Goal: Find contact information: Find contact information

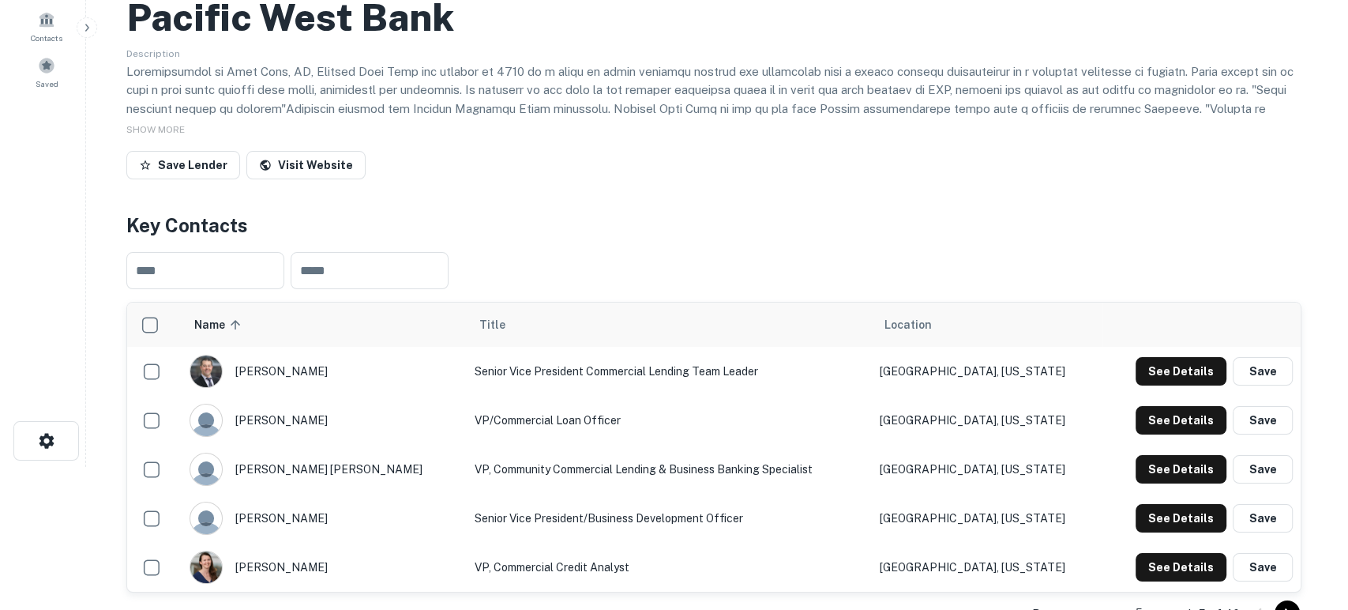
scroll to position [351, 0]
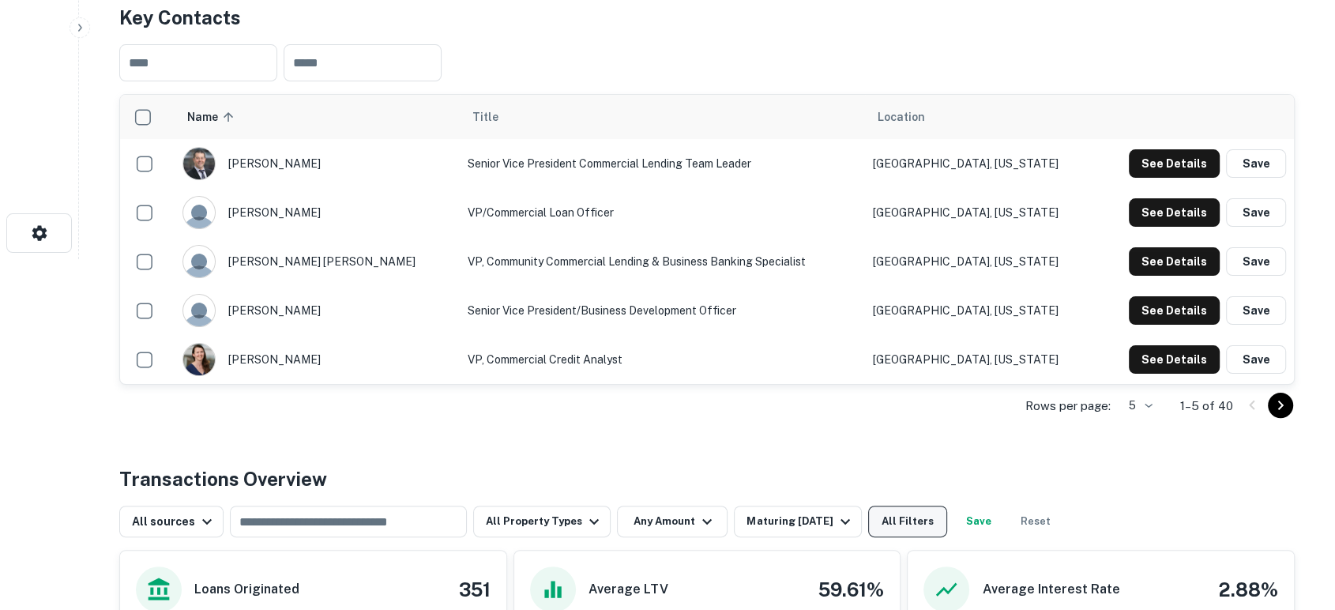
click at [929, 528] on button "All Filters" at bounding box center [907, 521] width 79 height 32
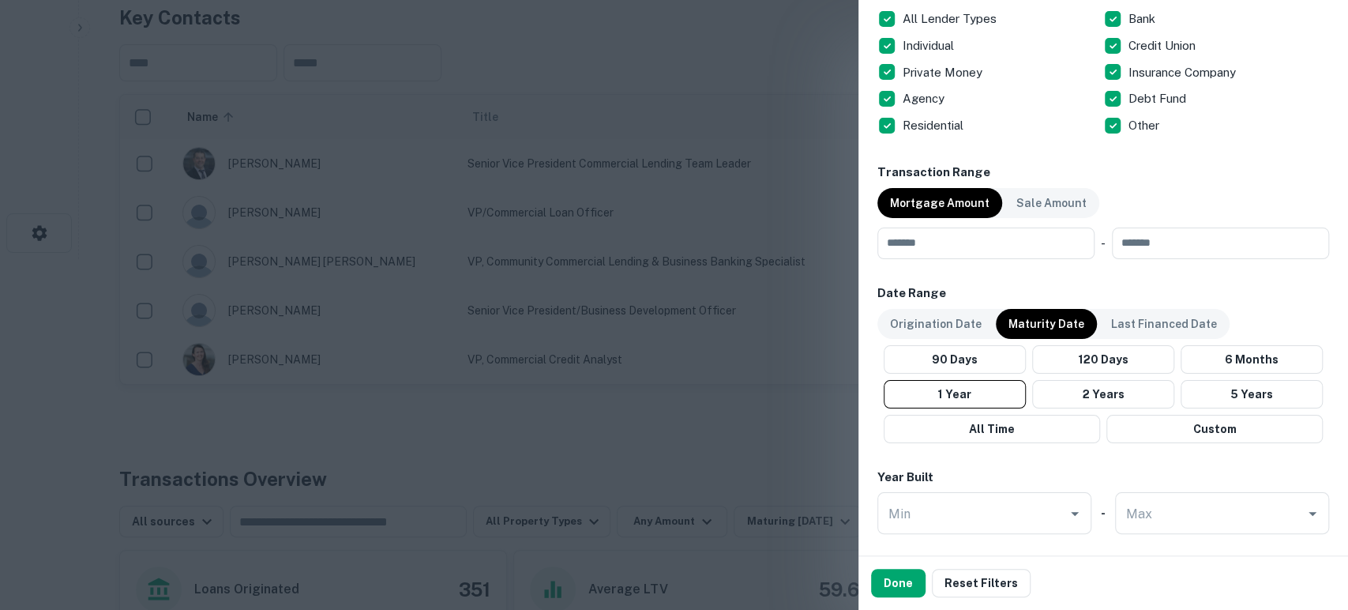
scroll to position [701, 0]
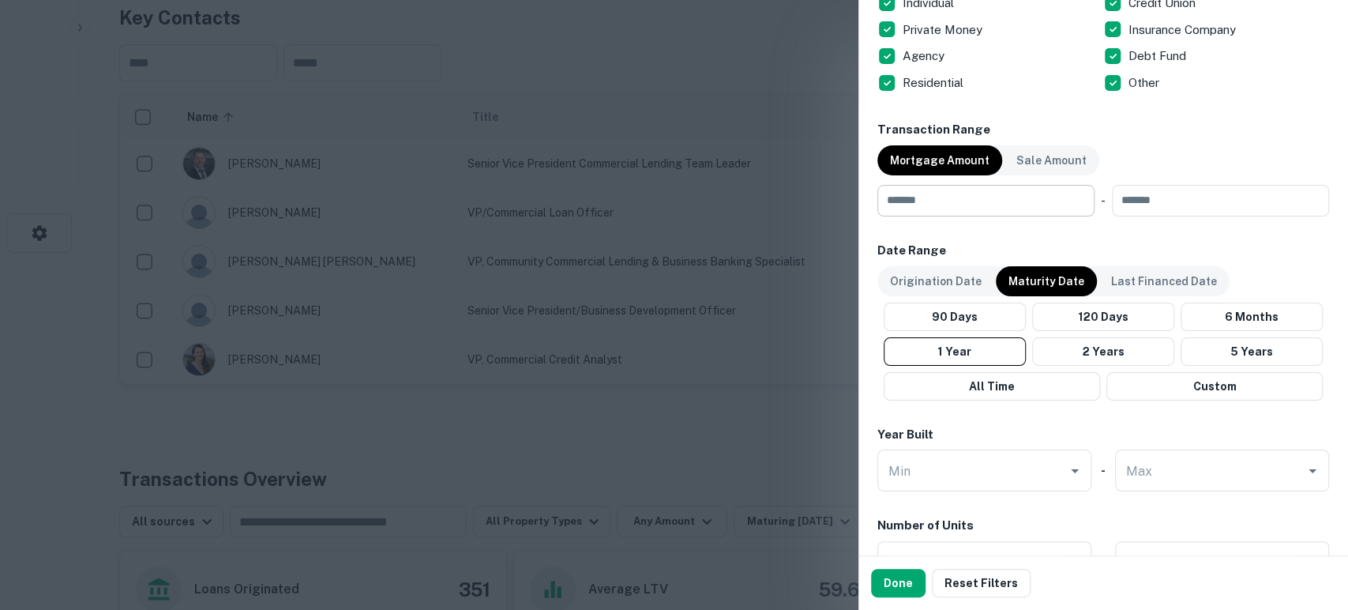
click at [961, 203] on input "number" at bounding box center [980, 201] width 206 height 32
type input "*"
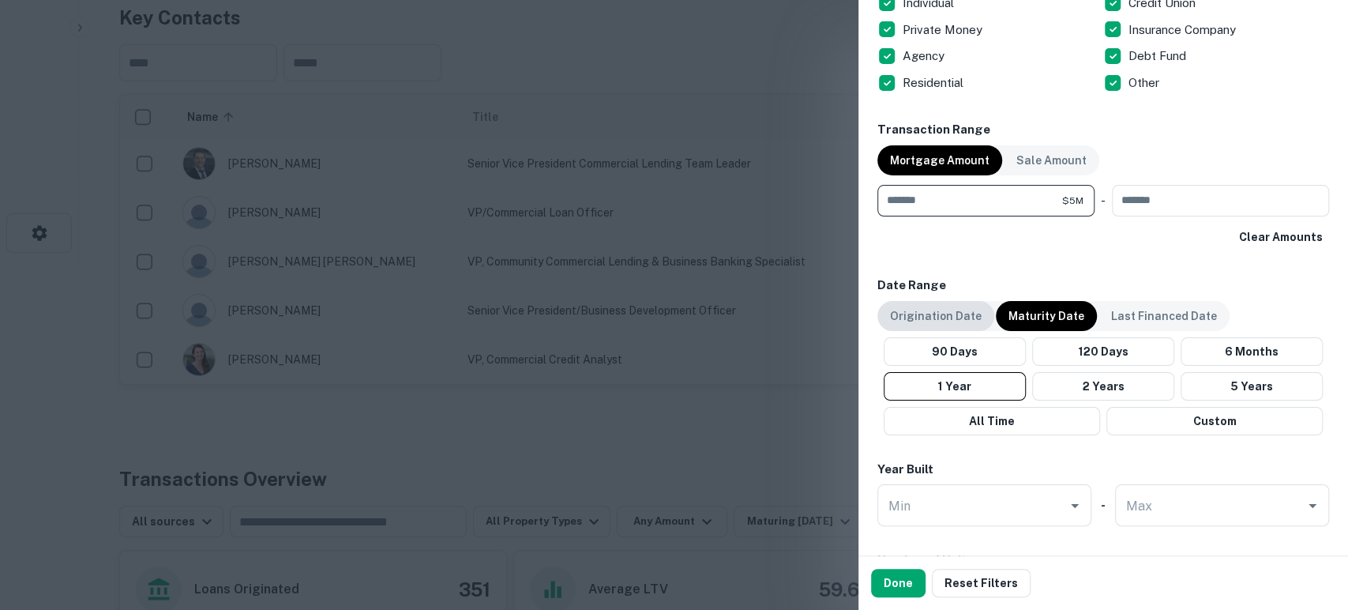
type input "*******"
click at [948, 313] on p "Origination Date" at bounding box center [936, 315] width 92 height 17
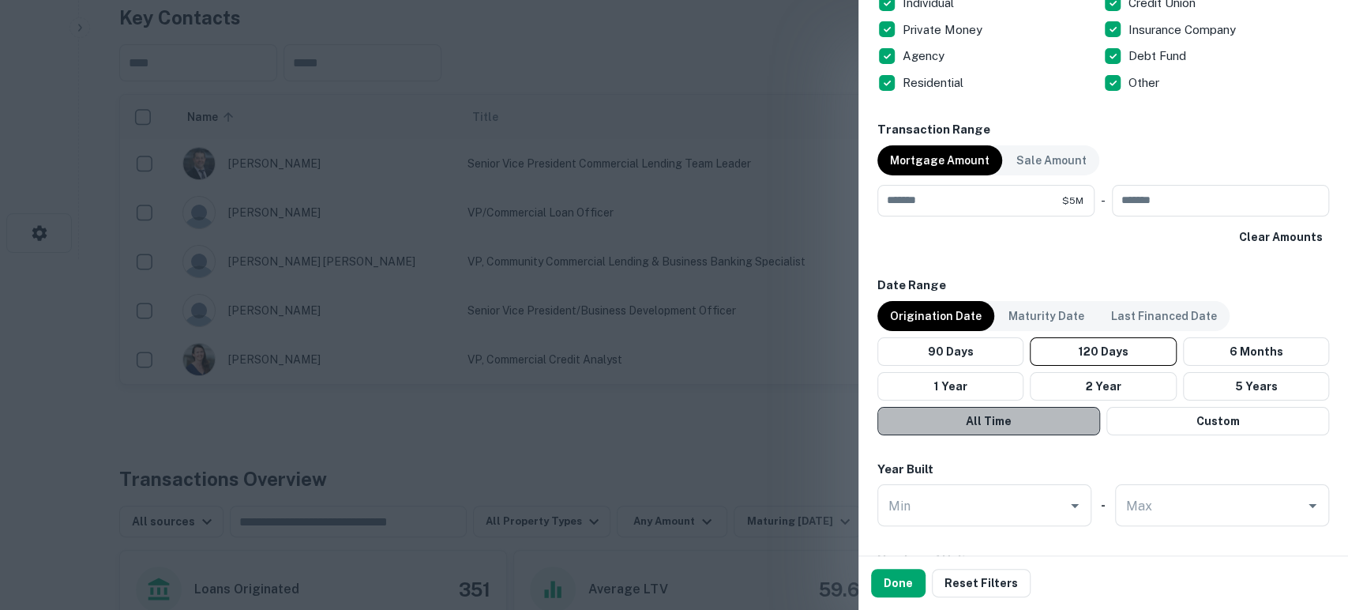
click at [1036, 420] on button "All Time" at bounding box center [988, 421] width 223 height 28
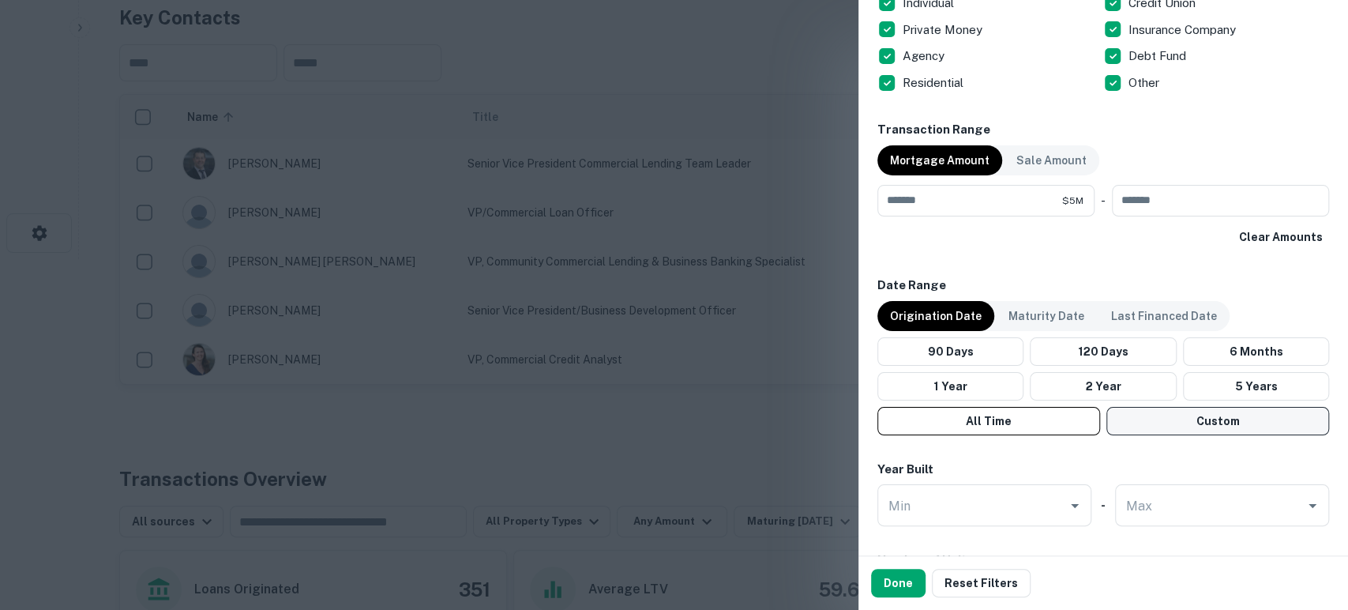
click at [1216, 415] on button "Custom" at bounding box center [1217, 421] width 223 height 28
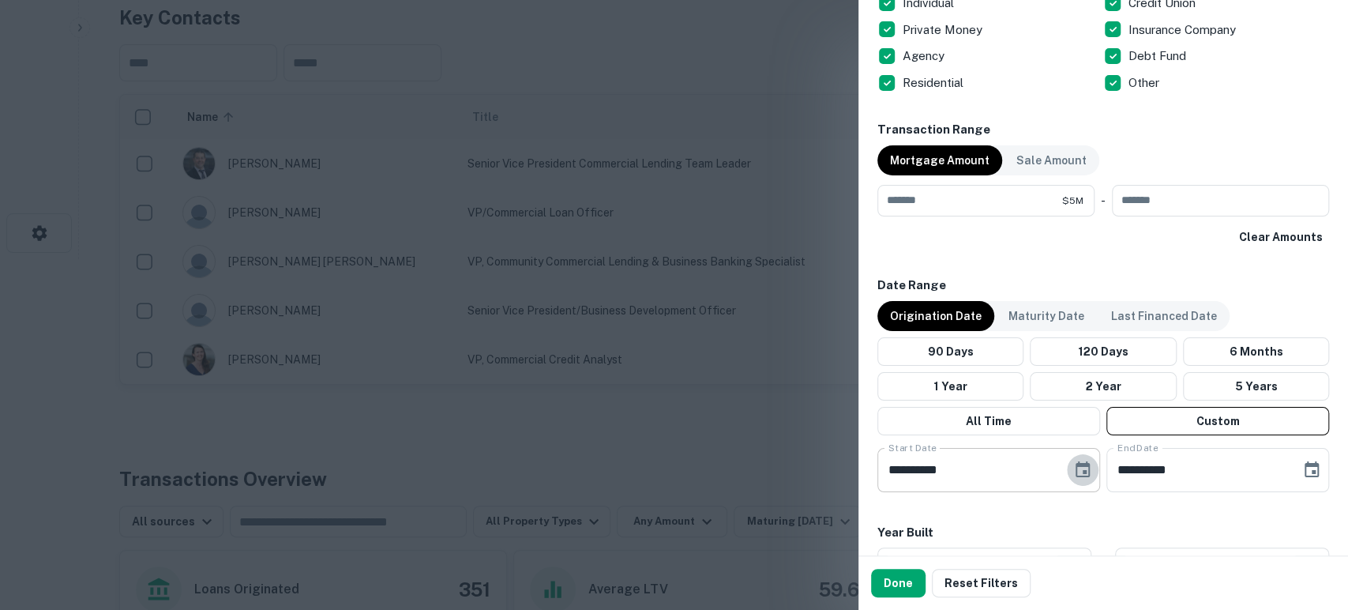
click at [1076, 461] on icon "Choose date, selected date is May 6, 2025" at bounding box center [1083, 469] width 14 height 16
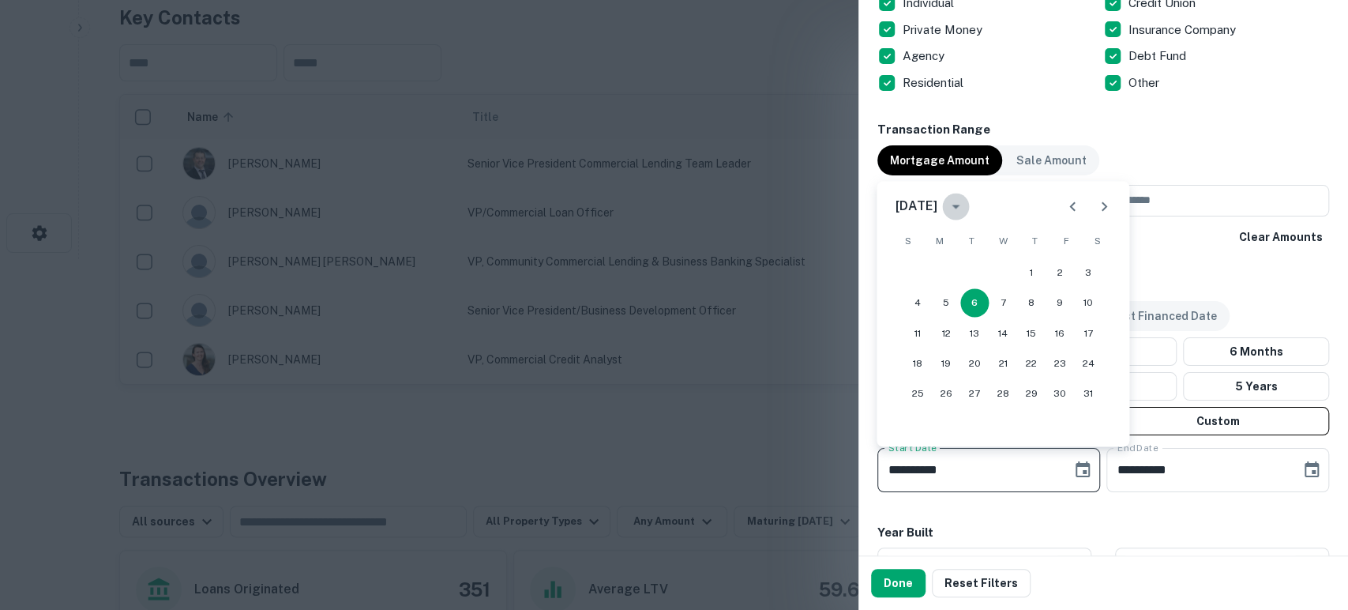
click at [965, 209] on icon "calendar view is open, switch to year view" at bounding box center [955, 206] width 19 height 19
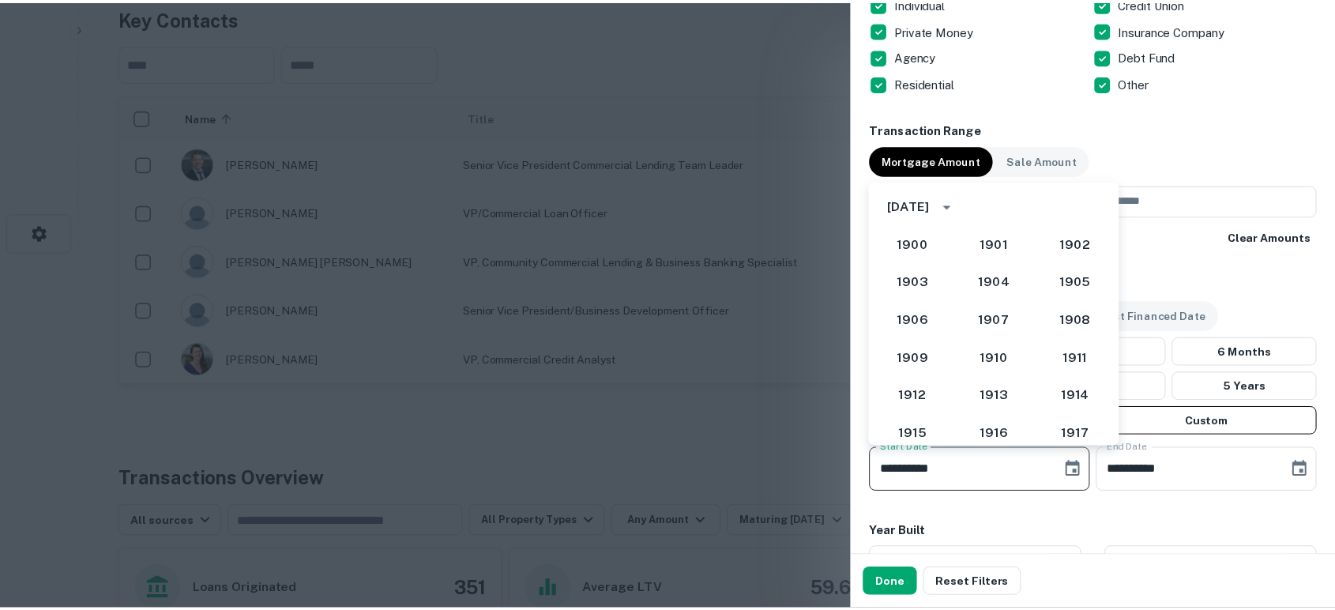
scroll to position [1371, 0]
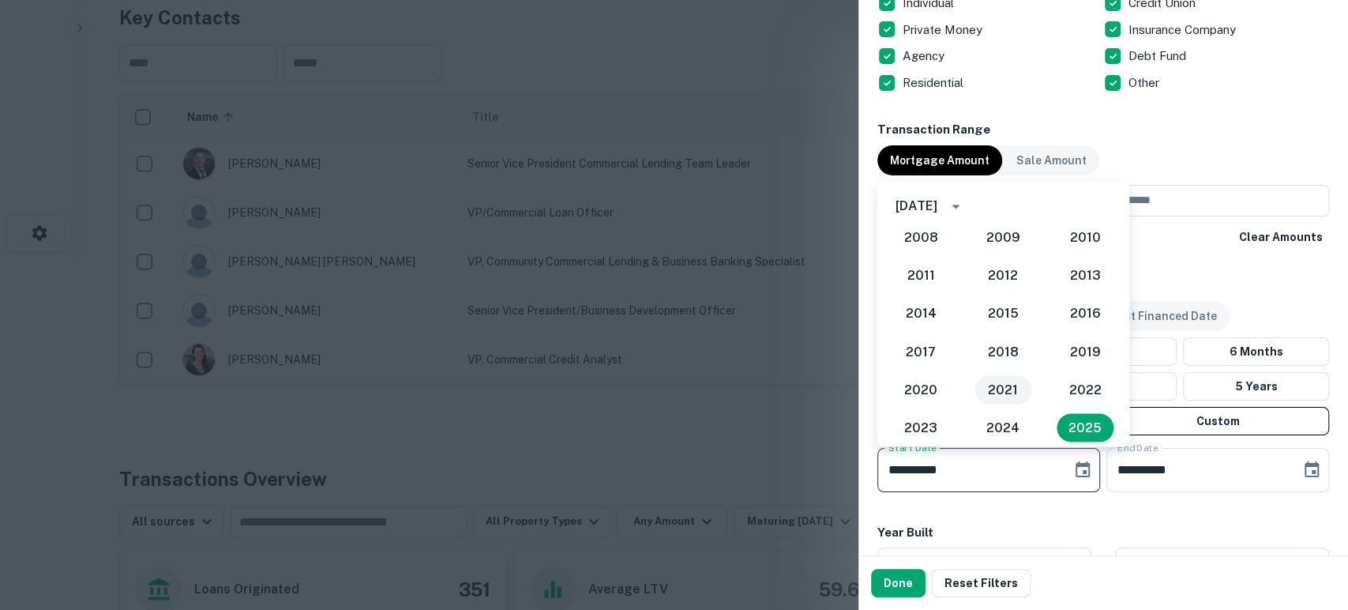
click at [1014, 389] on button "2021" at bounding box center [1002, 389] width 57 height 28
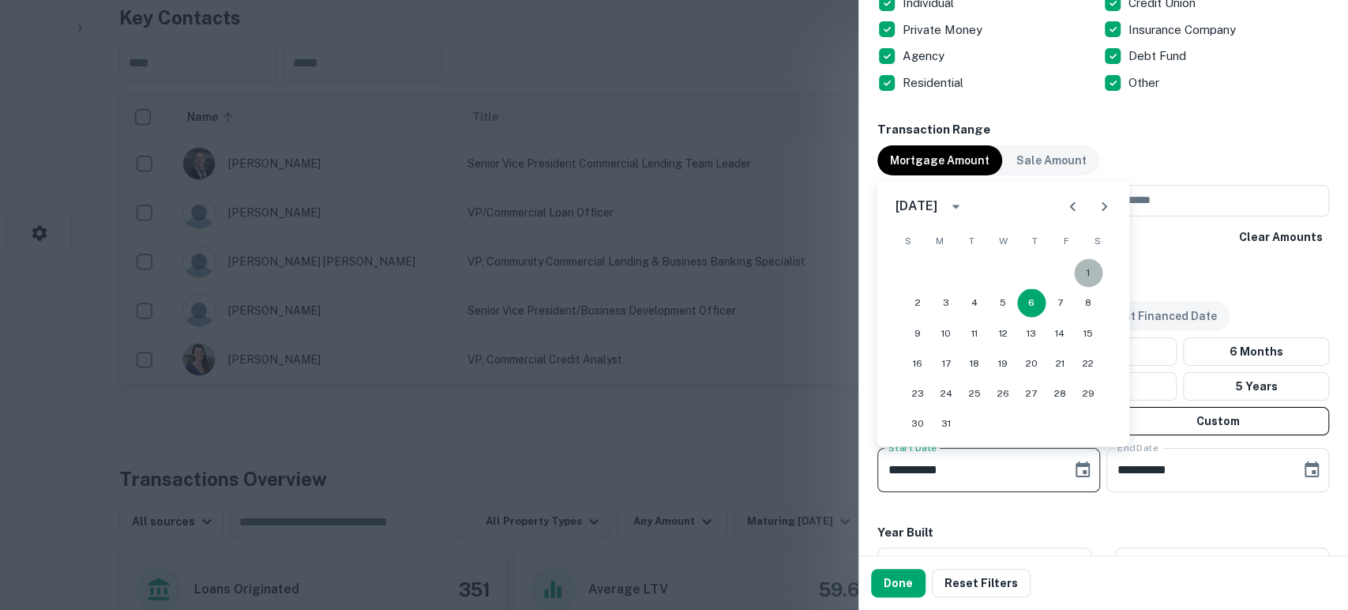
click at [1093, 269] on button "1" at bounding box center [1088, 272] width 28 height 28
type input "**********"
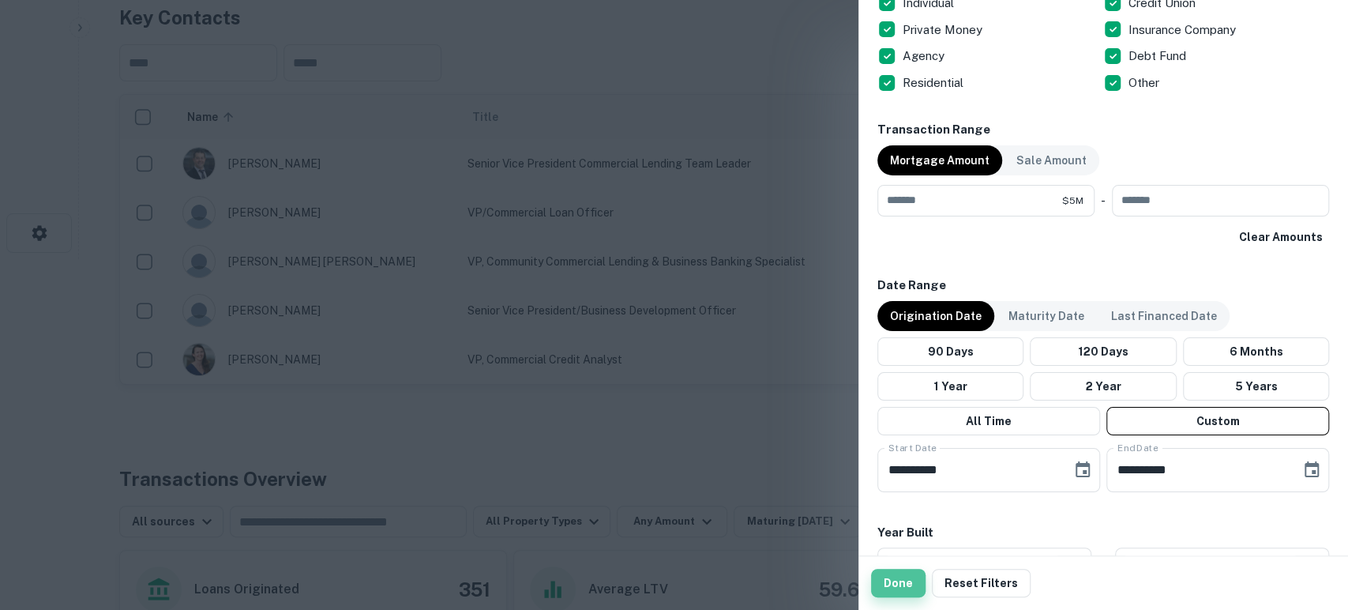
click at [906, 574] on button "Done" at bounding box center [898, 583] width 54 height 28
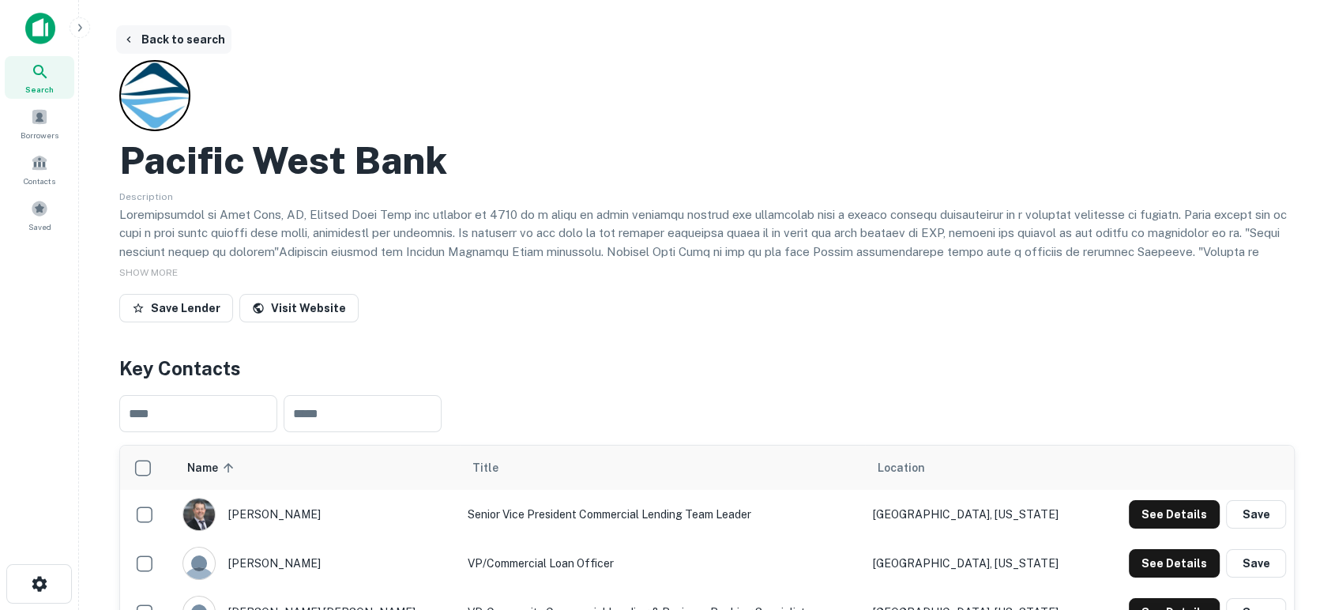
click at [130, 36] on icon "button" at bounding box center [128, 39] width 13 height 13
click at [126, 46] on button "Back to search" at bounding box center [173, 39] width 115 height 28
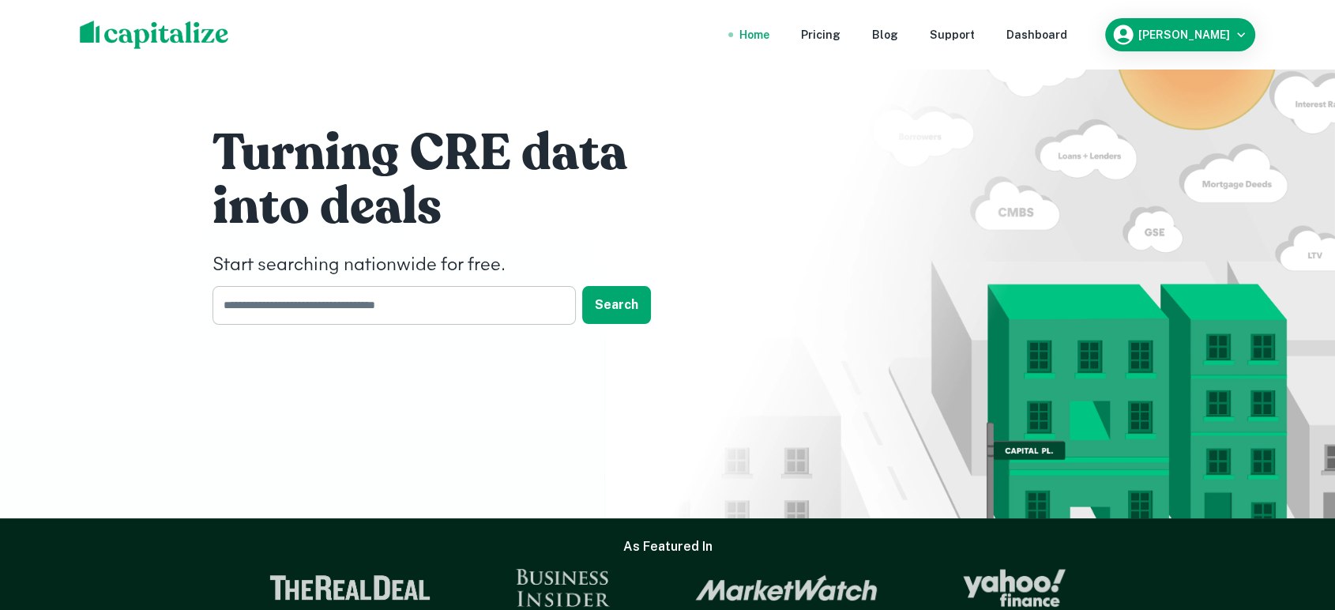
click at [278, 297] on input "text" at bounding box center [388, 305] width 352 height 39
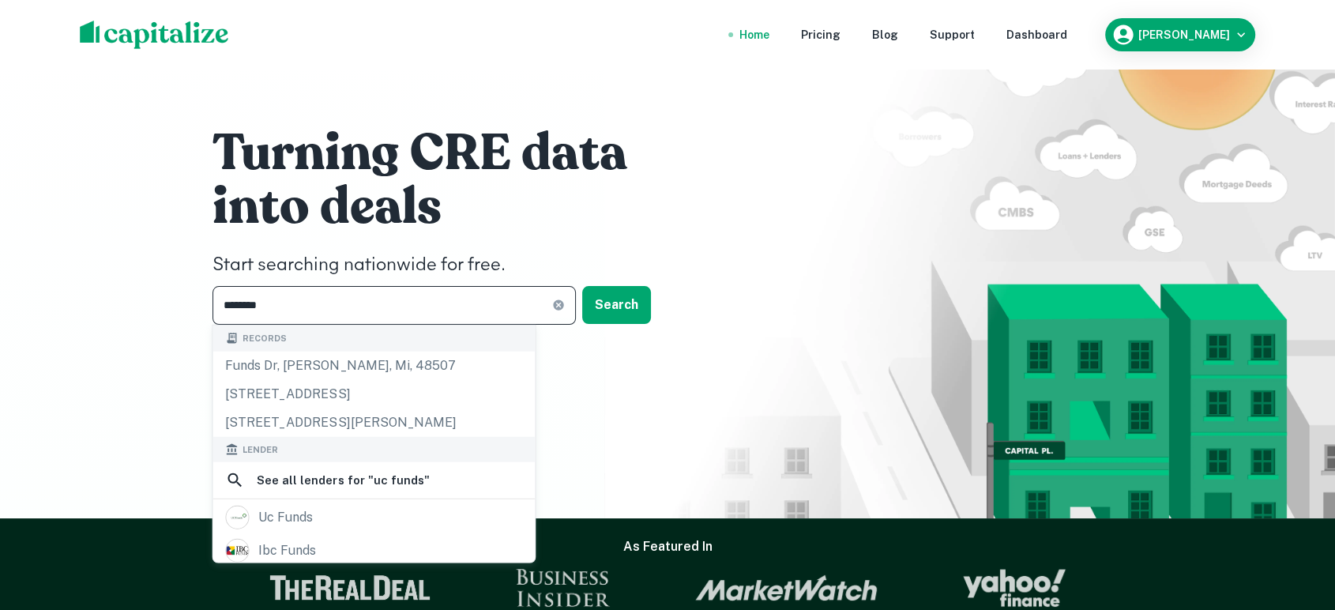
type input "********"
click at [563, 305] on icon at bounding box center [558, 305] width 13 height 13
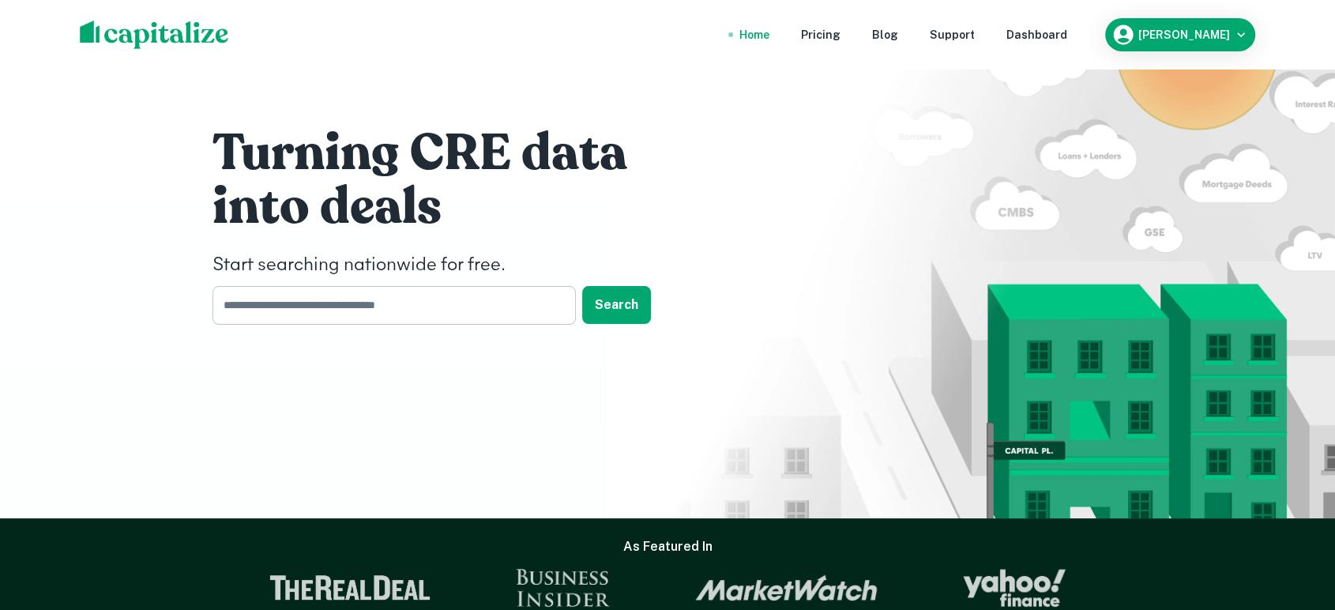
click at [513, 308] on input "text" at bounding box center [388, 305] width 352 height 39
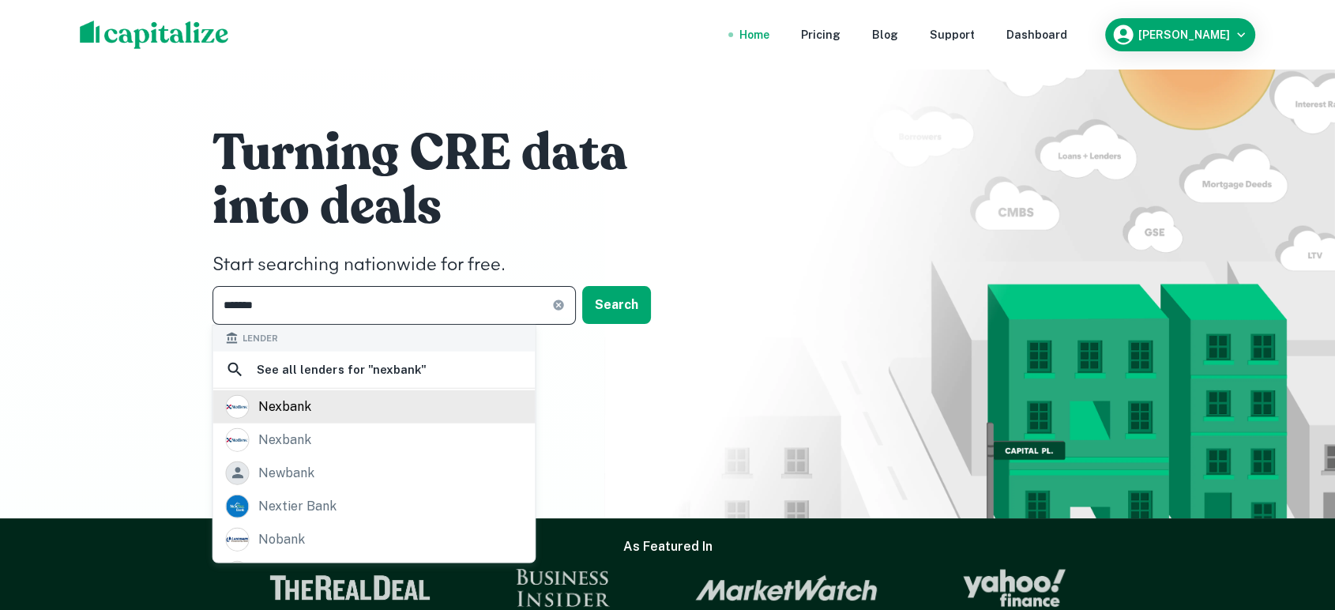
type input "*******"
click at [329, 411] on div "nexbank" at bounding box center [373, 407] width 297 height 24
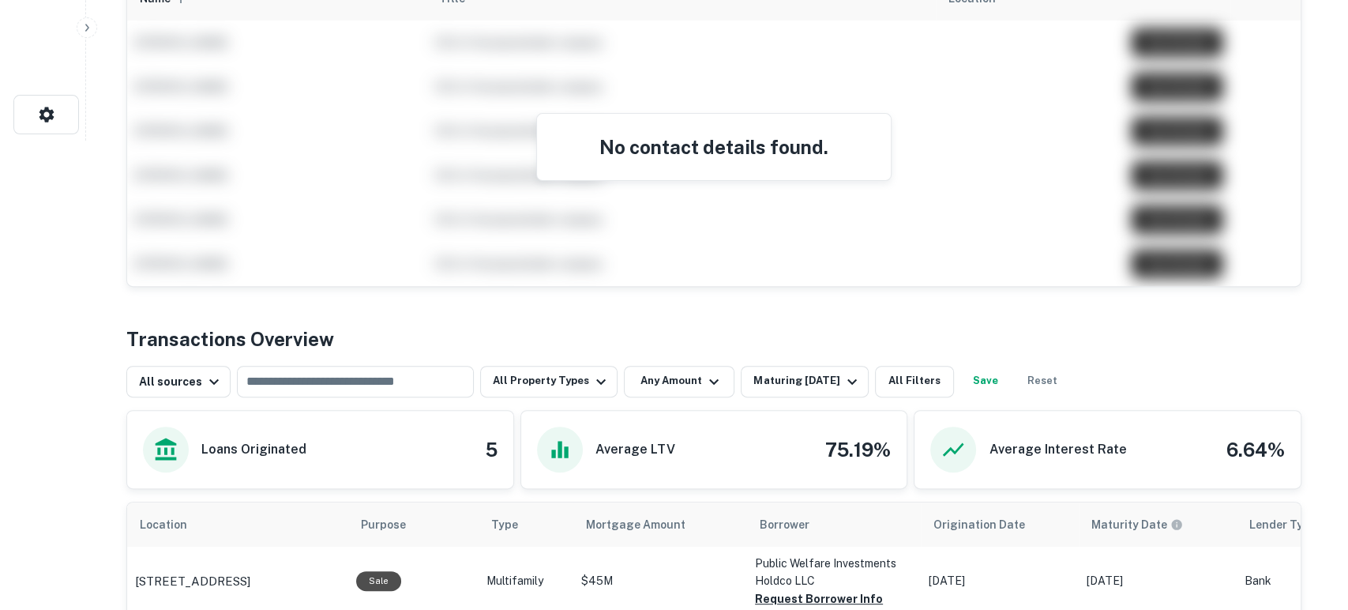
scroll to position [584, 0]
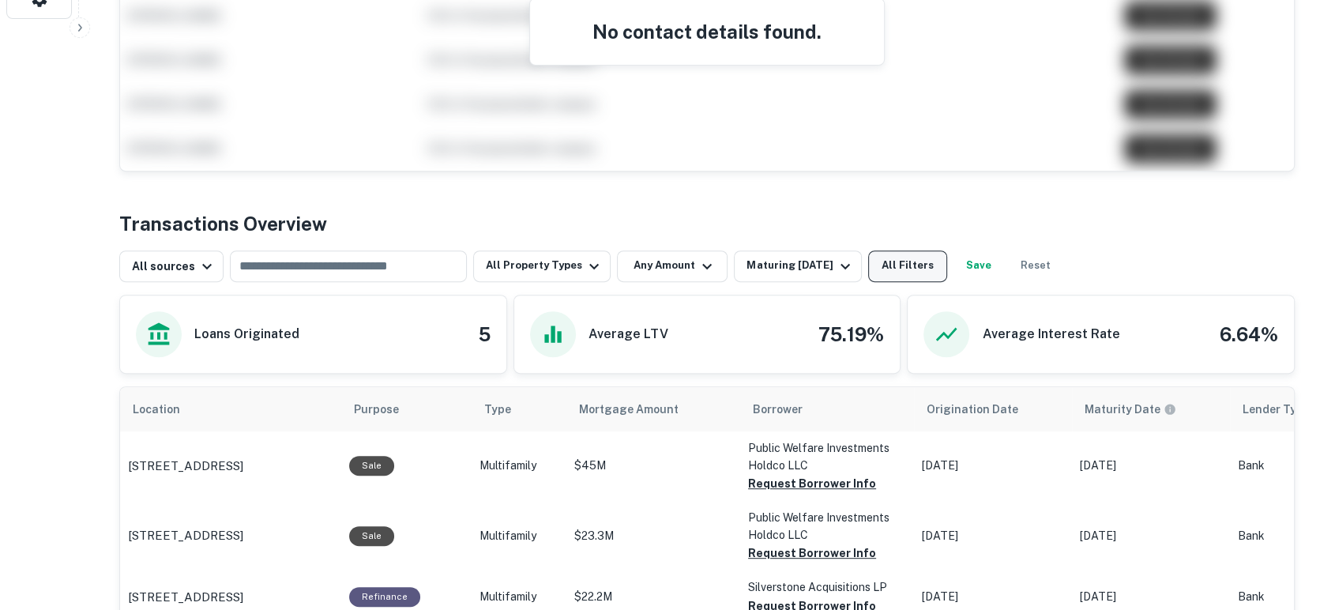
click at [892, 265] on button "All Filters" at bounding box center [907, 266] width 79 height 32
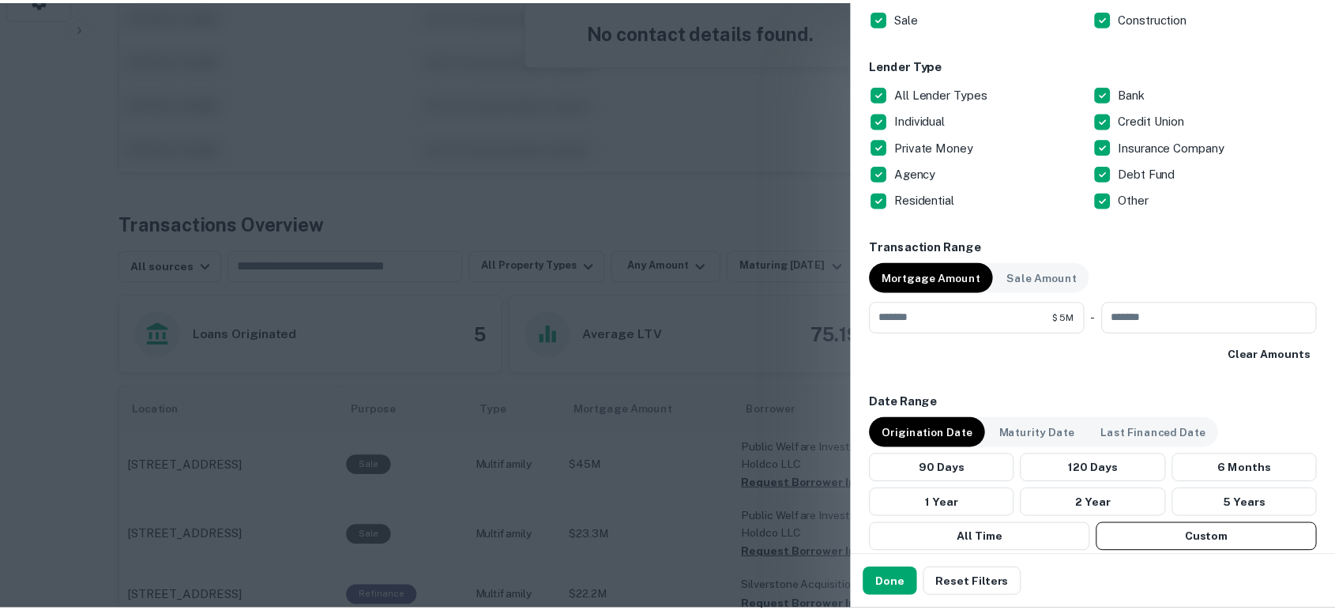
scroll to position [701, 0]
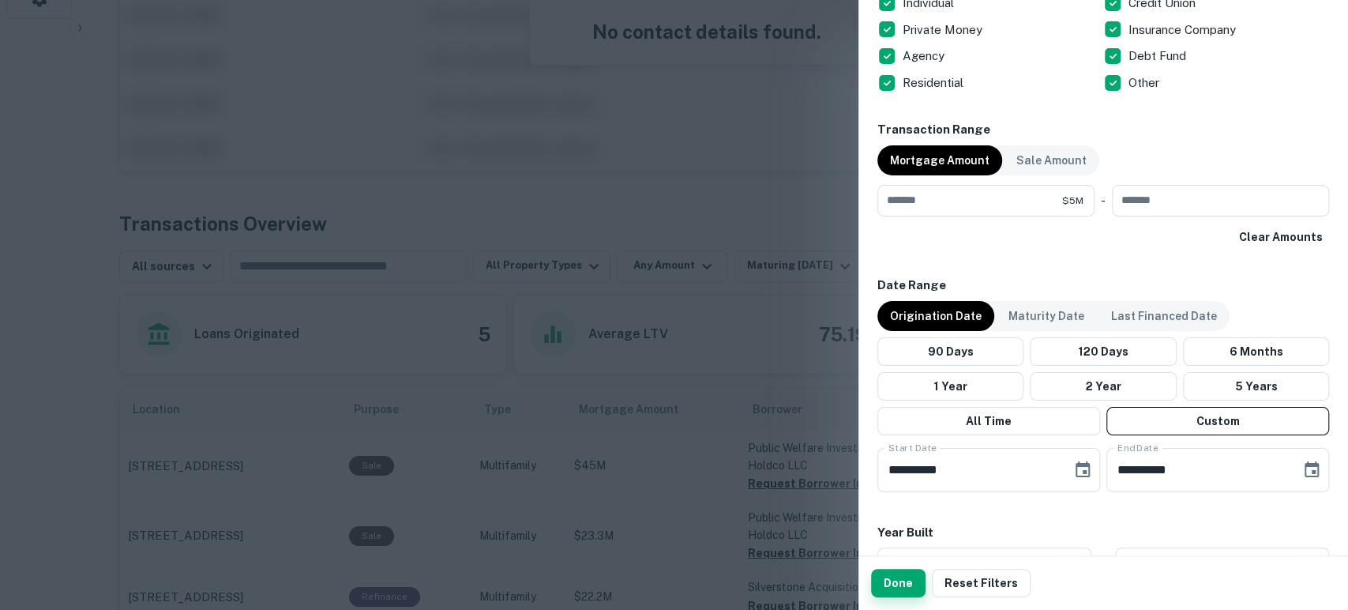
click at [903, 586] on button "Done" at bounding box center [898, 583] width 54 height 28
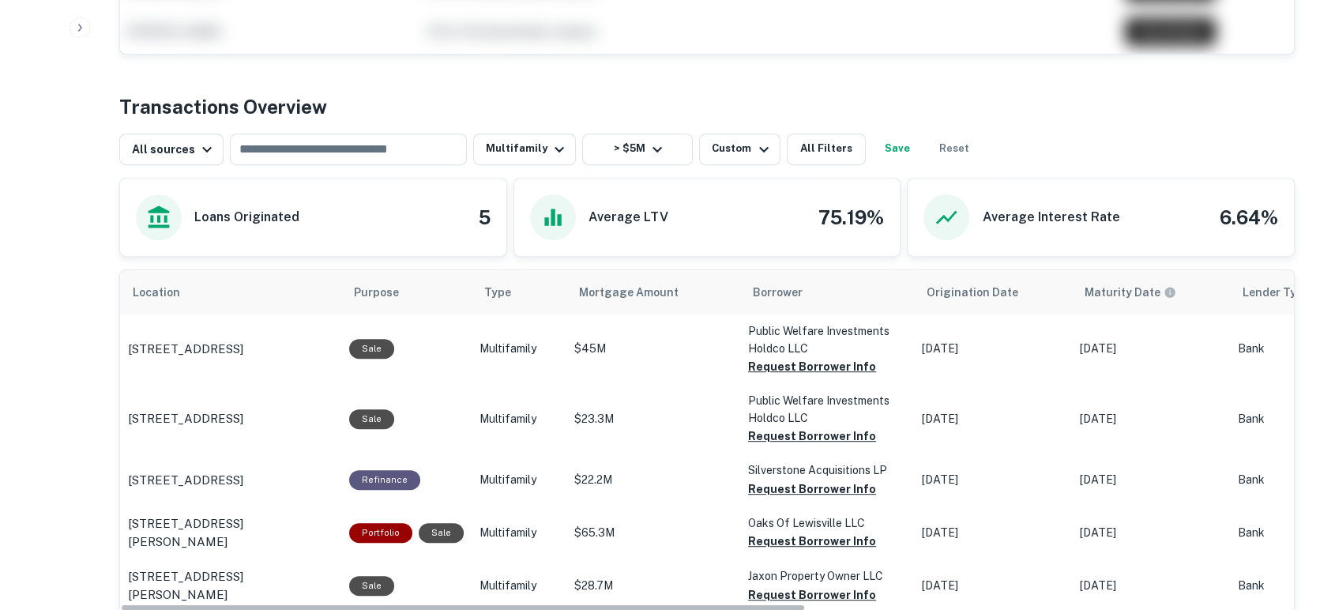
scroll to position [806, 0]
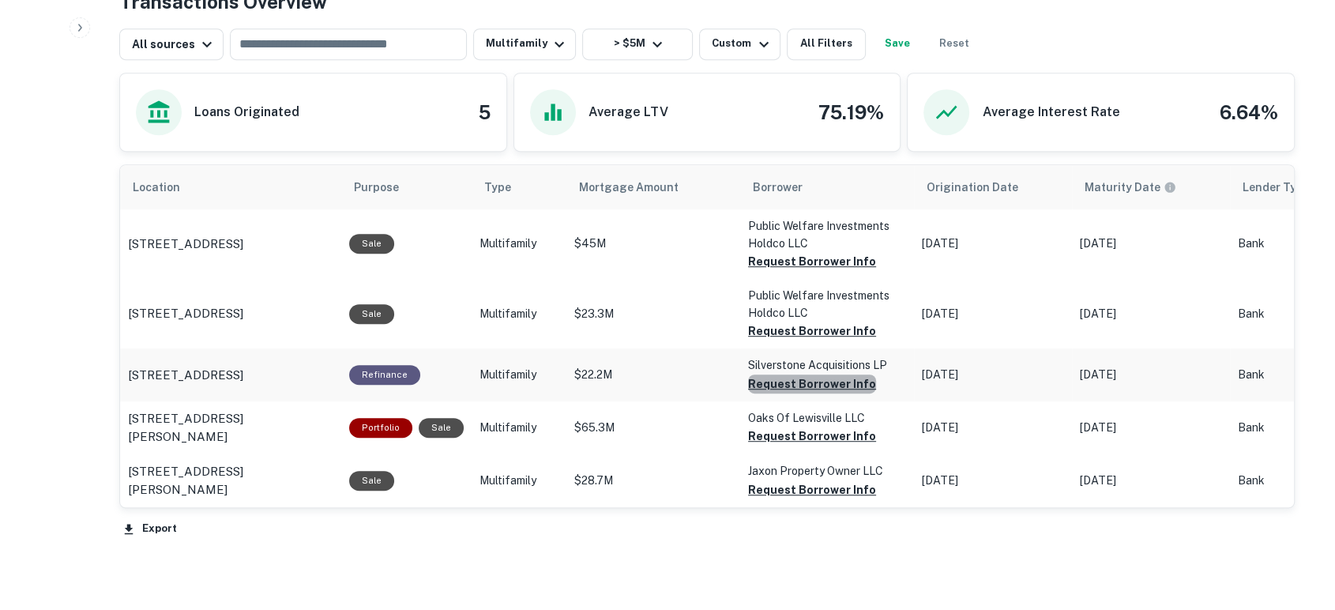
click at [818, 271] on button "Request Borrower Info" at bounding box center [812, 261] width 128 height 19
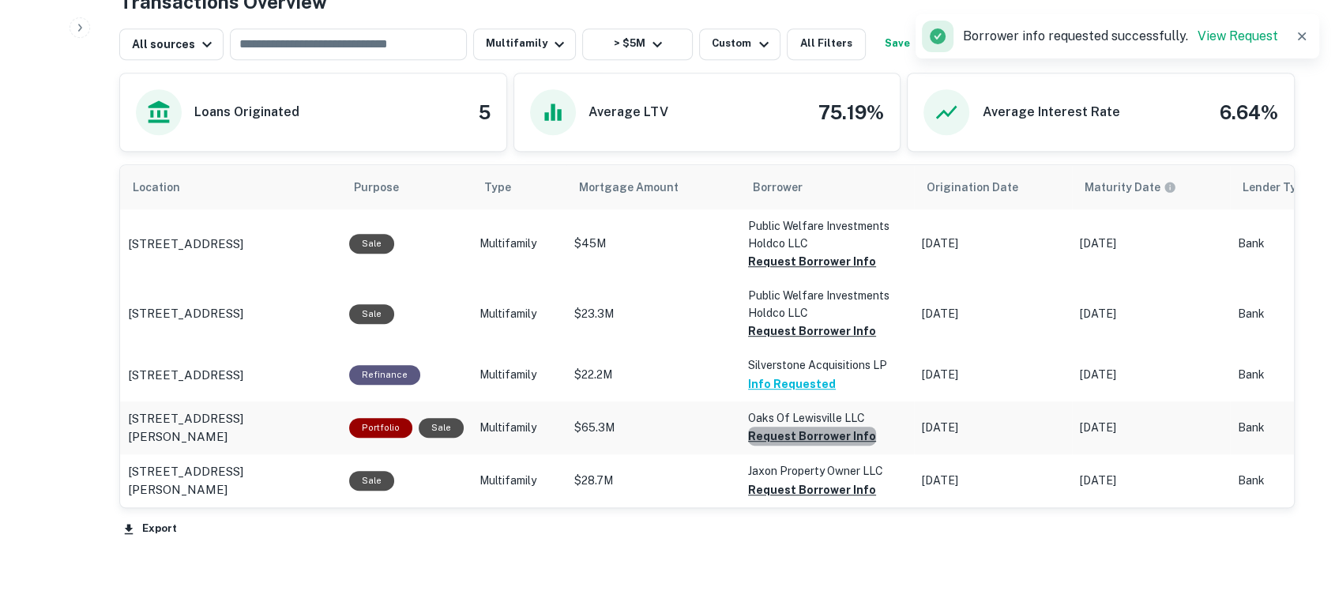
click at [824, 271] on button "Request Borrower Info" at bounding box center [812, 261] width 128 height 19
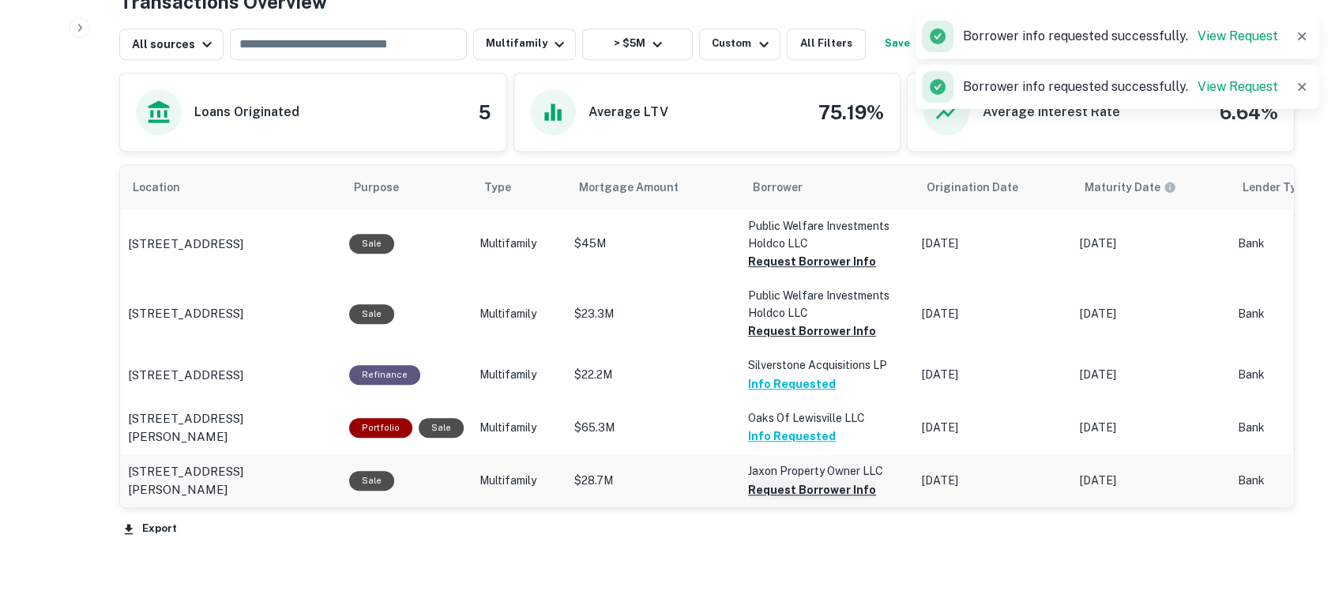
click at [832, 271] on button "Request Borrower Info" at bounding box center [812, 261] width 128 height 19
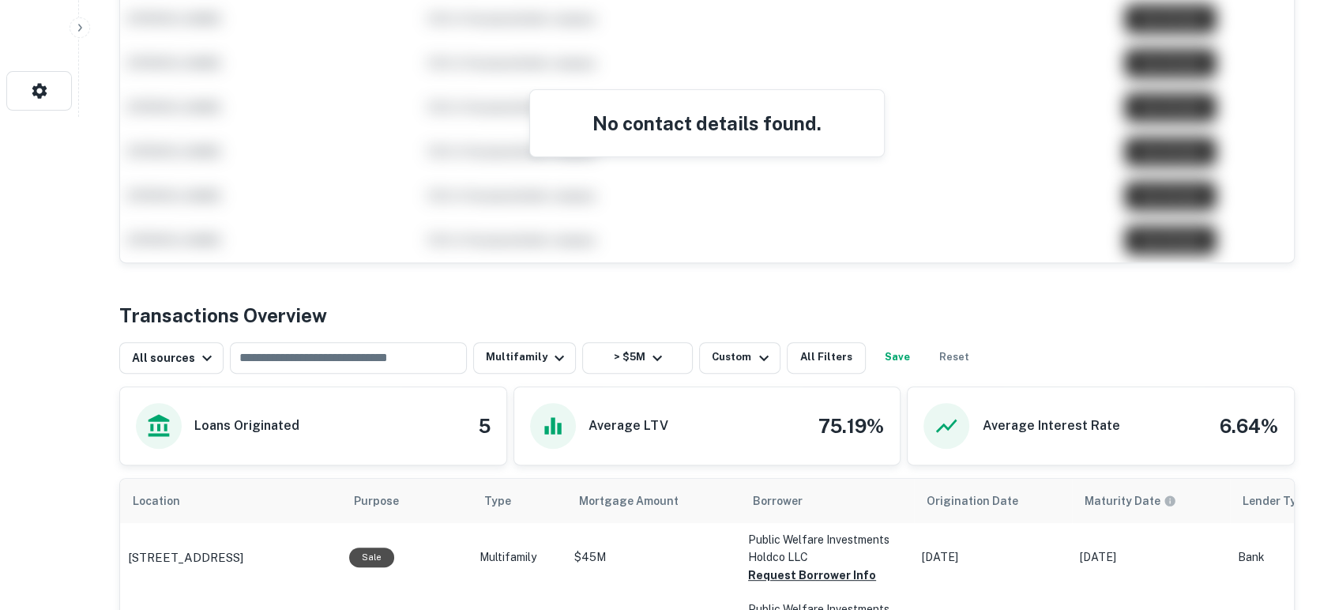
scroll to position [338, 0]
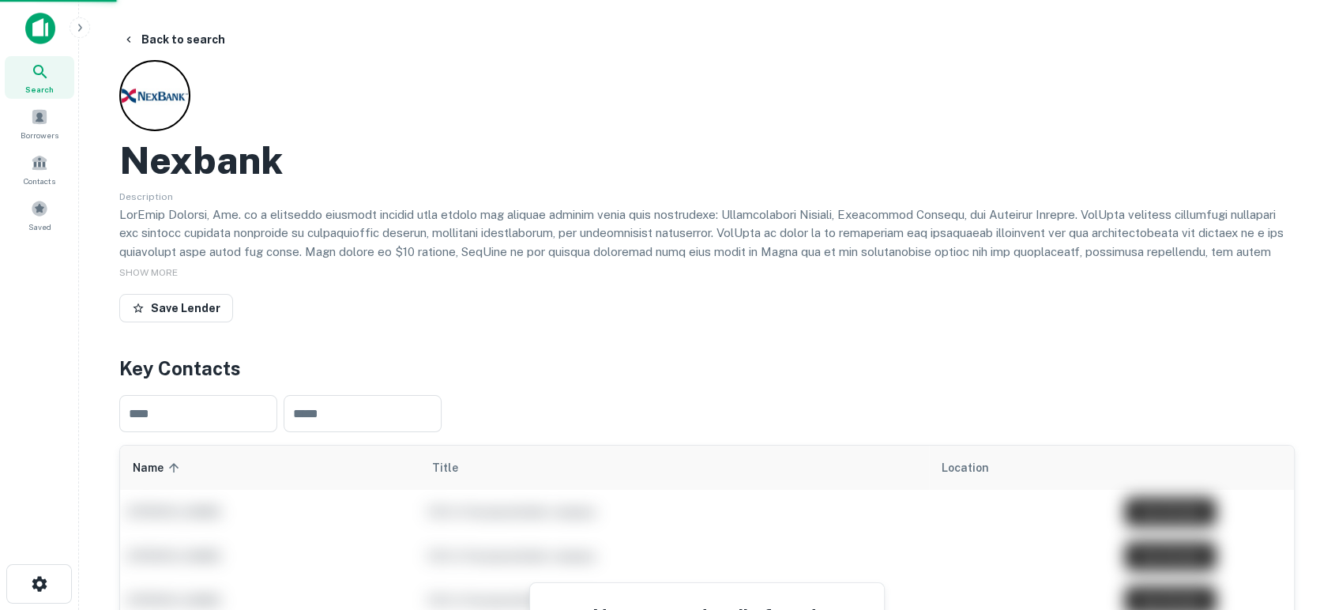
click at [46, 33] on img at bounding box center [40, 29] width 30 height 32
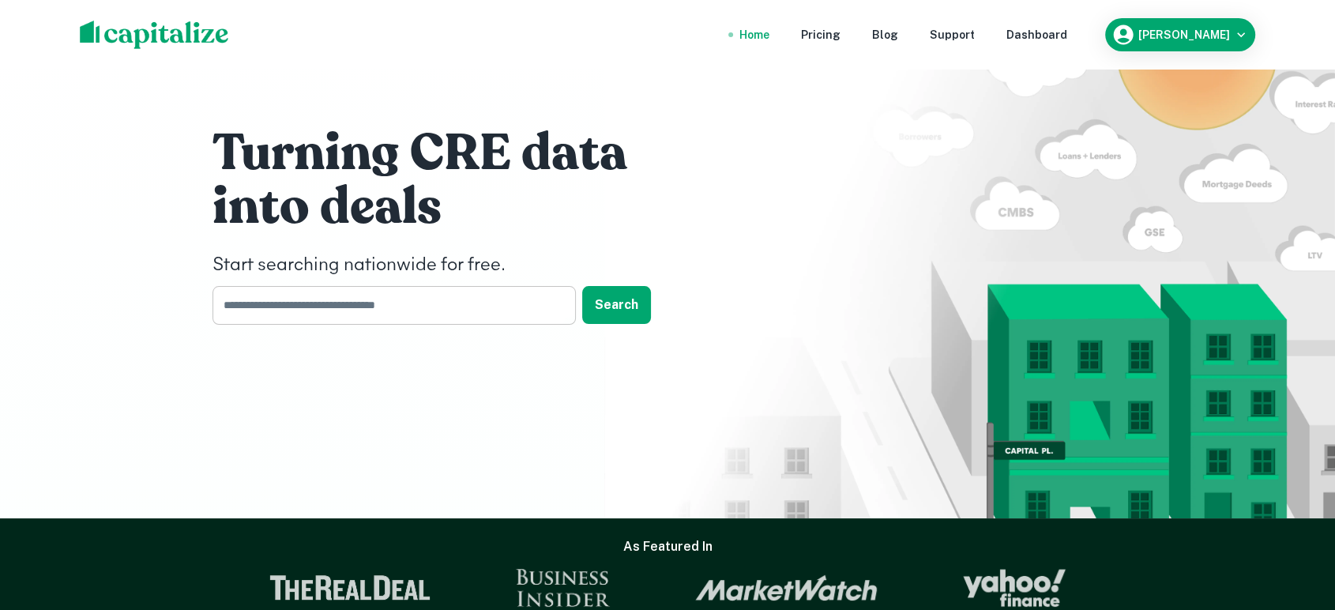
click at [517, 304] on input "text" at bounding box center [388, 305] width 352 height 39
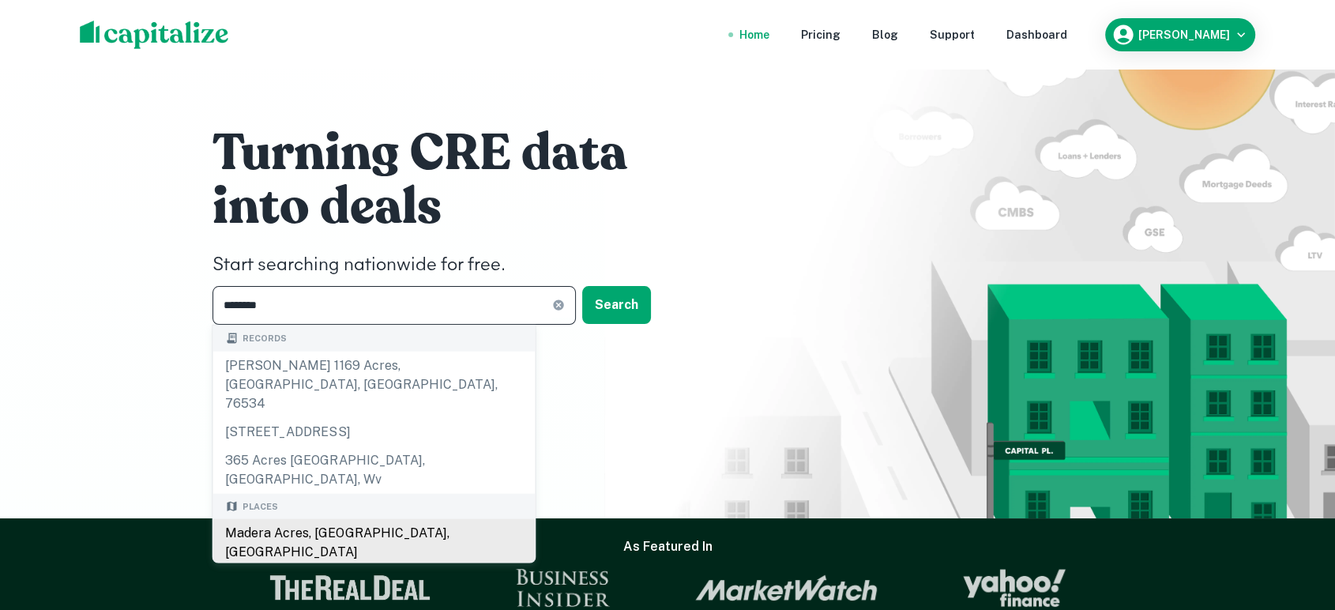
scroll to position [117, 0]
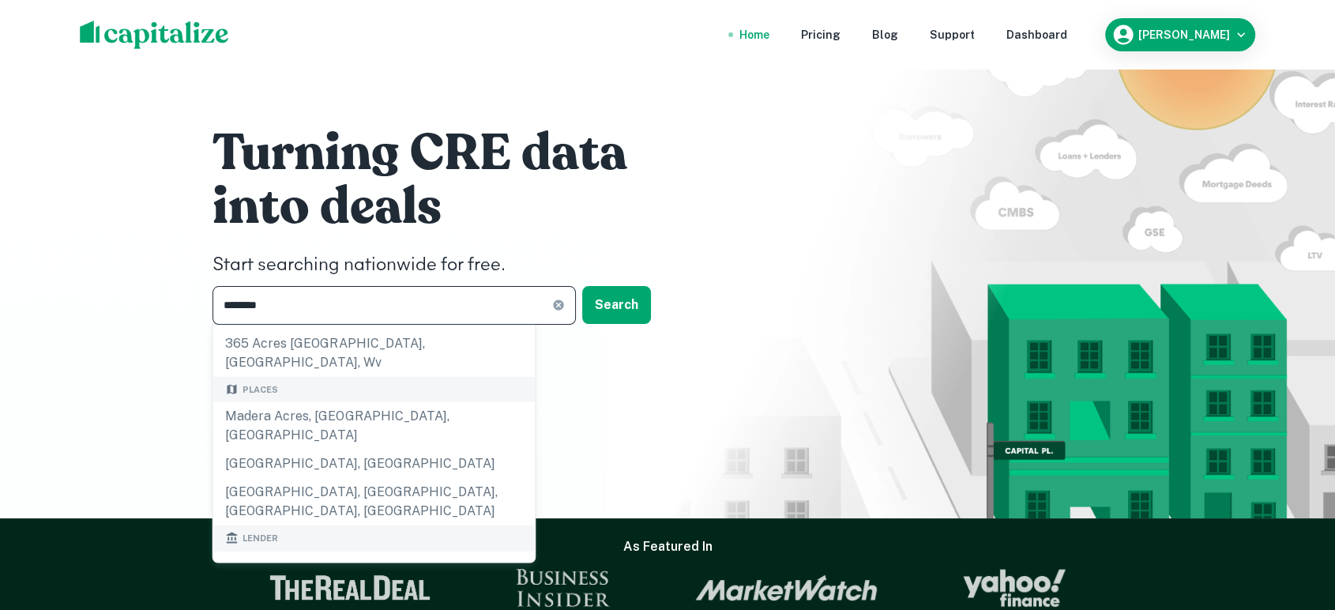
type input "********"
click at [394, 595] on div "acres capital" at bounding box center [373, 607] width 297 height 24
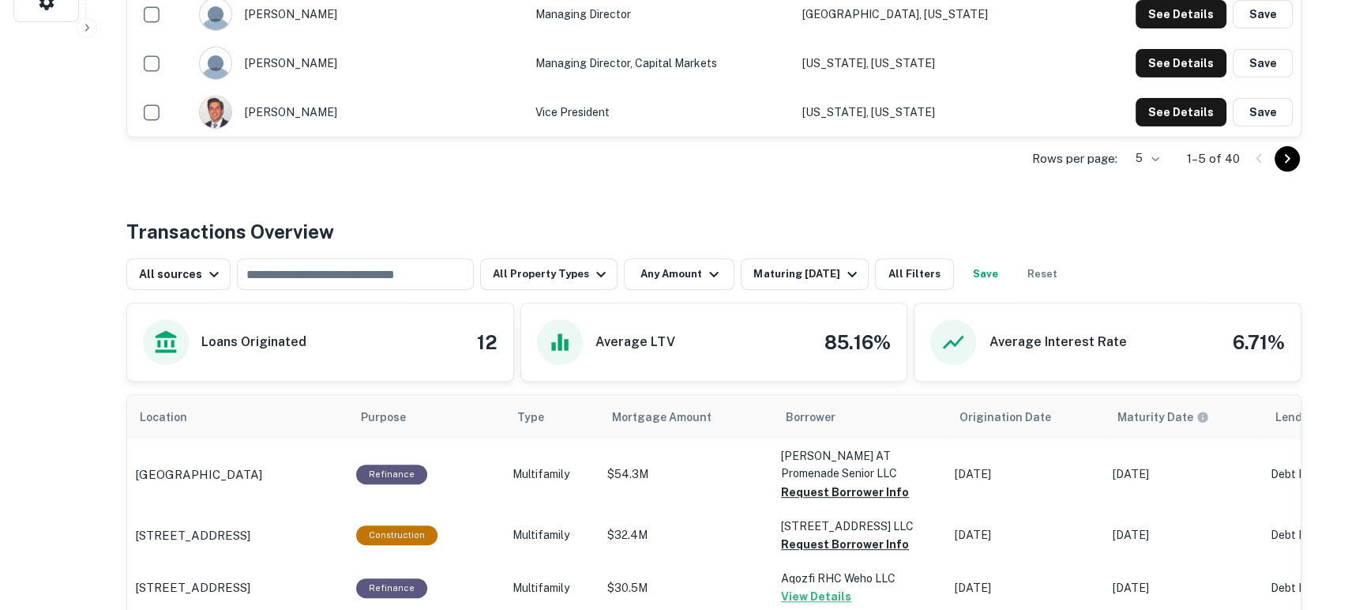
scroll to position [584, 0]
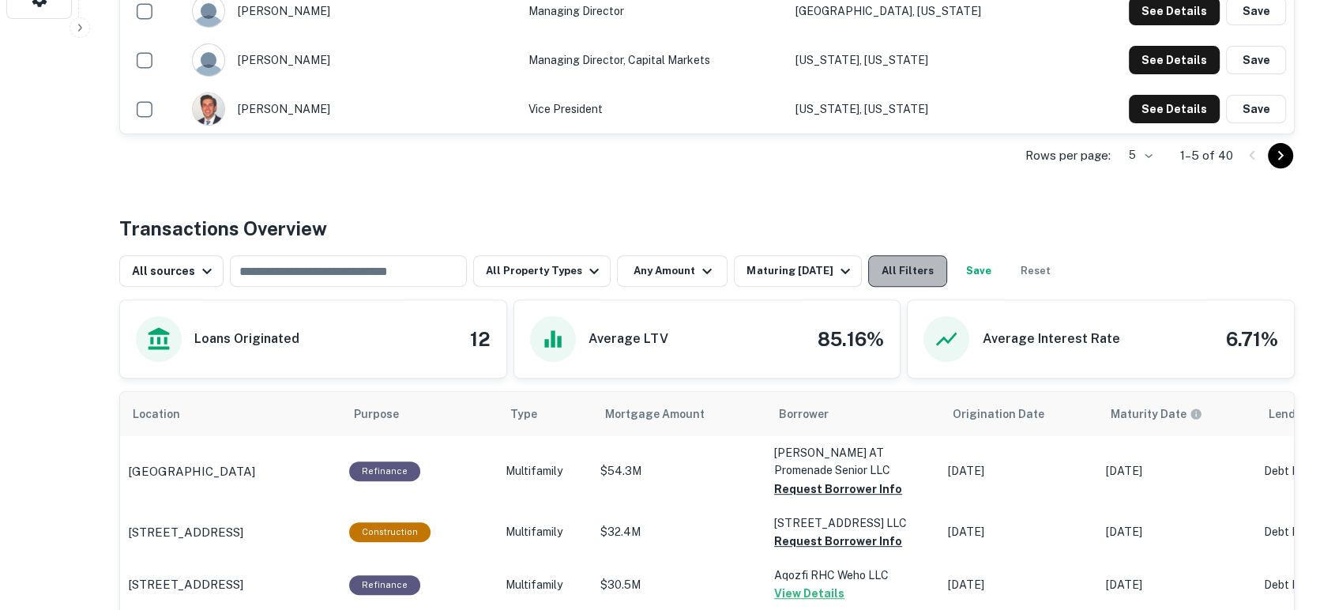
click at [910, 279] on button "All Filters" at bounding box center [907, 271] width 79 height 32
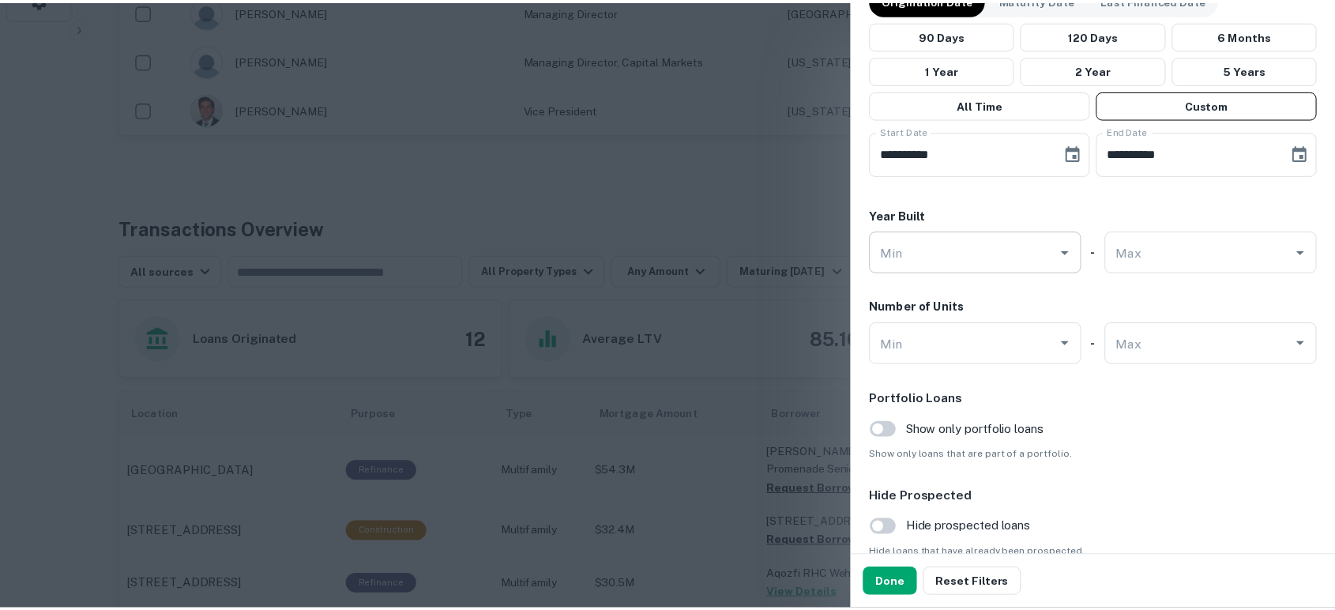
scroll to position [1053, 0]
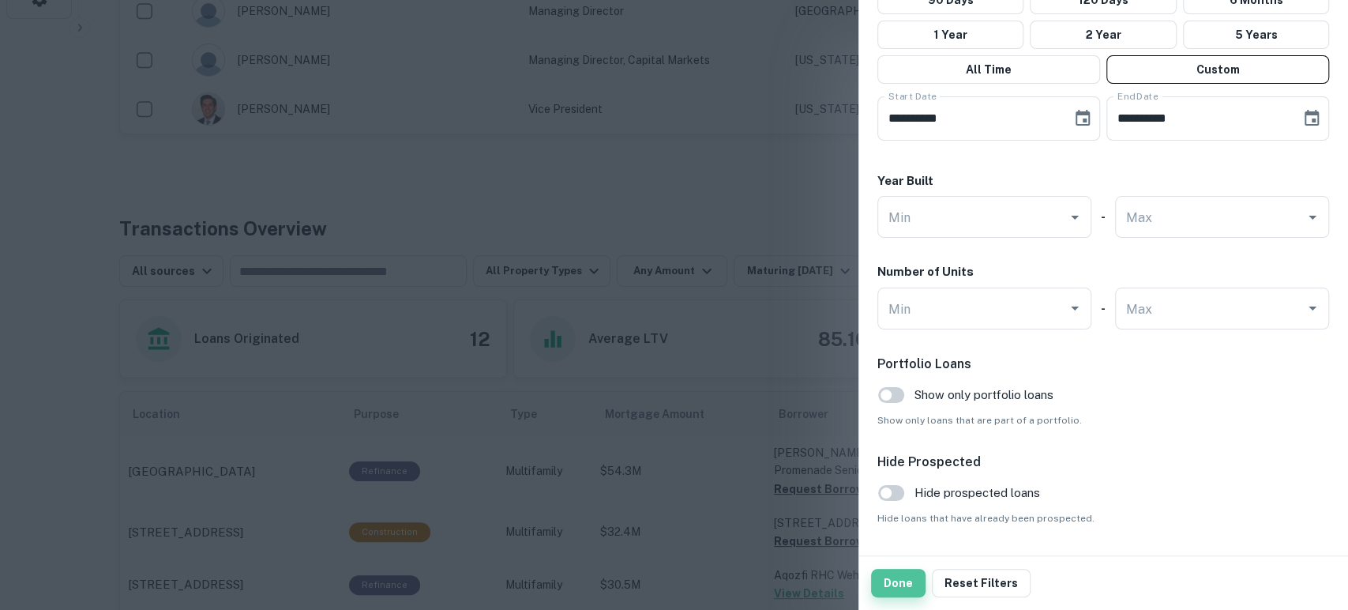
click at [901, 580] on button "Done" at bounding box center [898, 583] width 54 height 28
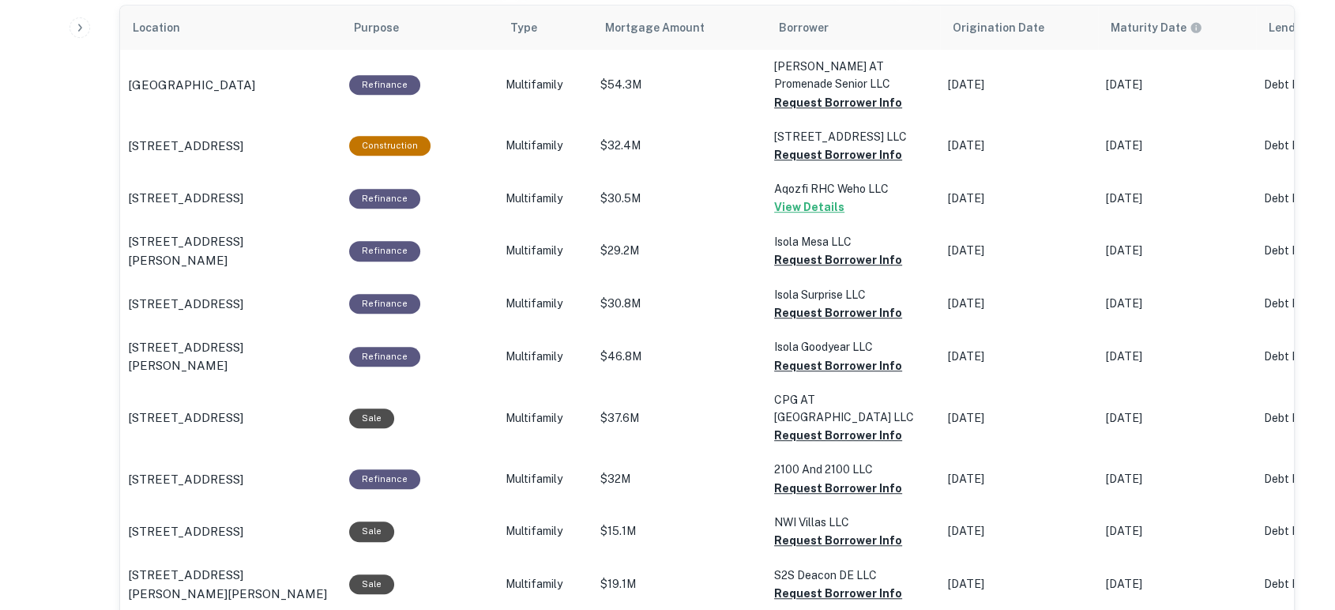
scroll to position [945, 0]
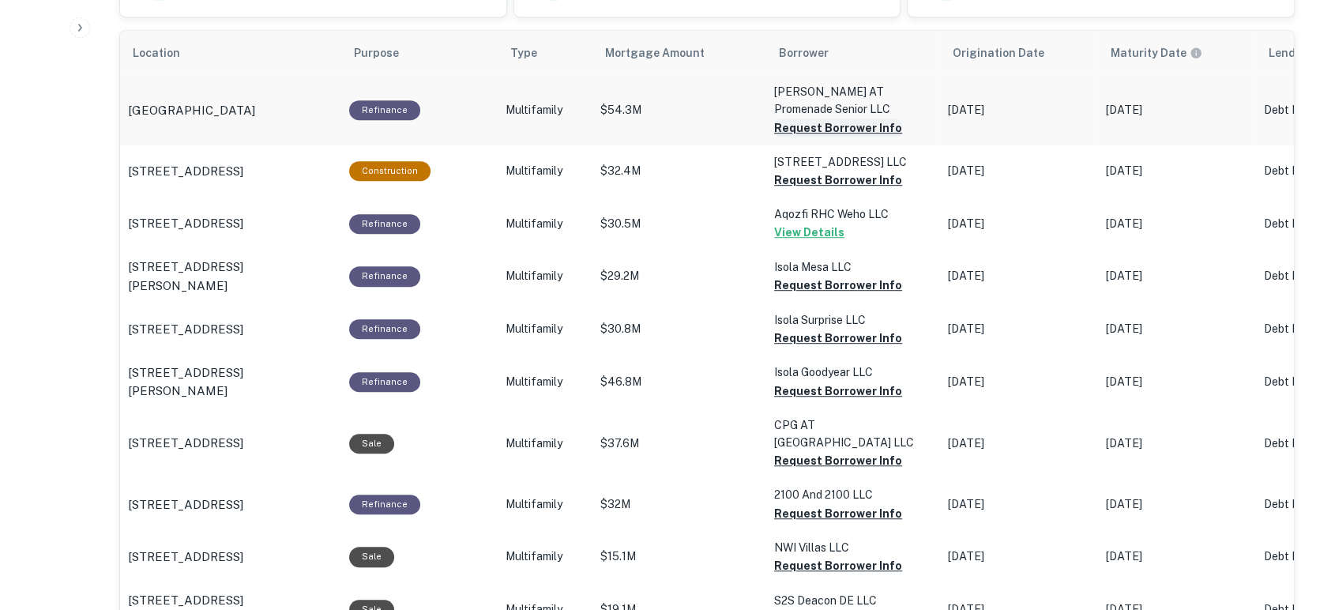
click at [831, 126] on button "Request Borrower Info" at bounding box center [838, 127] width 128 height 19
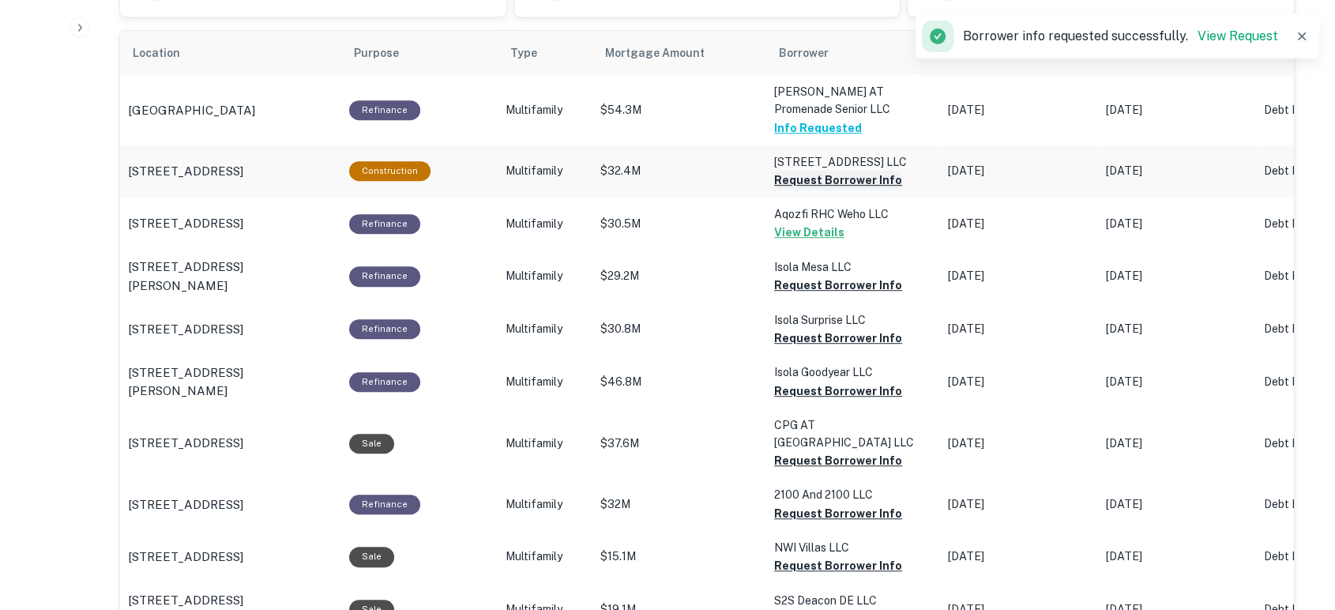
click at [834, 175] on button "Request Borrower Info" at bounding box center [838, 180] width 128 height 19
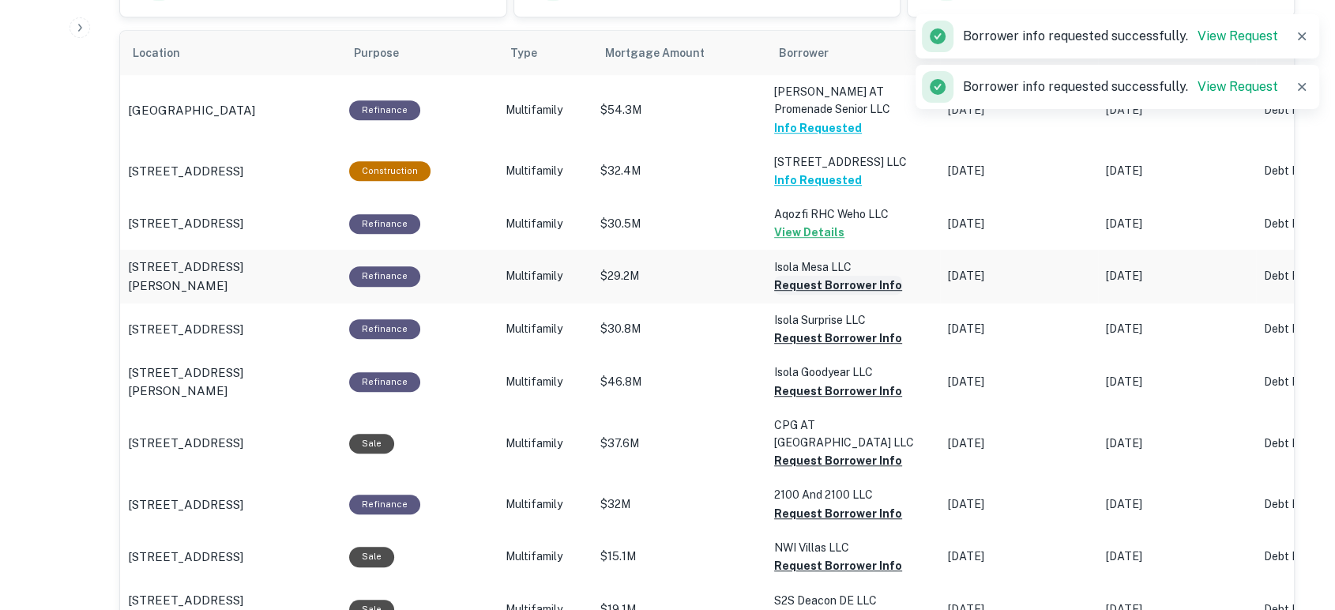
click at [836, 282] on button "Request Borrower Info" at bounding box center [838, 285] width 128 height 19
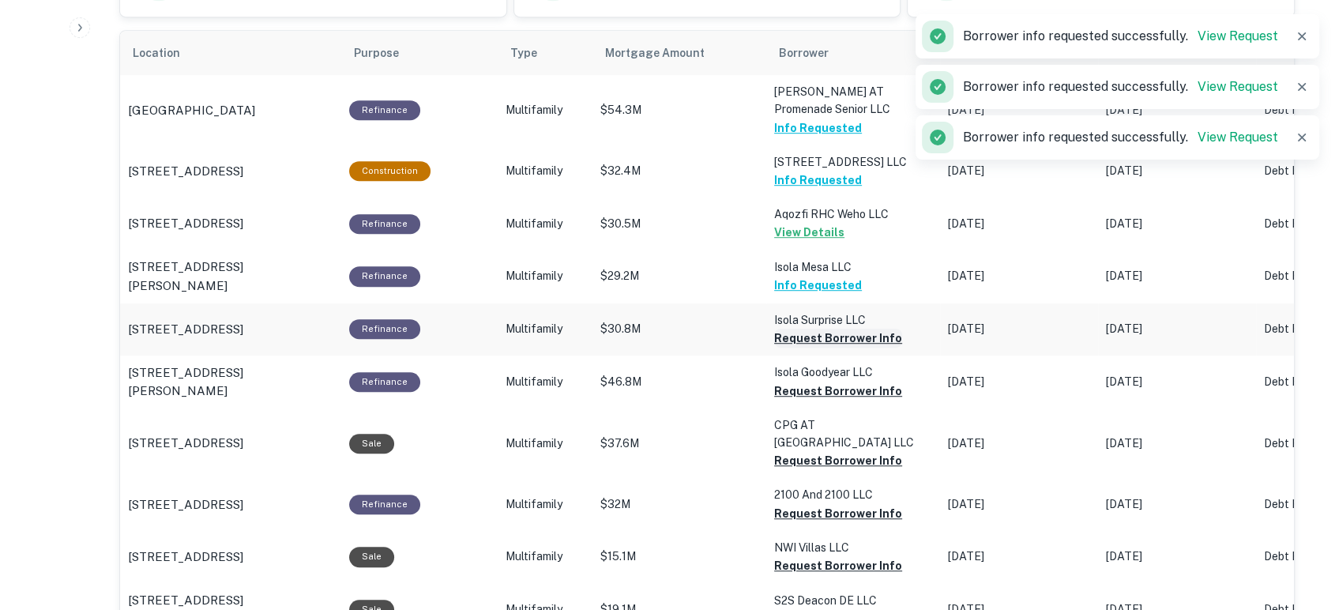
click at [836, 336] on button "Request Borrower Info" at bounding box center [838, 338] width 128 height 19
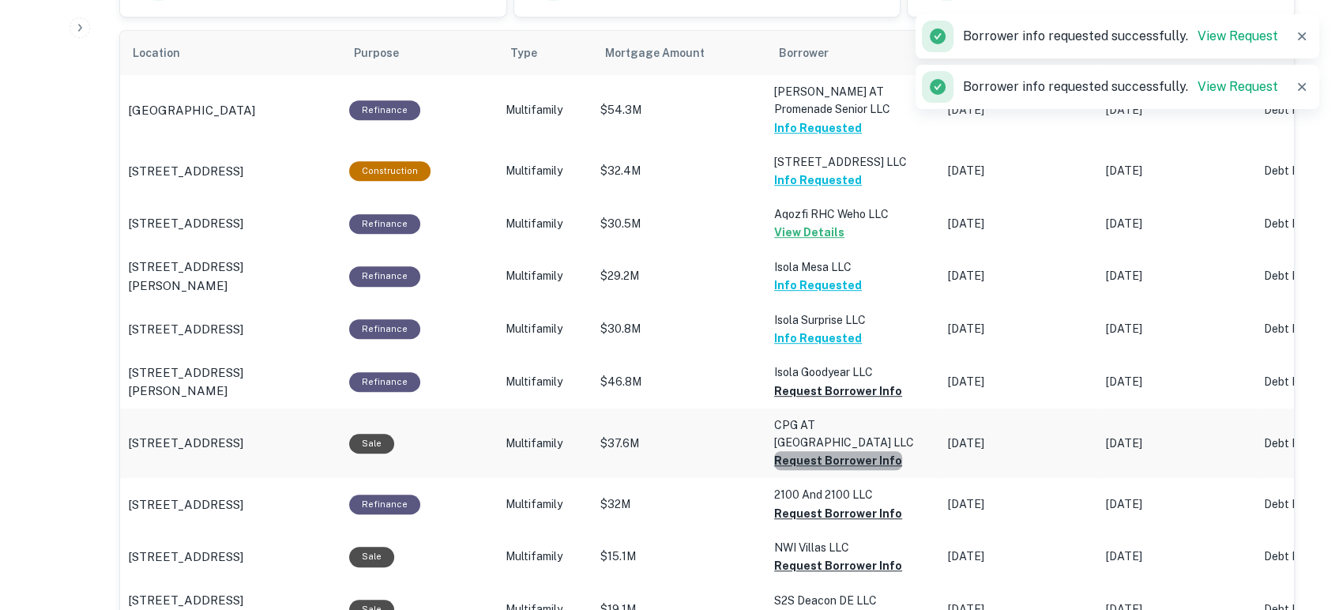
click at [838, 400] on button "Request Borrower Info" at bounding box center [838, 390] width 128 height 19
click at [843, 400] on button "Request Borrower Info" at bounding box center [838, 390] width 128 height 19
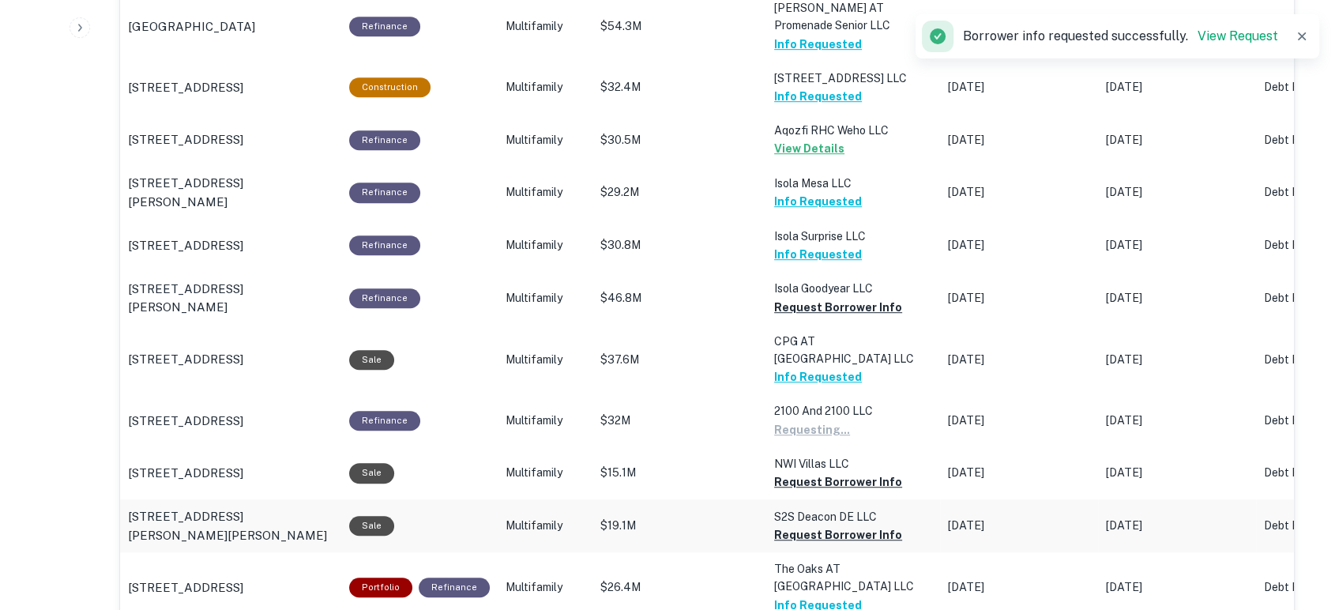
scroll to position [1061, 0]
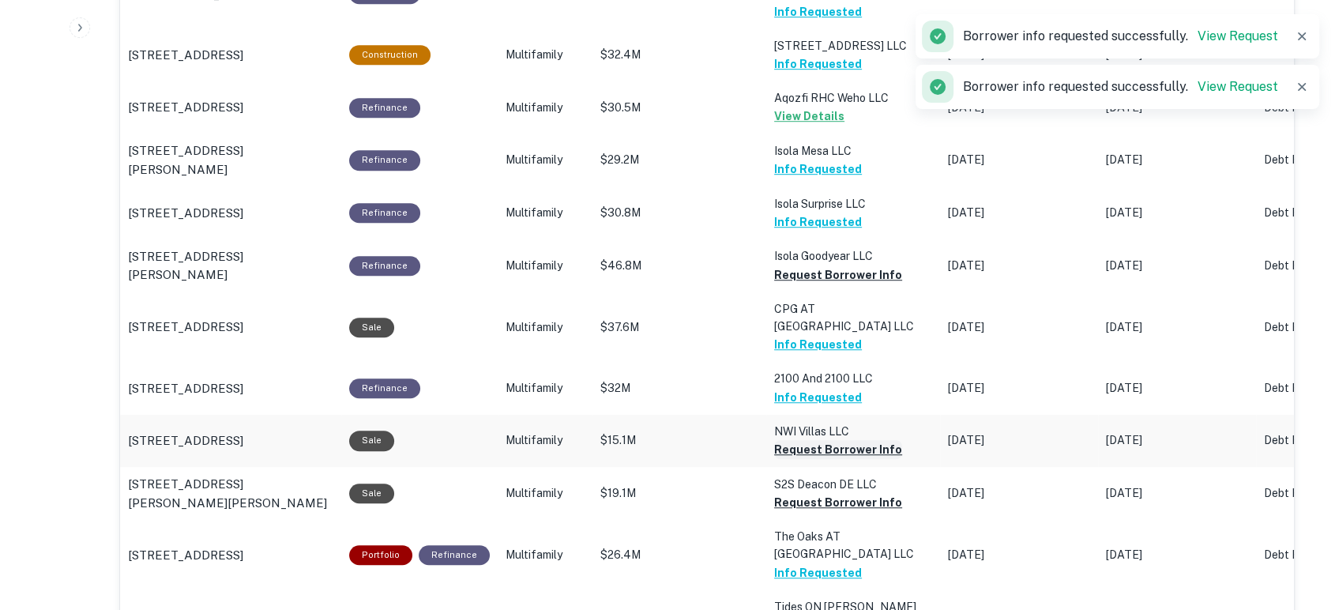
click at [835, 284] on button "Request Borrower Info" at bounding box center [838, 274] width 128 height 19
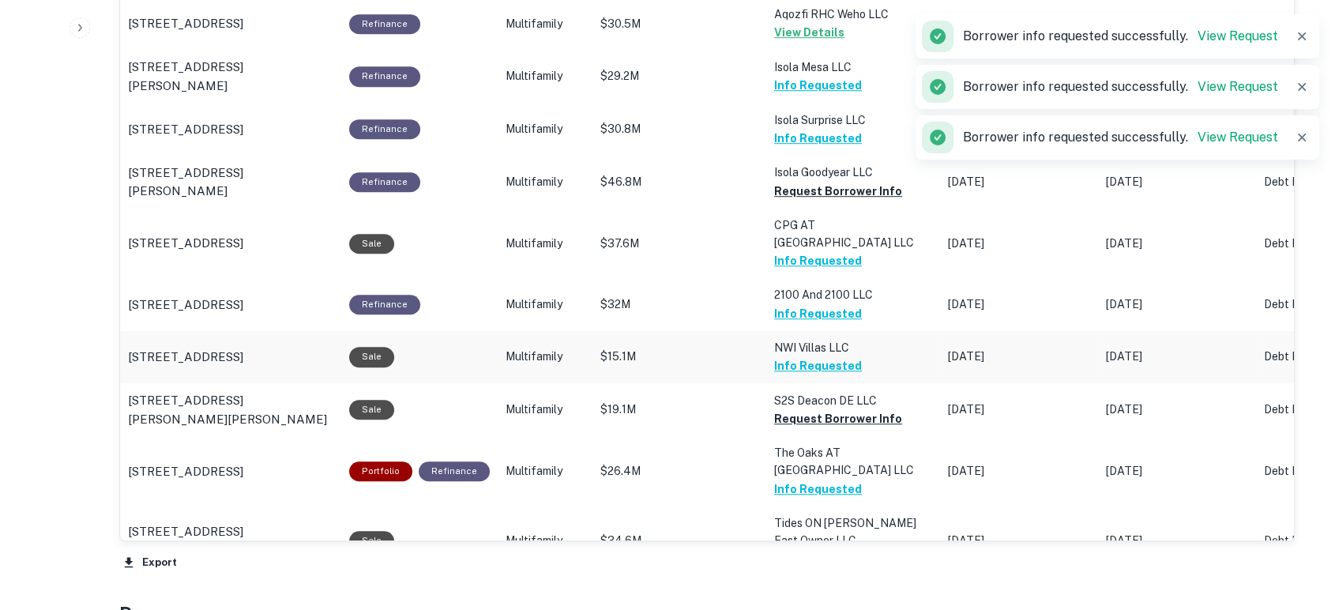
scroll to position [1179, 0]
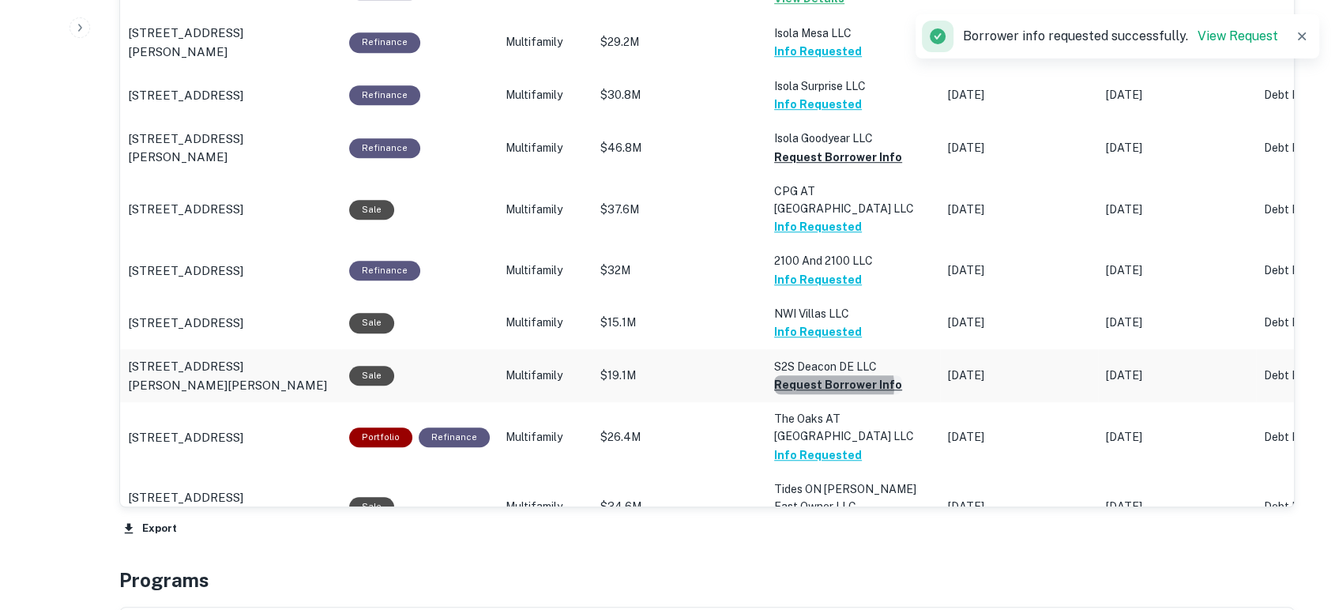
click at [824, 167] on button "Request Borrower Info" at bounding box center [838, 157] width 128 height 19
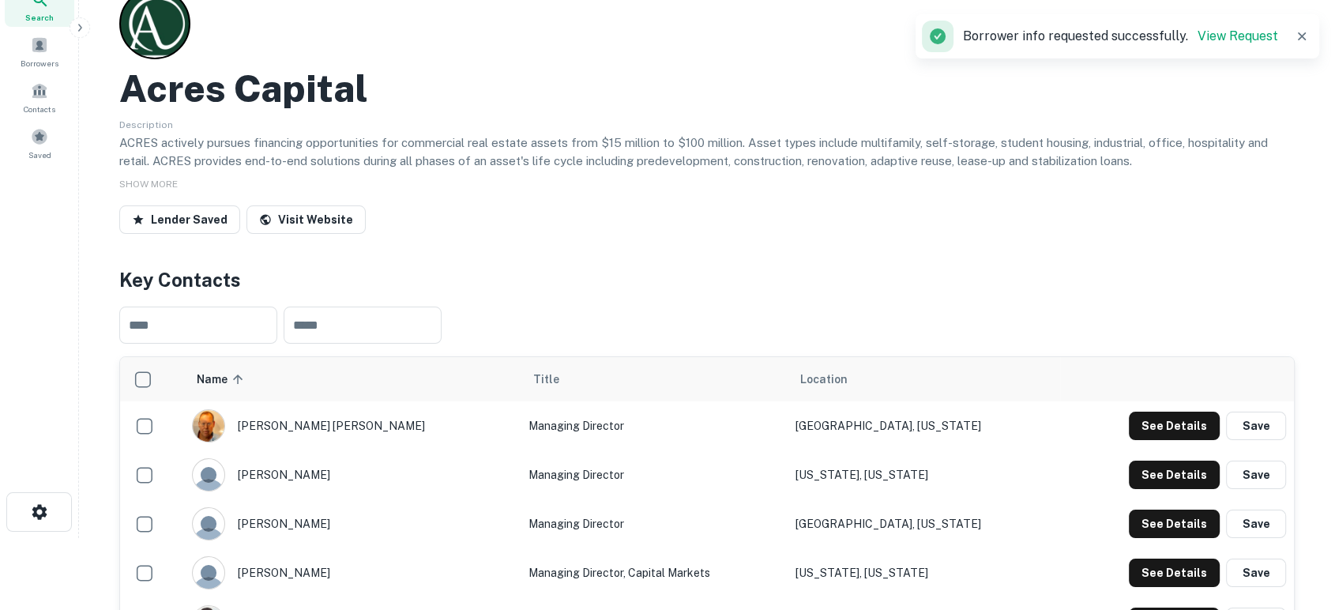
scroll to position [0, 0]
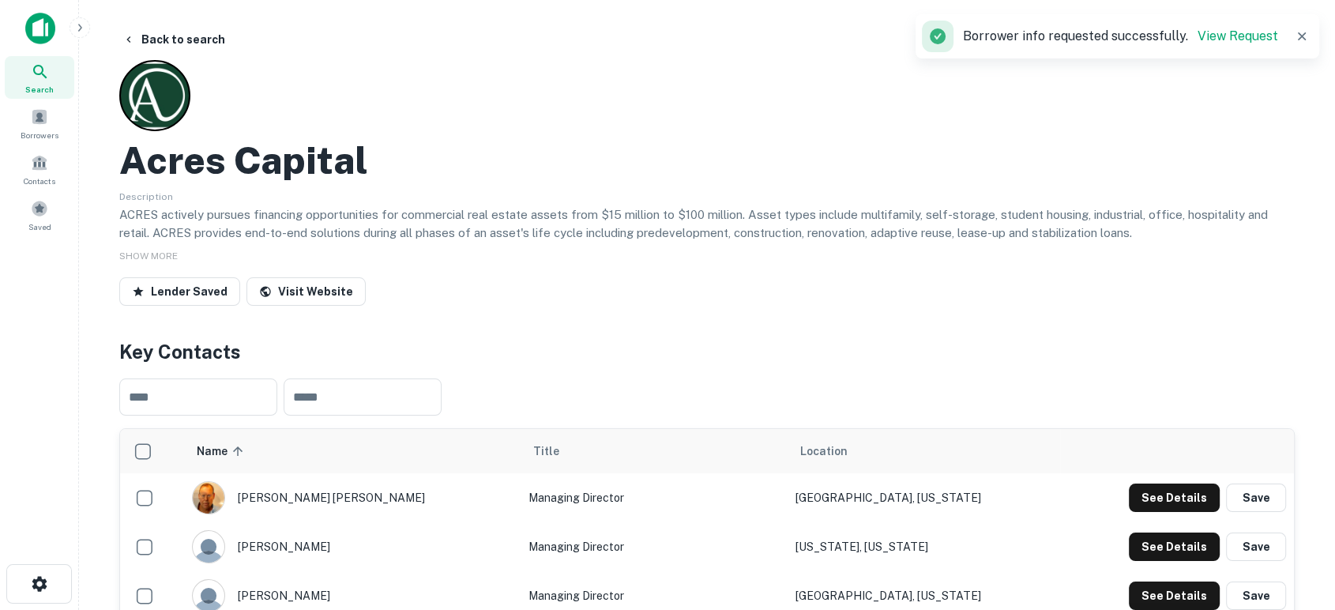
click at [33, 36] on img at bounding box center [40, 29] width 30 height 32
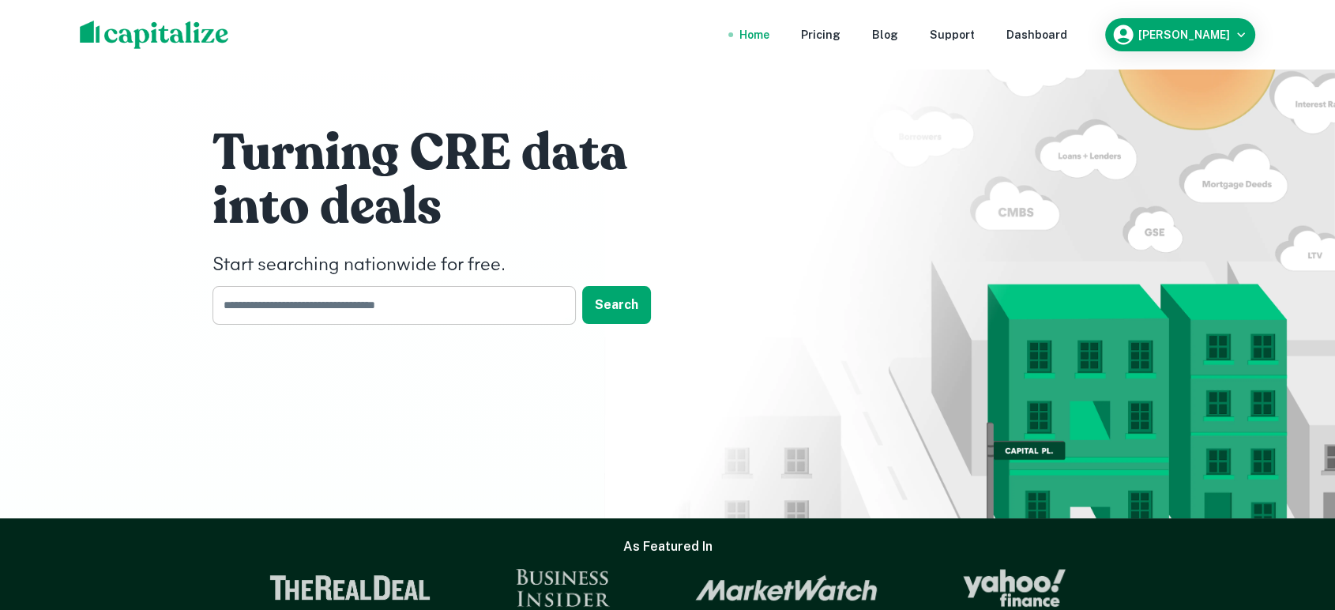
click at [314, 322] on input "text" at bounding box center [388, 305] width 352 height 39
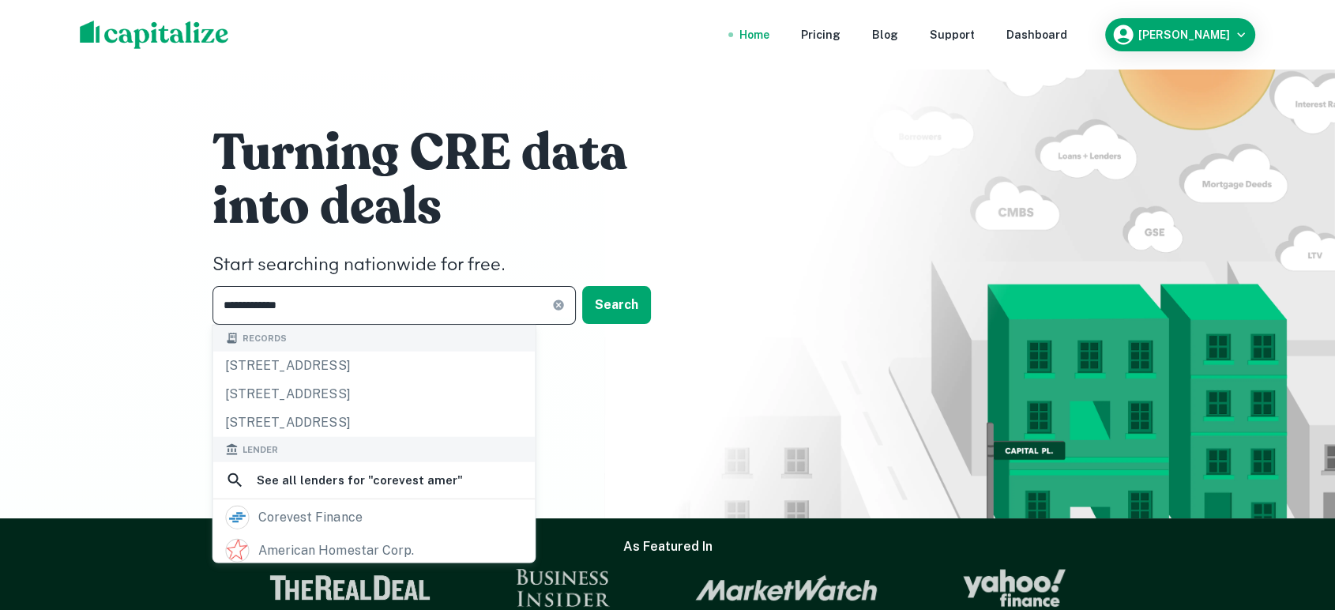
scroll to position [117, 0]
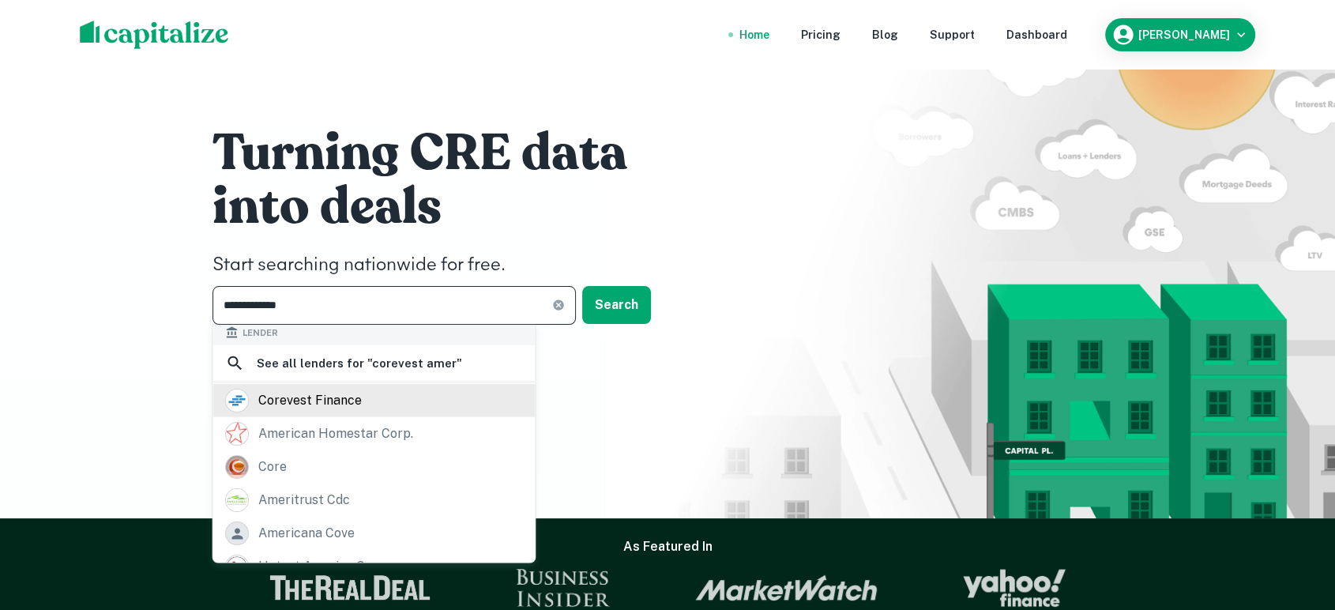
type input "**********"
click at [411, 412] on div "corevest finance" at bounding box center [373, 401] width 297 height 24
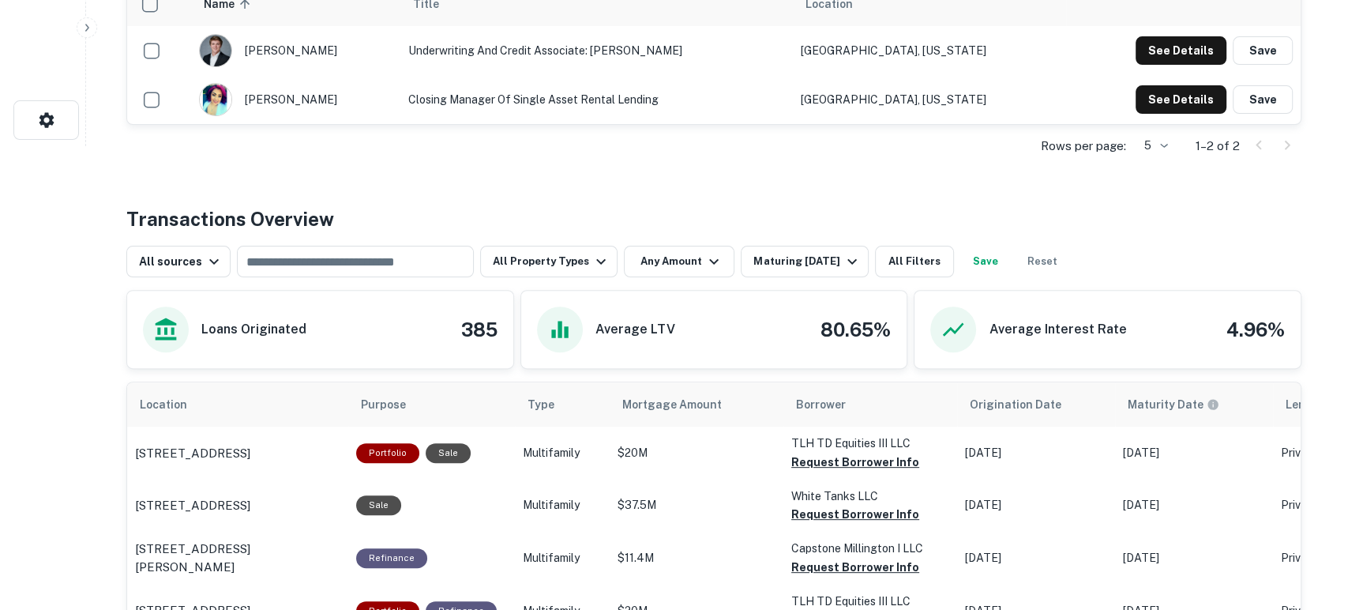
scroll to position [468, 0]
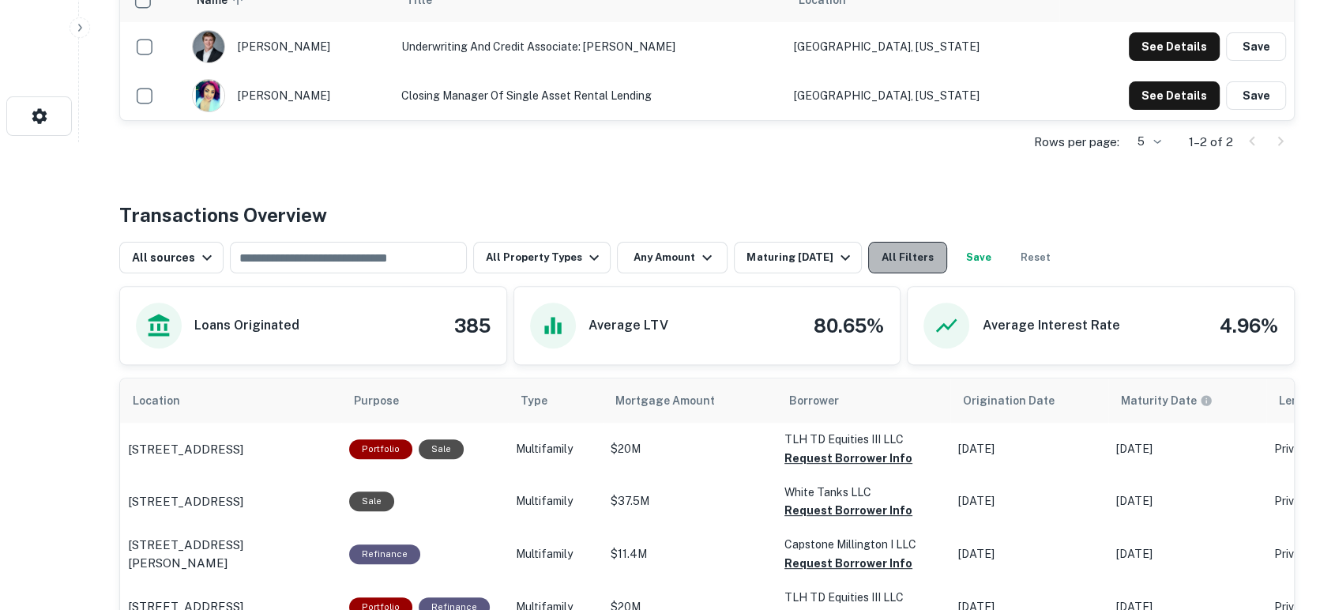
click at [899, 246] on button "All Filters" at bounding box center [907, 258] width 79 height 32
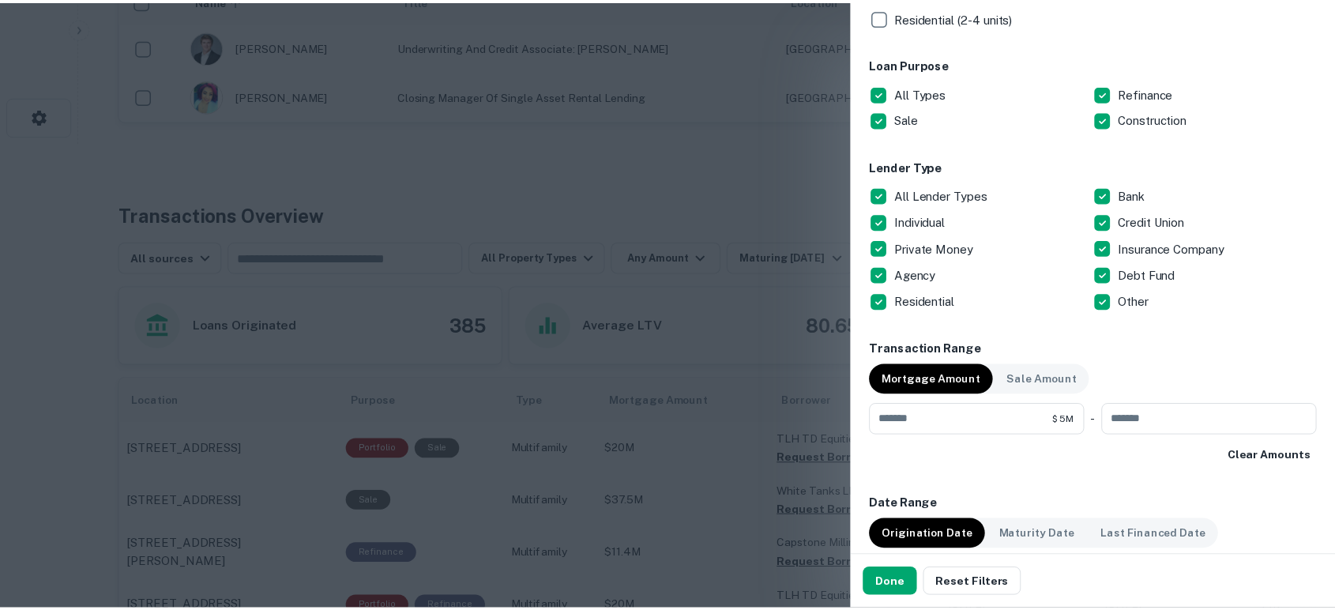
scroll to position [701, 0]
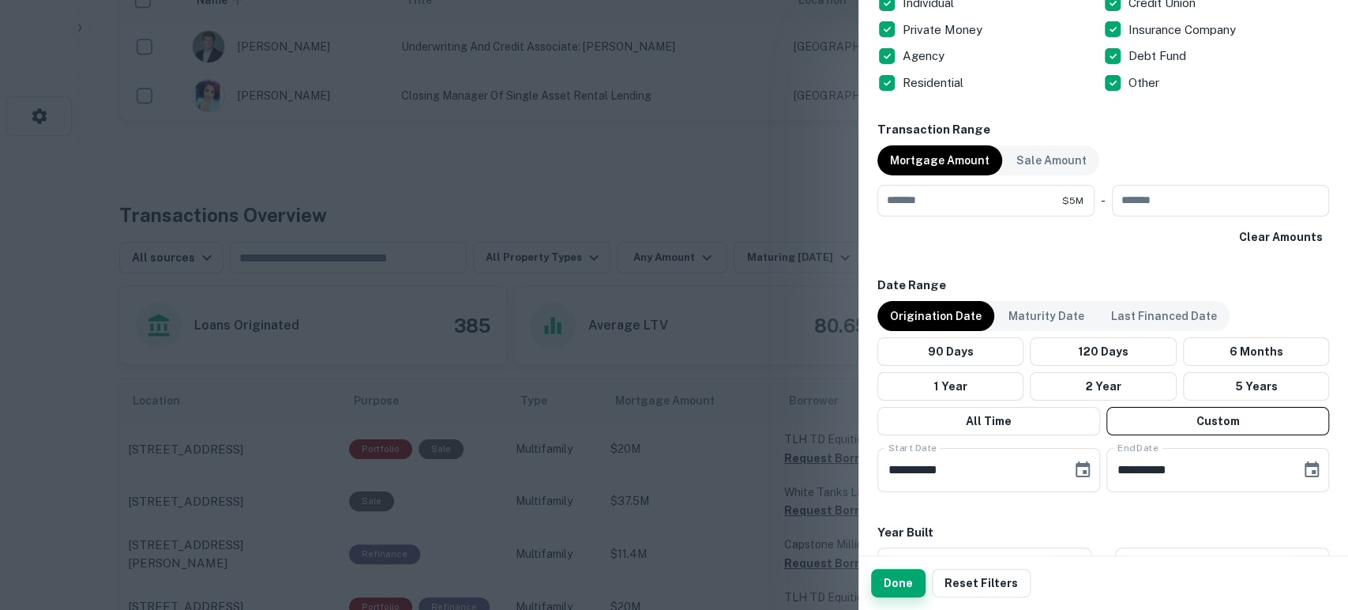
click at [891, 580] on button "Done" at bounding box center [898, 583] width 54 height 28
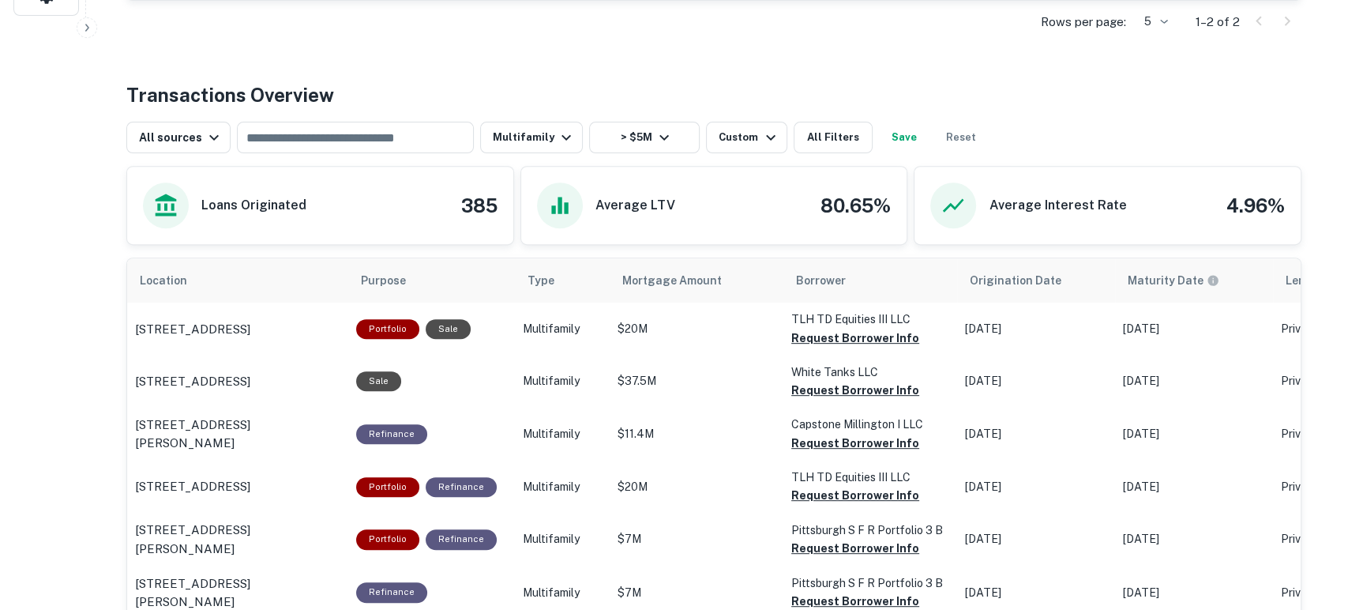
scroll to position [468, 0]
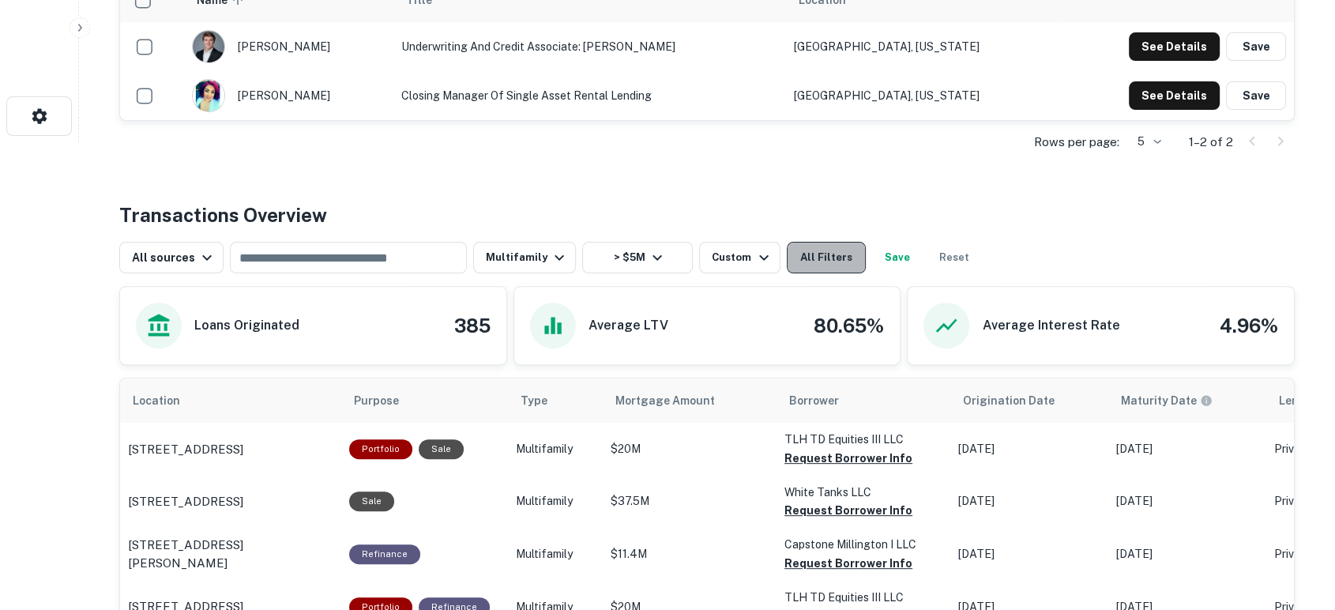
click at [825, 263] on button "All Filters" at bounding box center [826, 258] width 79 height 32
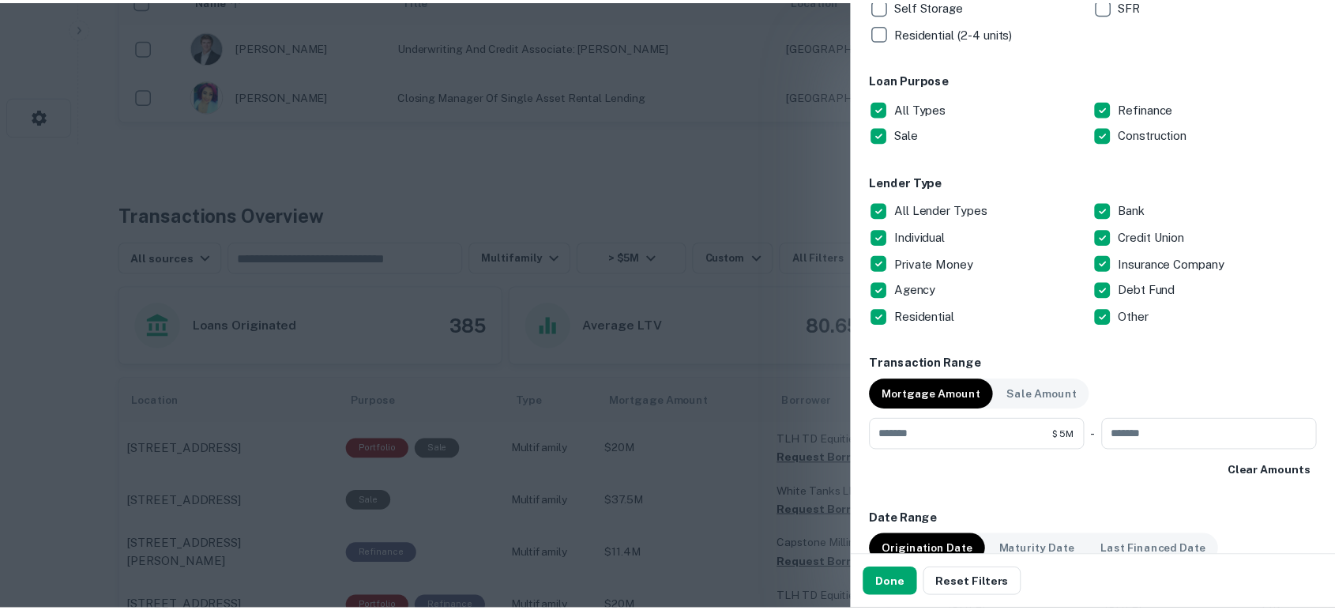
scroll to position [701, 0]
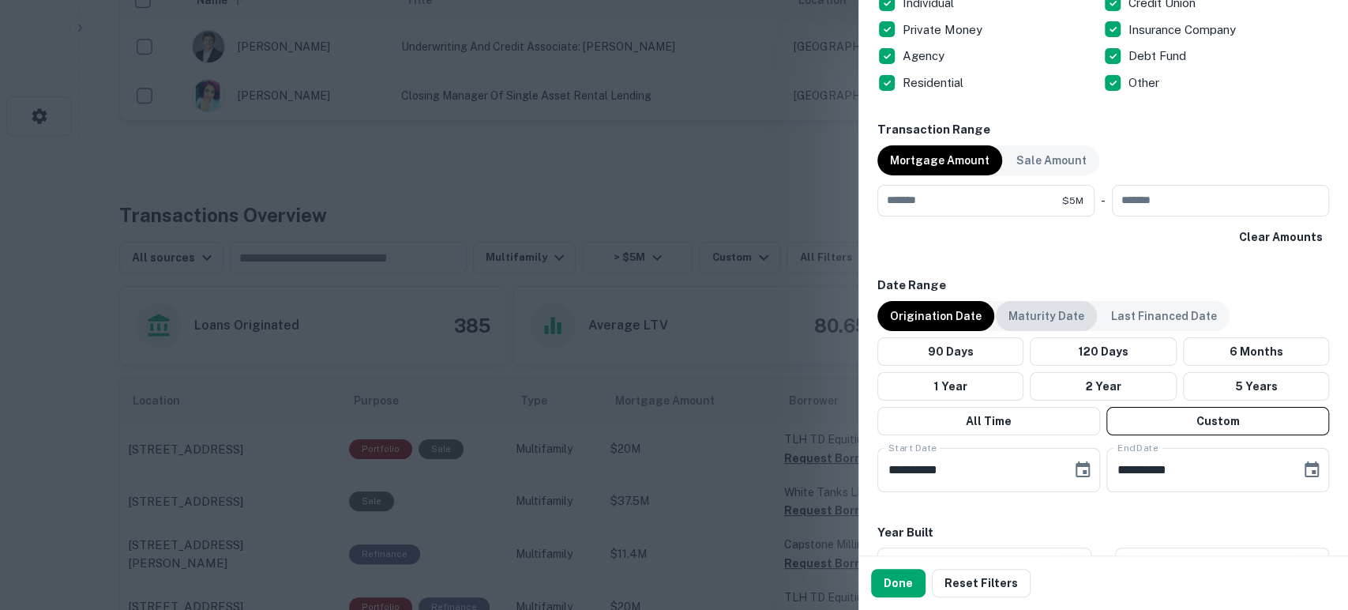
click at [1044, 301] on div "Maturity Date" at bounding box center [1046, 316] width 101 height 30
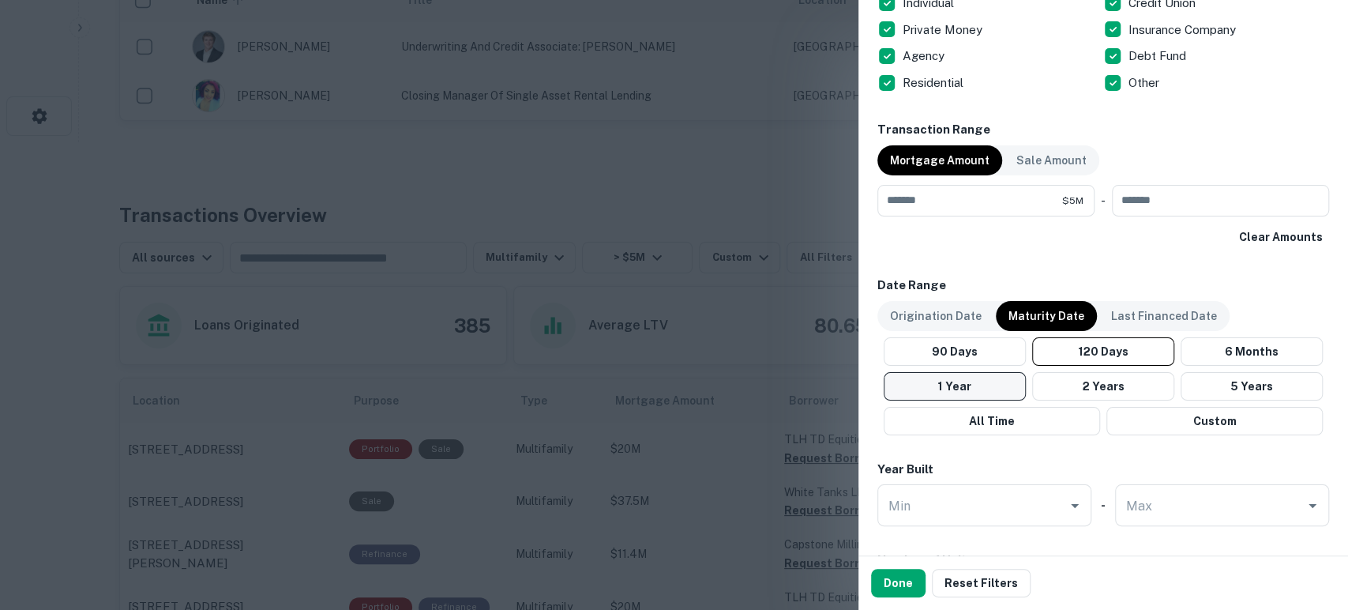
click at [952, 386] on button "1 Year" at bounding box center [955, 386] width 142 height 28
click at [893, 594] on button "Done" at bounding box center [898, 583] width 54 height 28
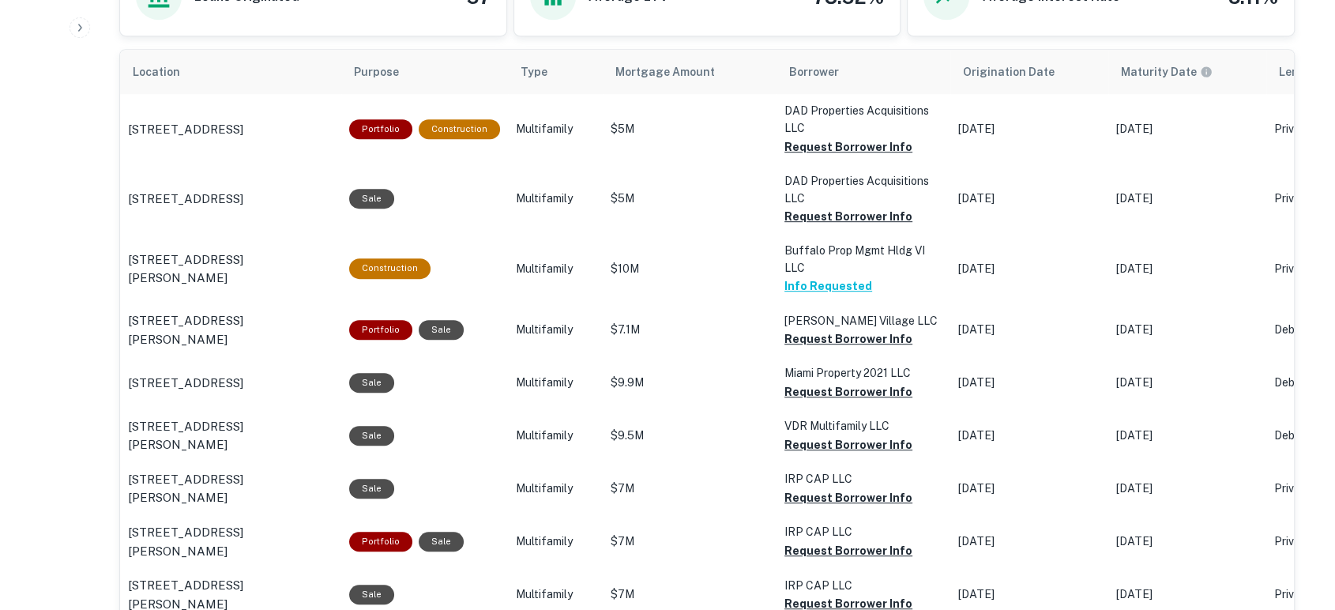
scroll to position [798, 0]
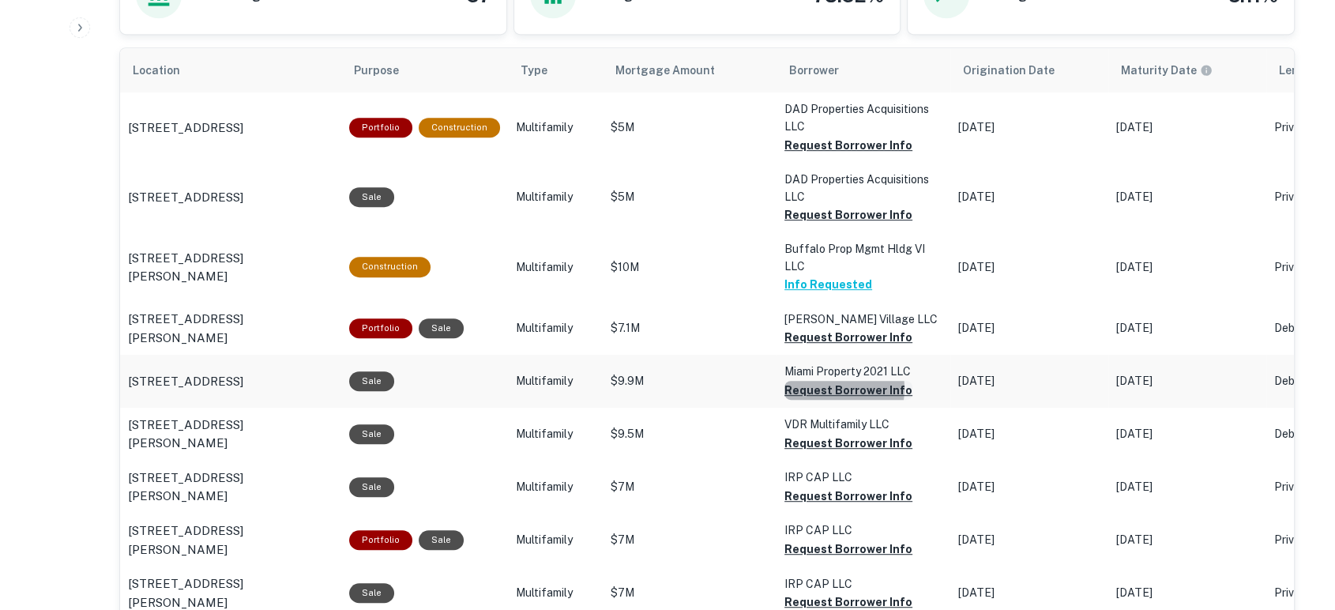
click at [822, 155] on button "Request Borrower Info" at bounding box center [848, 145] width 128 height 19
click at [836, 155] on button "Request Borrower Info" at bounding box center [848, 145] width 128 height 19
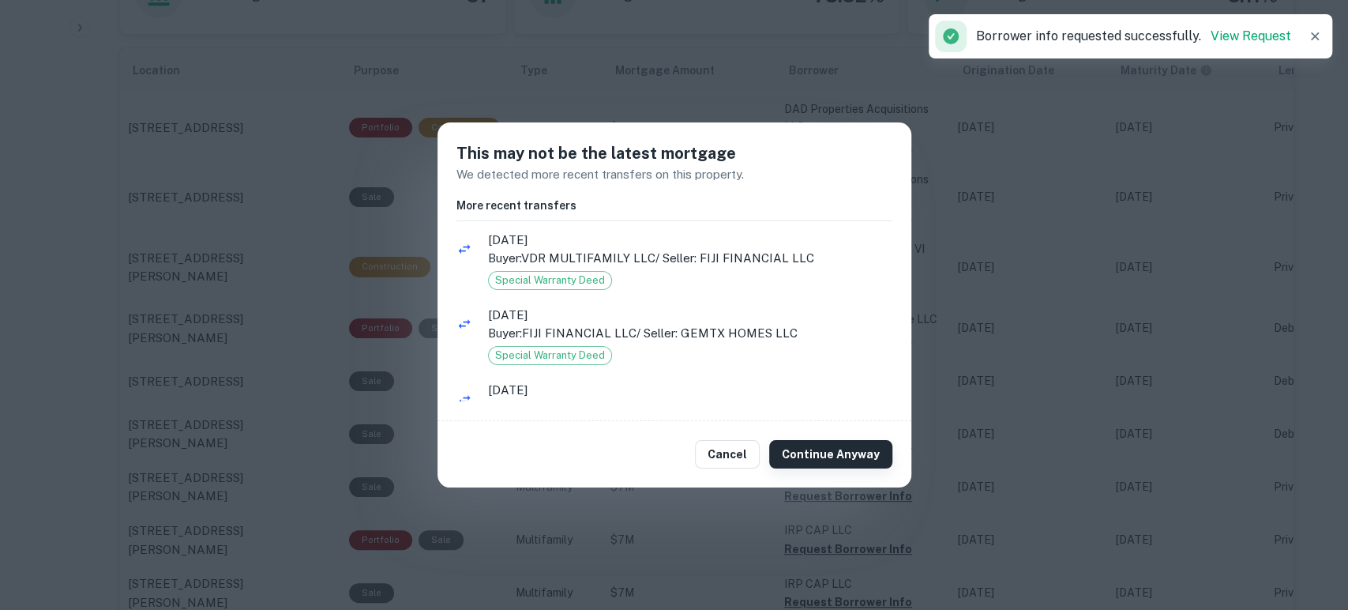
click at [874, 452] on button "Continue Anyway" at bounding box center [830, 454] width 123 height 28
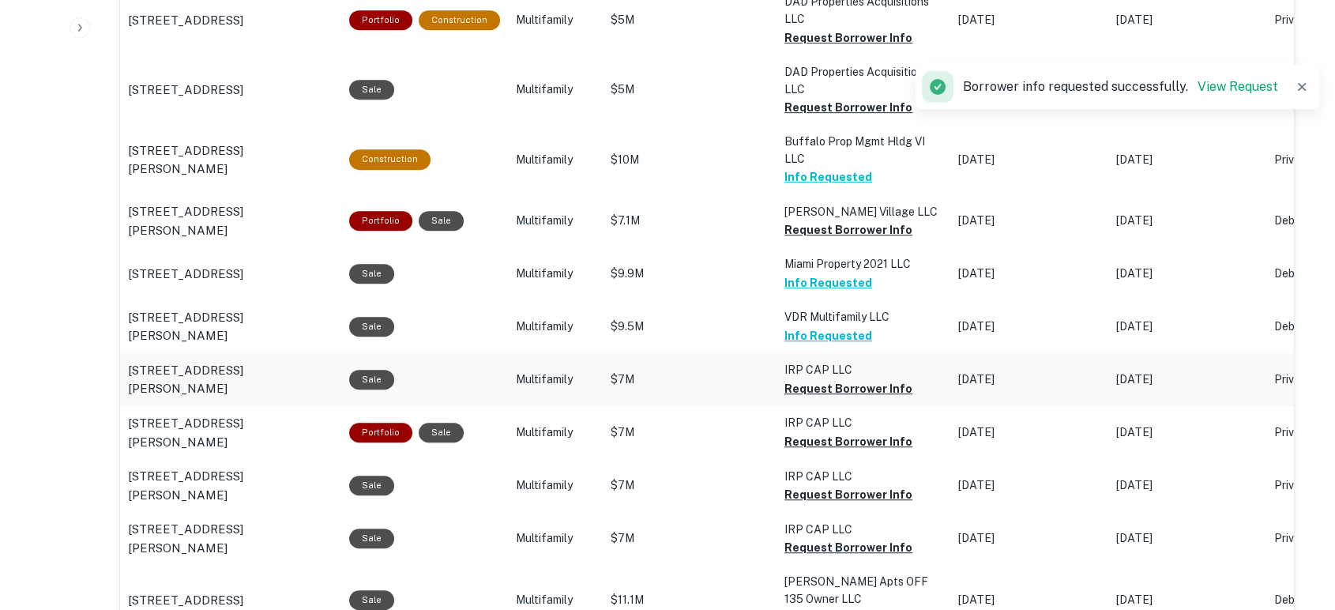
scroll to position [1031, 0]
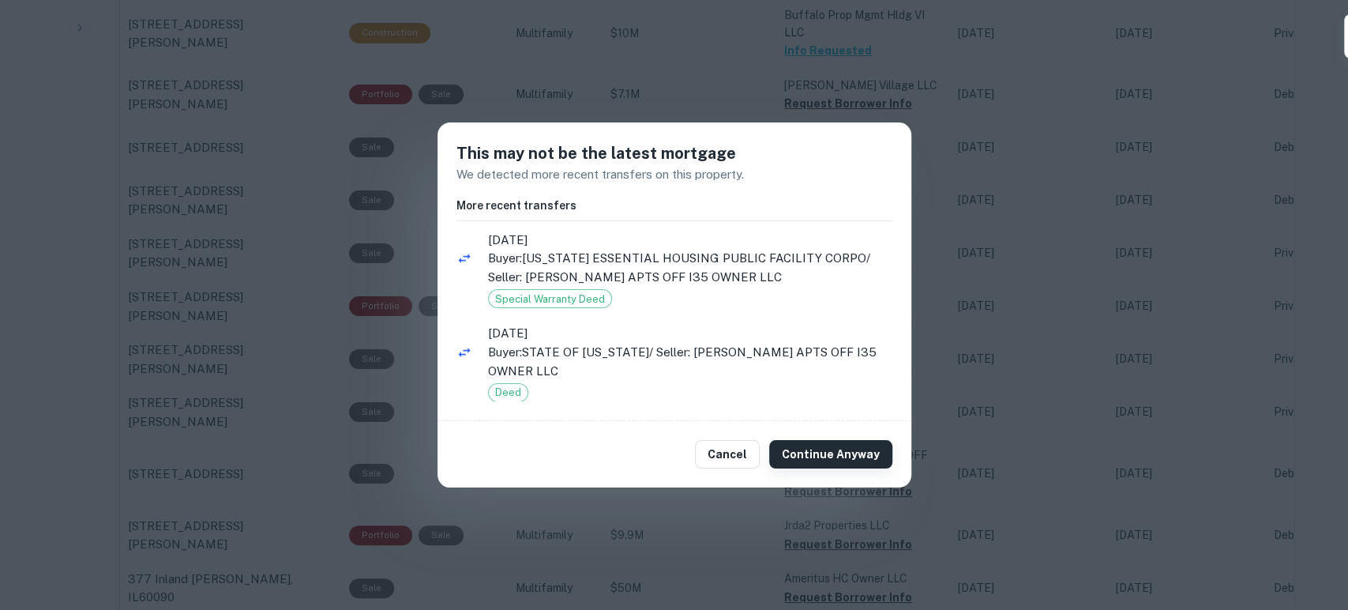
click at [830, 460] on button "Continue Anyway" at bounding box center [830, 454] width 123 height 28
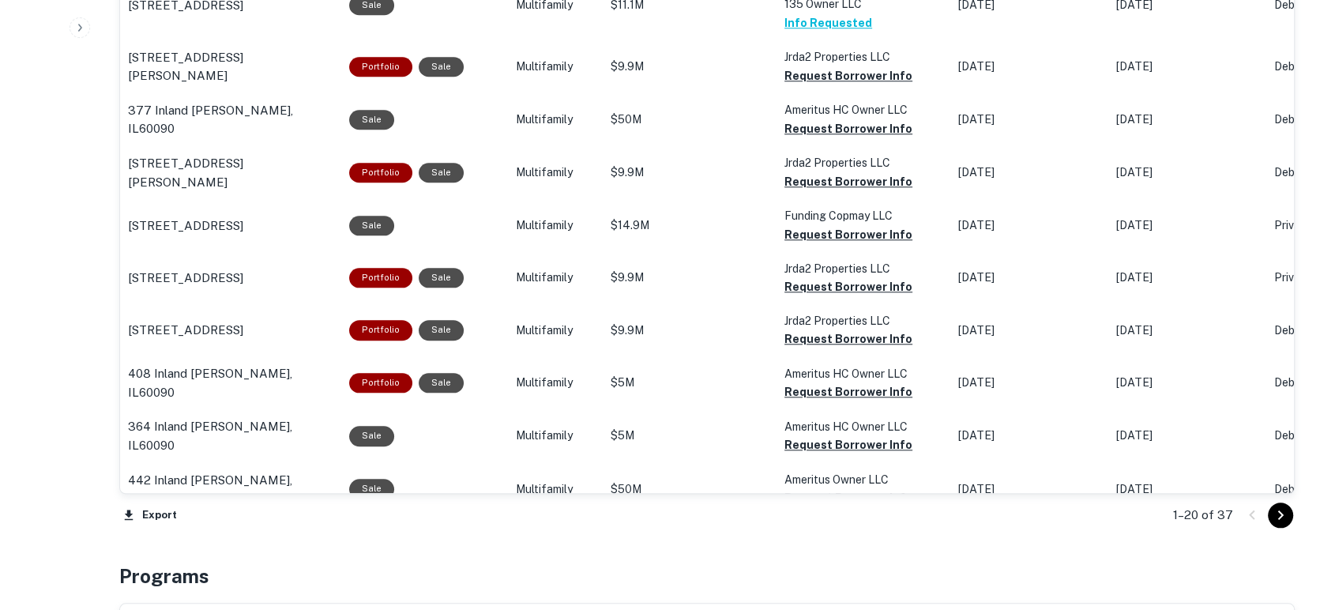
scroll to position [1617, 0]
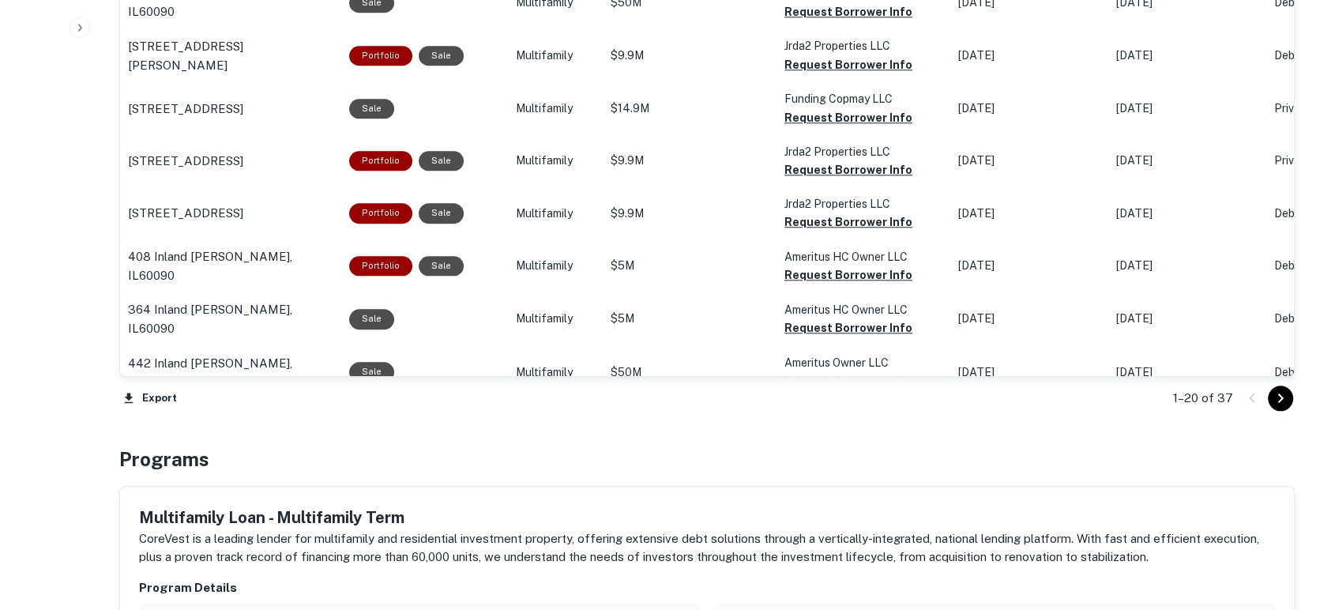
click at [1279, 395] on icon "Go to next page" at bounding box center [1281, 397] width 6 height 9
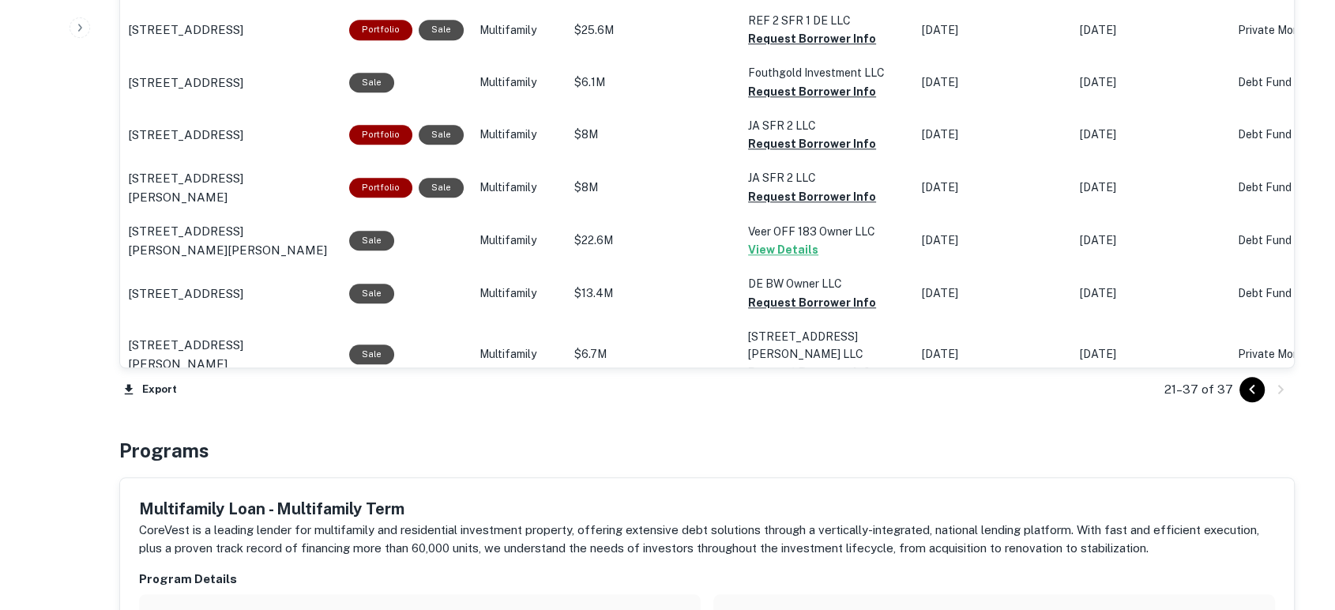
scroll to position [1383, 0]
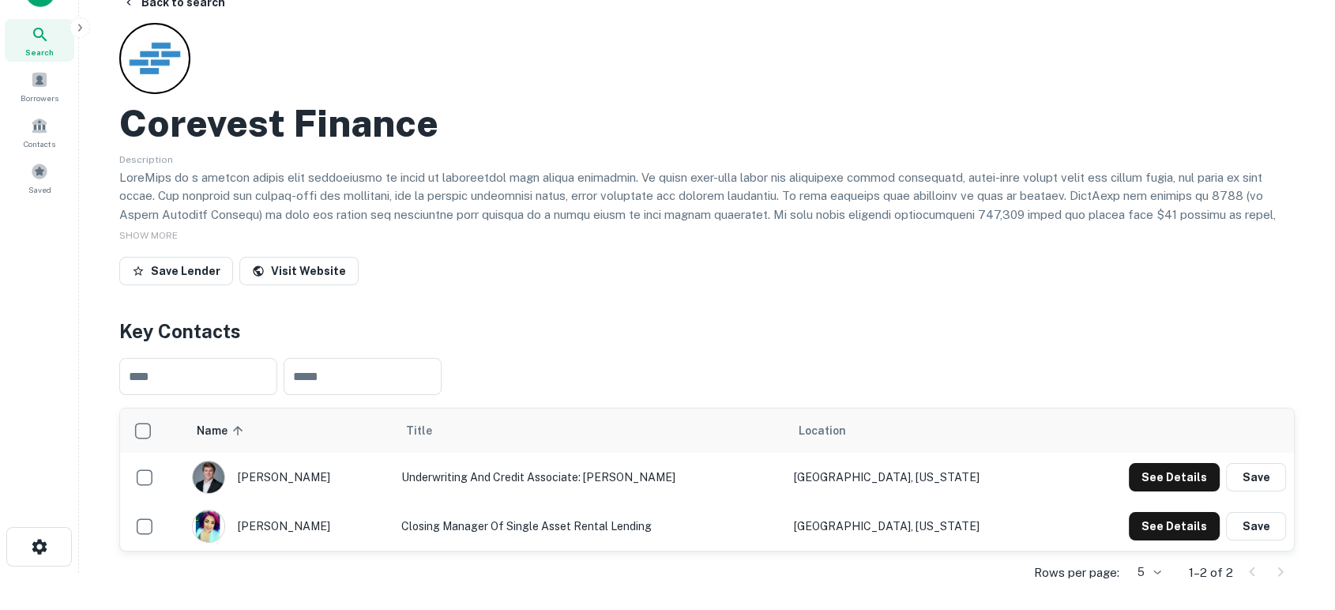
scroll to position [0, 0]
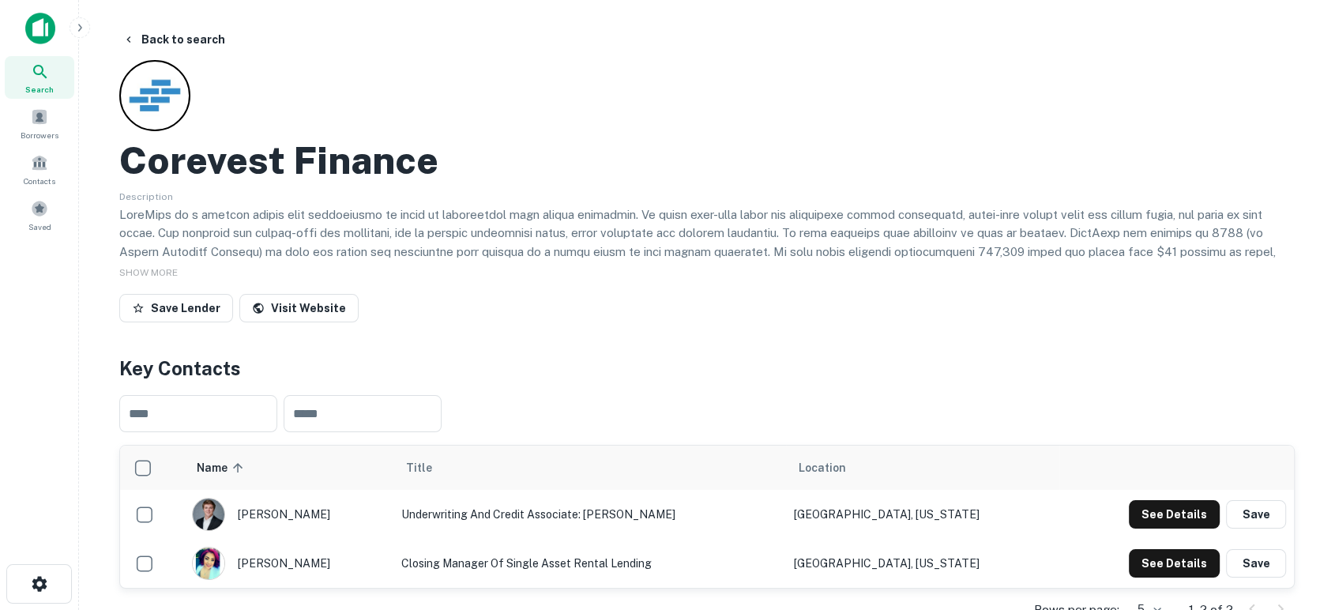
click at [31, 42] on img at bounding box center [40, 29] width 30 height 32
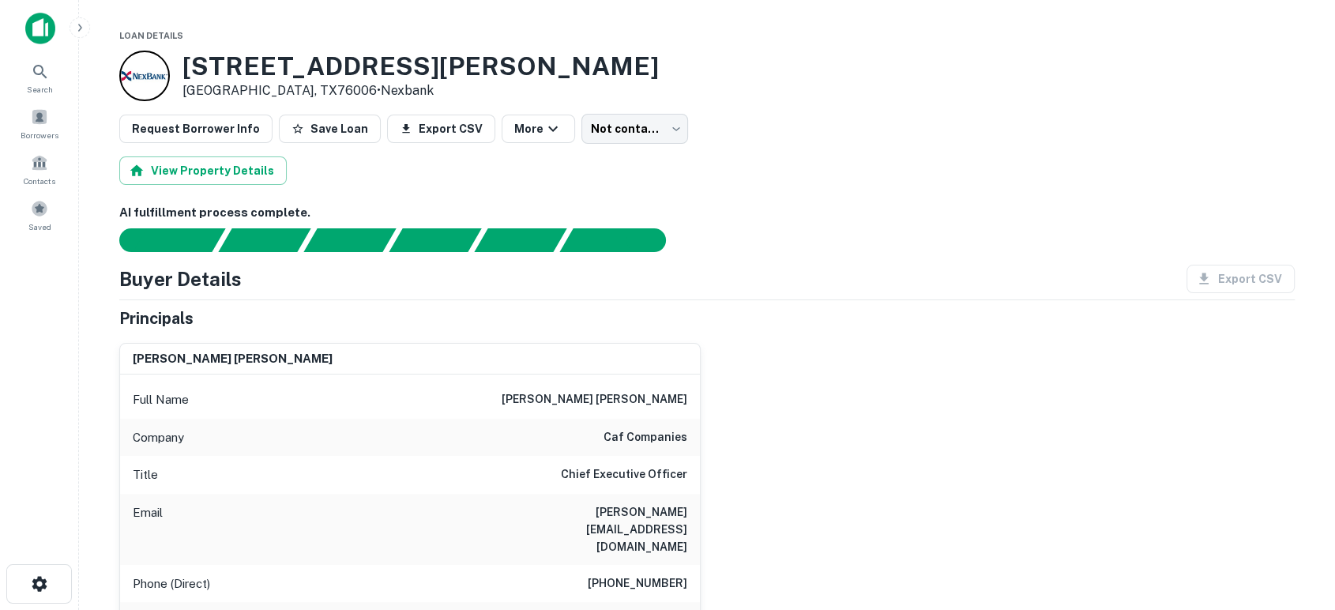
click at [752, 460] on div "[PERSON_NAME] [PERSON_NAME] Full Name [PERSON_NAME] [PERSON_NAME] Company caf c…" at bounding box center [701, 547] width 1188 height 434
drag, startPoint x: 657, startPoint y: 520, endPoint x: 688, endPoint y: 511, distance: 32.2
click at [688, 511] on div "Email [PERSON_NAME][EMAIL_ADDRESS][DOMAIN_NAME]" at bounding box center [410, 529] width 580 height 71
copy h6 "[PERSON_NAME][EMAIL_ADDRESS][DOMAIN_NAME]"
click at [875, 554] on div "[PERSON_NAME] [PERSON_NAME] Full Name [PERSON_NAME] [PERSON_NAME] Company caf c…" at bounding box center [701, 547] width 1188 height 434
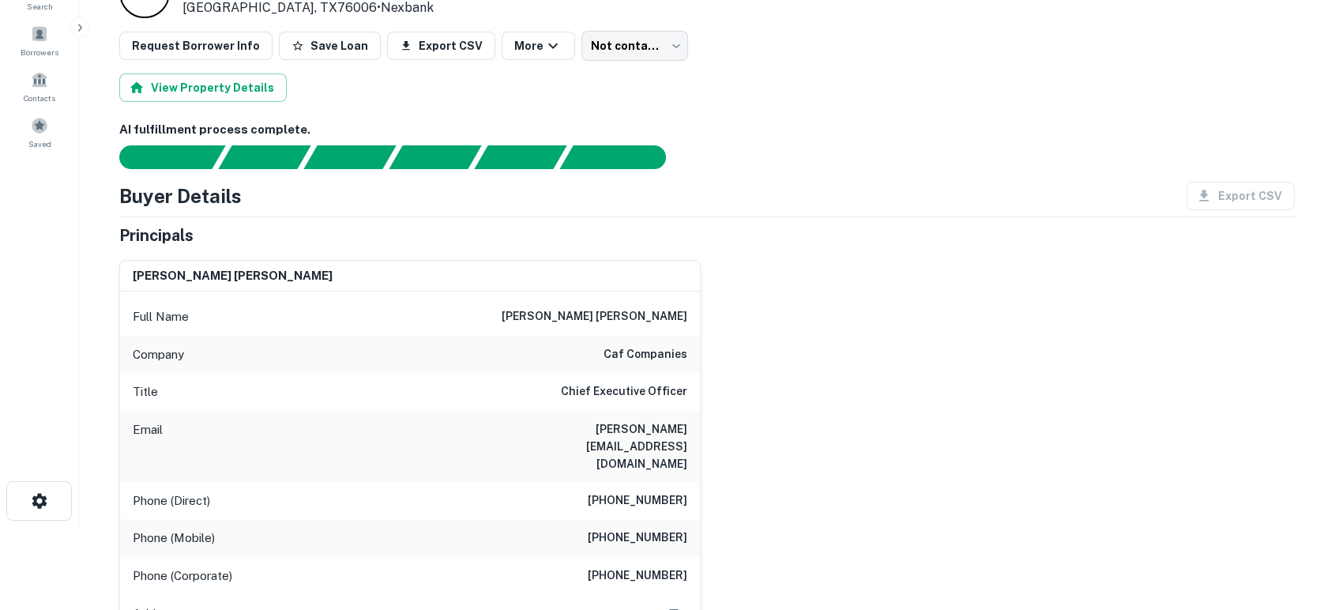
scroll to position [117, 0]
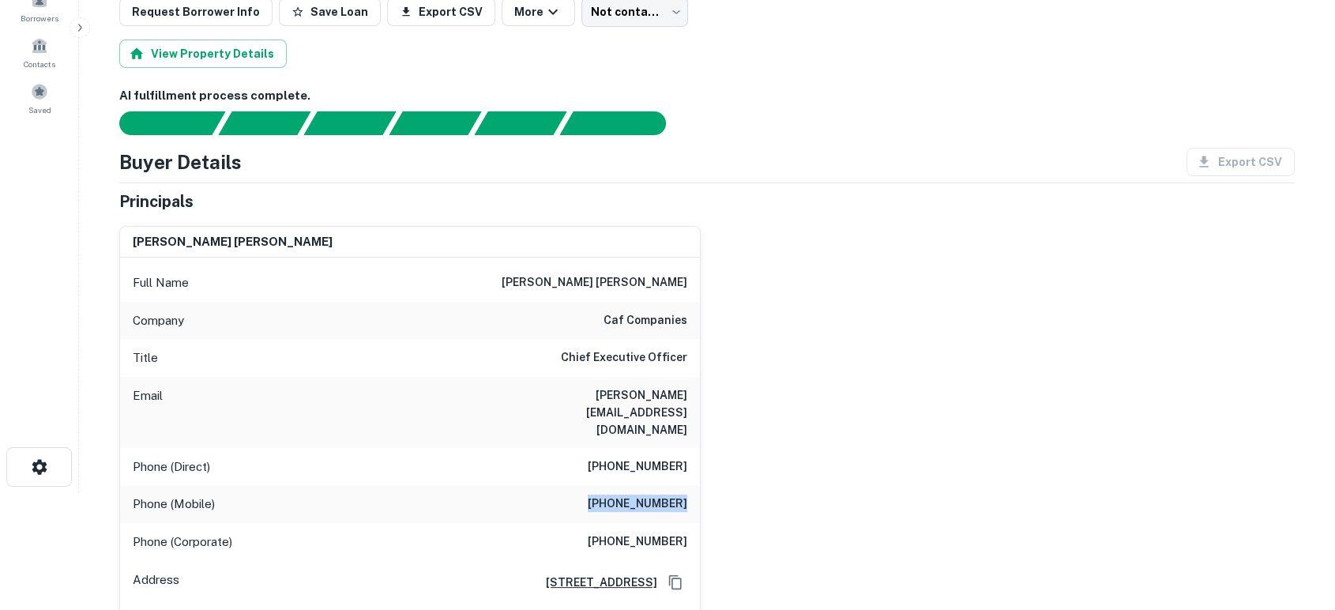
drag, startPoint x: 589, startPoint y: 479, endPoint x: 689, endPoint y: 469, distance: 100.0
click at [689, 485] on div "Phone (Mobile) [PHONE_NUMBER]" at bounding box center [410, 504] width 580 height 38
copy h6 "[PHONE_NUMBER]"
click at [998, 472] on div "[PERSON_NAME] [PERSON_NAME] Full Name [PERSON_NAME] [PERSON_NAME] Company caf c…" at bounding box center [701, 430] width 1188 height 434
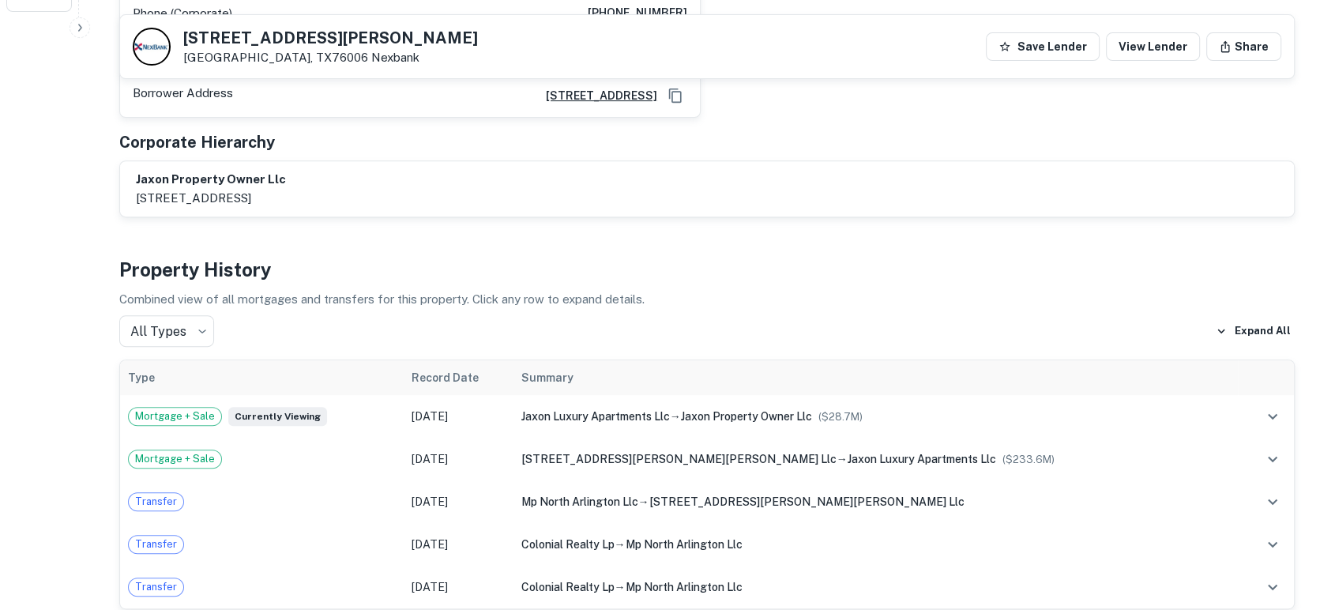
scroll to position [468, 0]
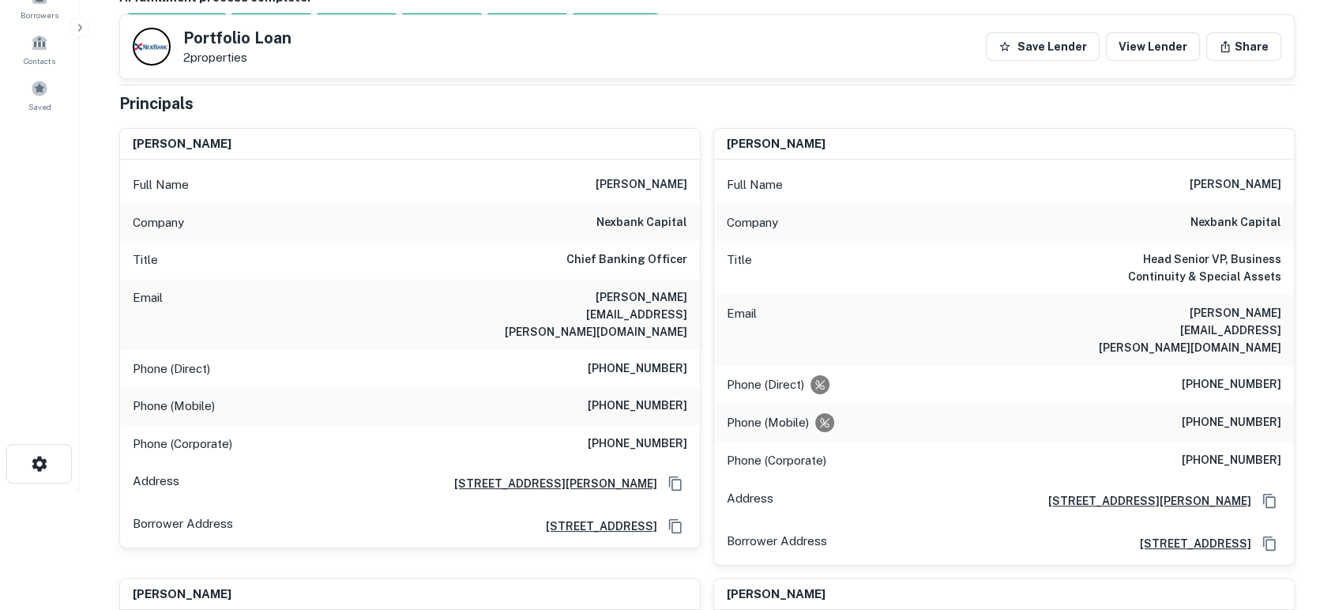
scroll to position [117, 0]
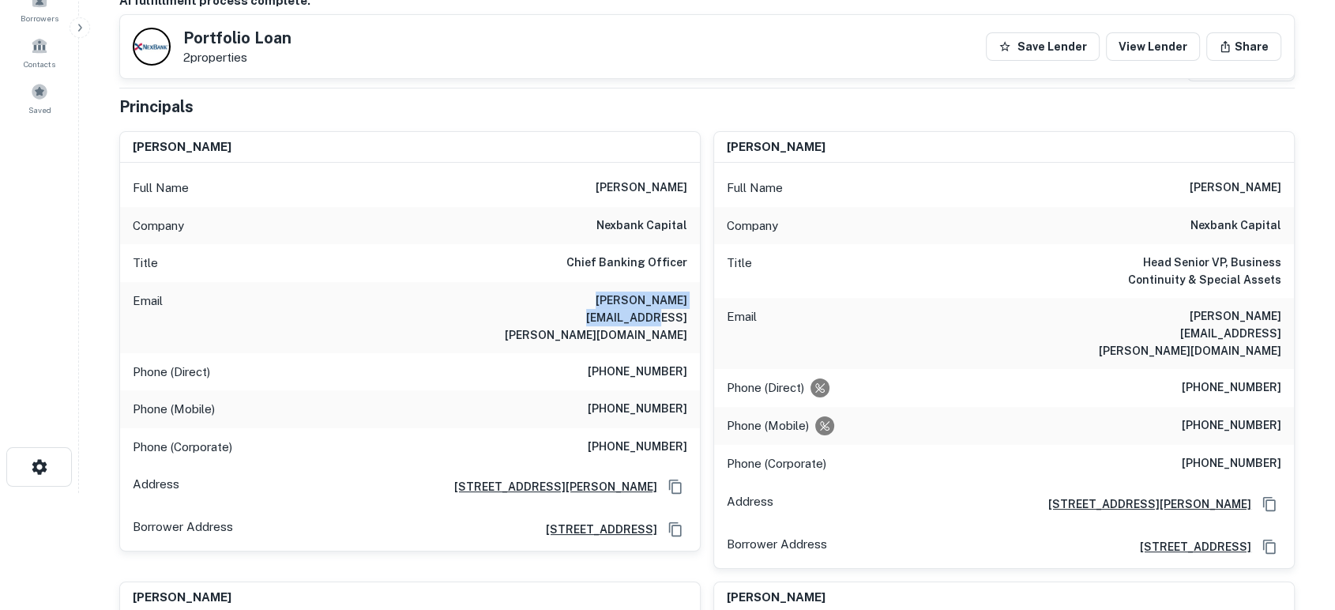
drag, startPoint x: 543, startPoint y: 306, endPoint x: 695, endPoint y: 295, distance: 152.8
click at [695, 295] on div "Email rhett.miller@nexbank.com" at bounding box center [410, 317] width 580 height 71
copy h6 "rhett.miller@nexbank.com"
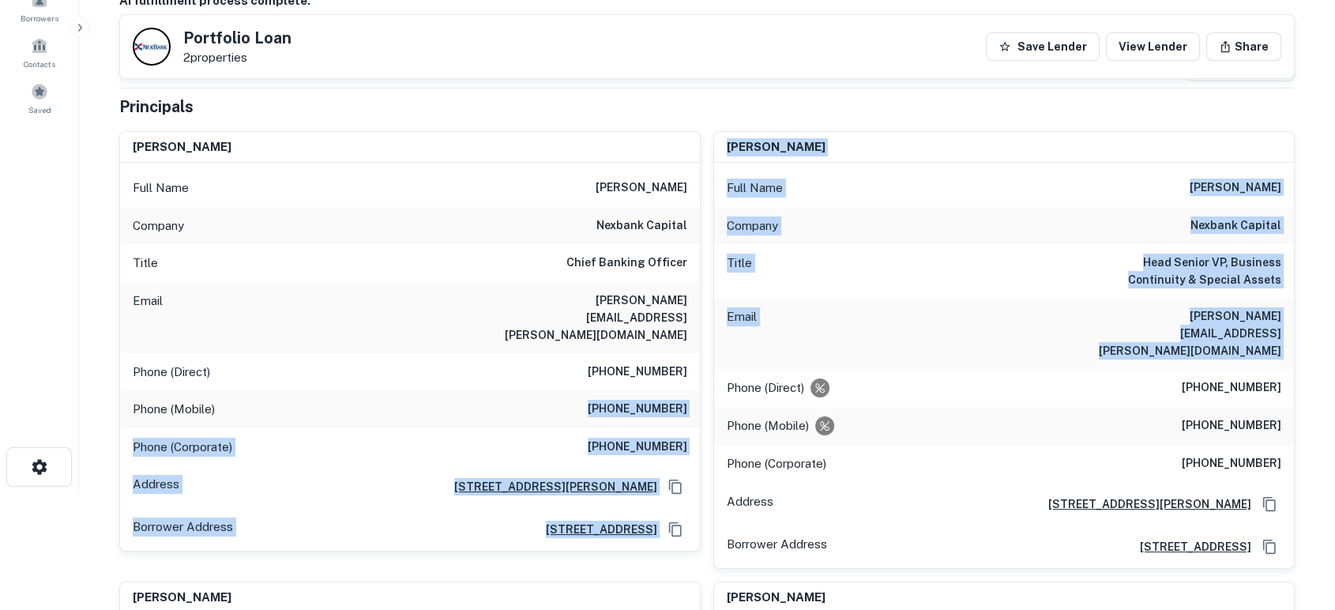
drag, startPoint x: 666, startPoint y: 371, endPoint x: 701, endPoint y: 366, distance: 36.0
click at [701, 366] on div "rhett a. miller Full Name rhett a. miller Company nexbank capital Title Chief B…" at bounding box center [701, 430] width 1188 height 625
drag, startPoint x: 682, startPoint y: 370, endPoint x: 518, endPoint y: 374, distance: 163.5
click at [513, 390] on div "Phone (Mobile) (214) 676-0366" at bounding box center [410, 409] width 580 height 38
click at [523, 390] on div "Phone (Mobile) (214) 676-0366" at bounding box center [410, 409] width 580 height 38
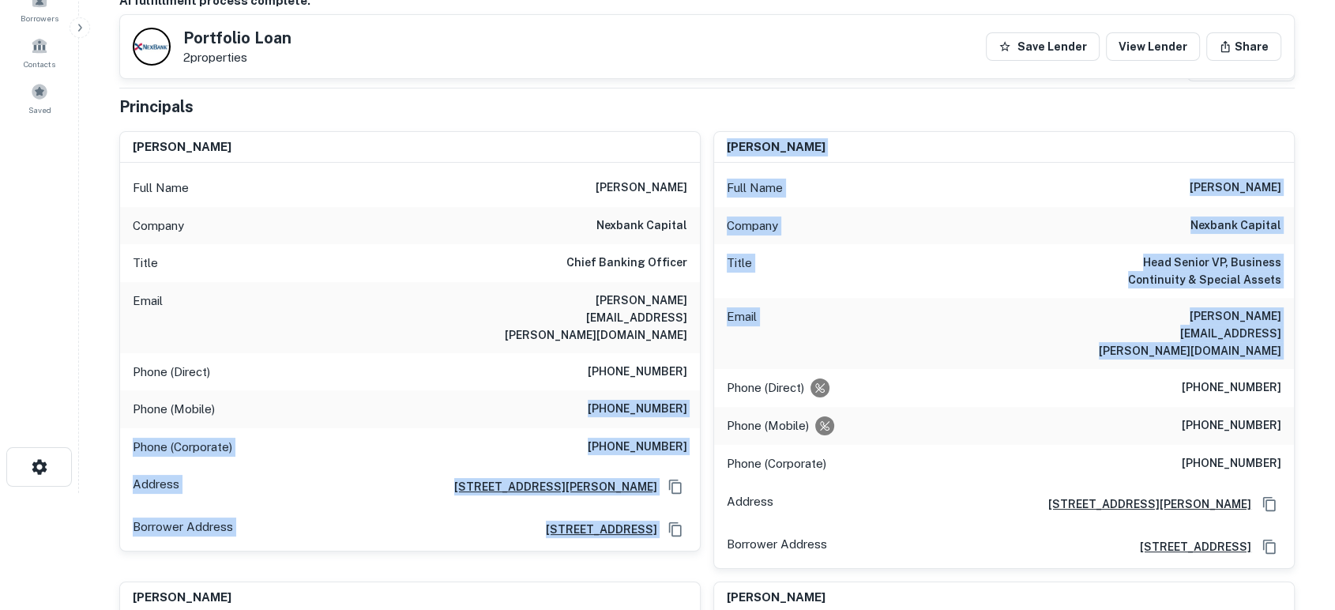
drag, startPoint x: 598, startPoint y: 377, endPoint x: 702, endPoint y: 371, distance: 104.4
click at [702, 371] on div "rhett a. miller Full Name rhett a. miller Company nexbank capital Title Chief B…" at bounding box center [701, 430] width 1188 height 625
click at [565, 390] on div "Phone (Mobile) (214) 676-0366" at bounding box center [410, 409] width 580 height 38
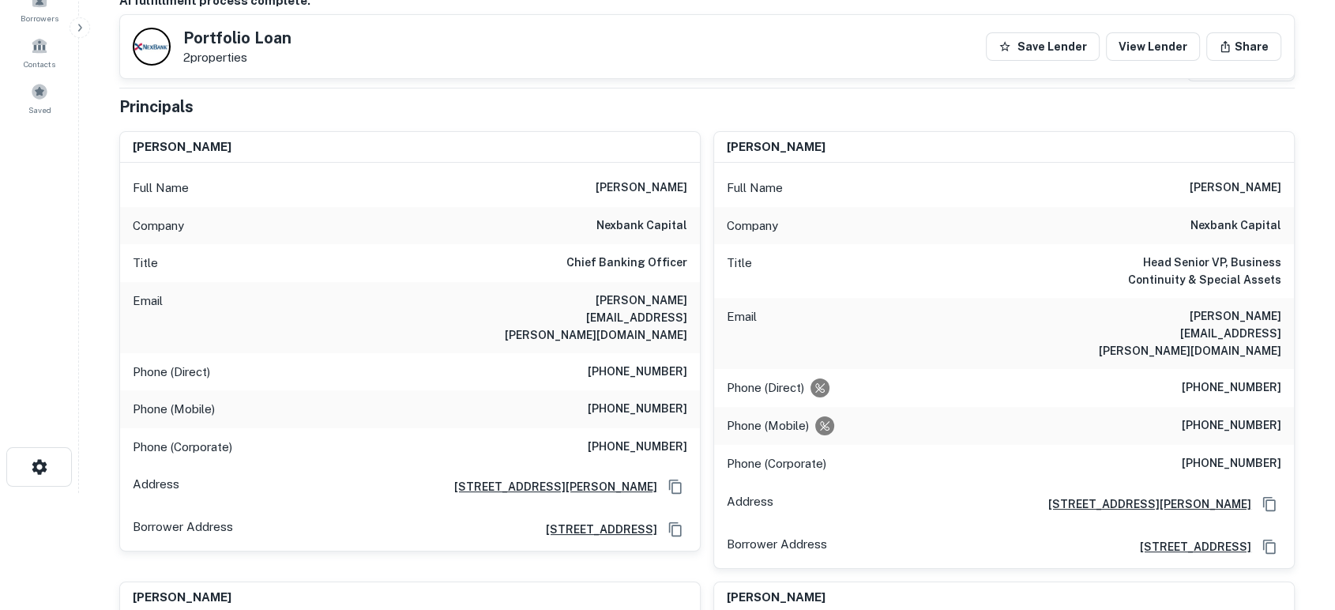
click at [590, 390] on div "Phone (Mobile) (214) 676-0366" at bounding box center [410, 409] width 580 height 38
drag, startPoint x: 589, startPoint y: 372, endPoint x: 670, endPoint y: 370, distance: 80.6
click at [670, 390] on div "Phone (Mobile) (214) 676-0366" at bounding box center [410, 409] width 580 height 38
copy h6 "(214) 676-0366"
click at [856, 102] on div "Principals" at bounding box center [706, 107] width 1175 height 24
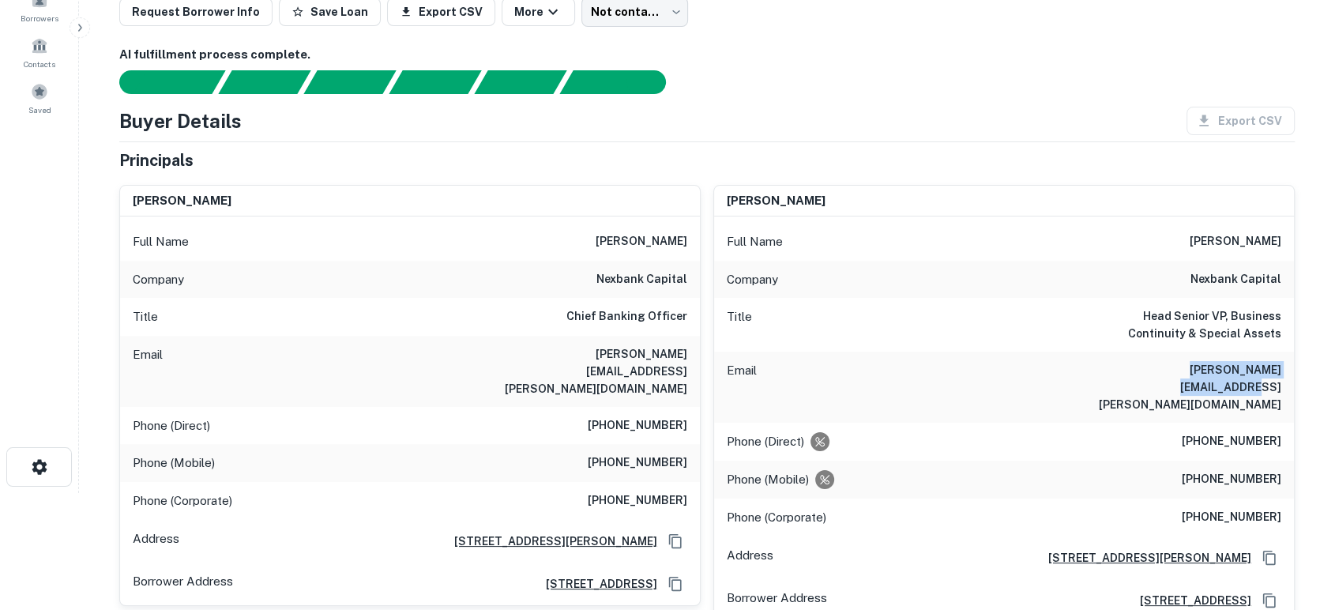
drag, startPoint x: 1127, startPoint y: 372, endPoint x: 1279, endPoint y: 365, distance: 151.8
click at [1279, 365] on div "Email joe.synatschk@nexbank.com" at bounding box center [1004, 386] width 580 height 71
copy h6 "joe.synatschk@nexbank.com"
drag, startPoint x: 1102, startPoint y: 313, endPoint x: 1290, endPoint y: 327, distance: 187.7
click at [1290, 327] on div "Title Head Senior VP, Business Continuity & Special Assets" at bounding box center [1004, 325] width 580 height 54
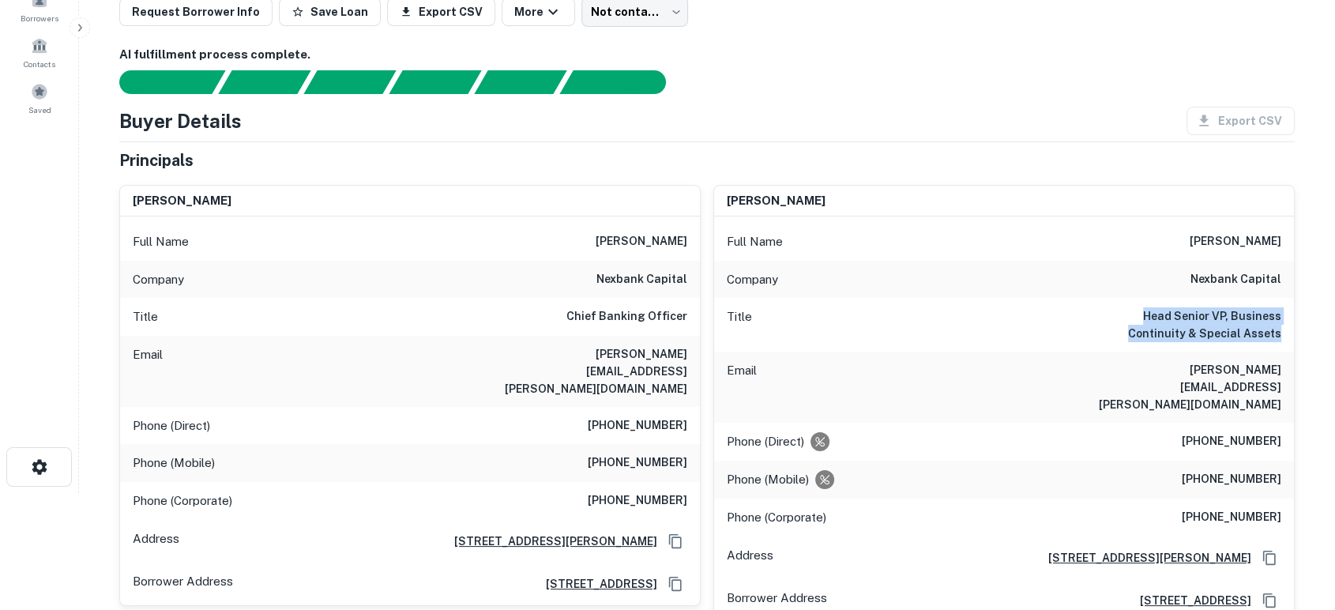
copy h6 "Head Senior VP, Business Continuity & Special Assets"
drag, startPoint x: 1178, startPoint y: 447, endPoint x: 1289, endPoint y: 447, distance: 110.6
click at [1289, 460] on div "Phone (Mobile) (713) 289-0707" at bounding box center [1004, 479] width 580 height 38
copy h6 "(713) 289-0707"
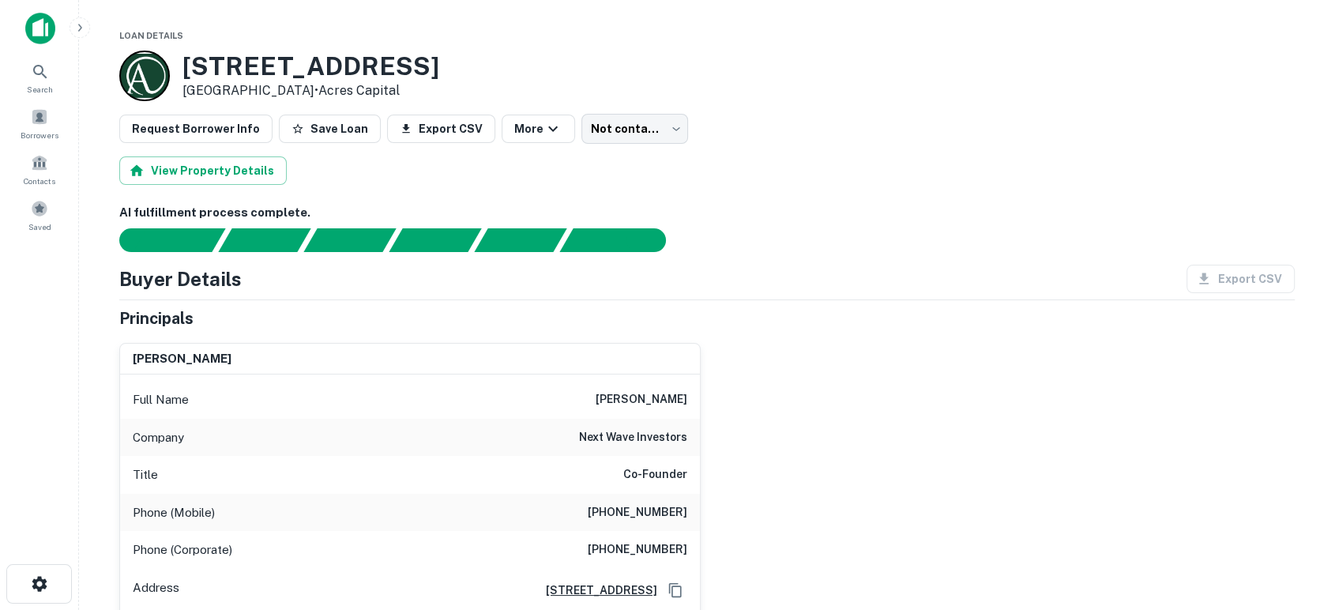
click at [961, 492] on div "david sloan Full Name david sloan Company next wave investors Title Co-Founder …" at bounding box center [701, 492] width 1188 height 325
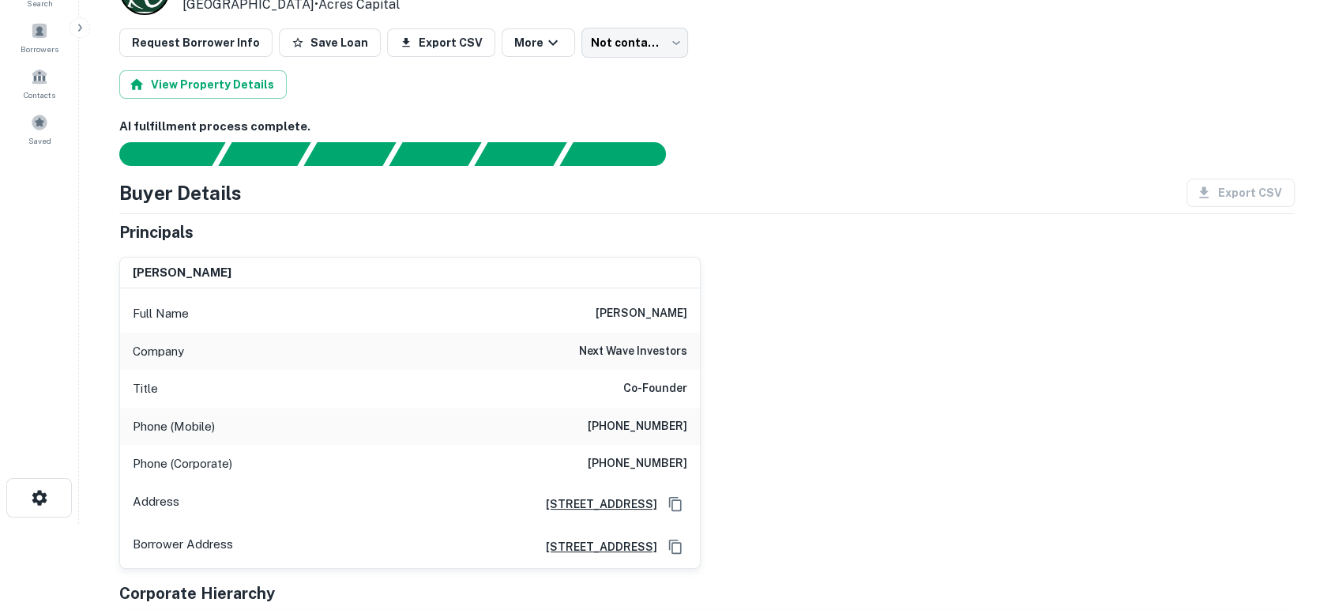
scroll to position [117, 0]
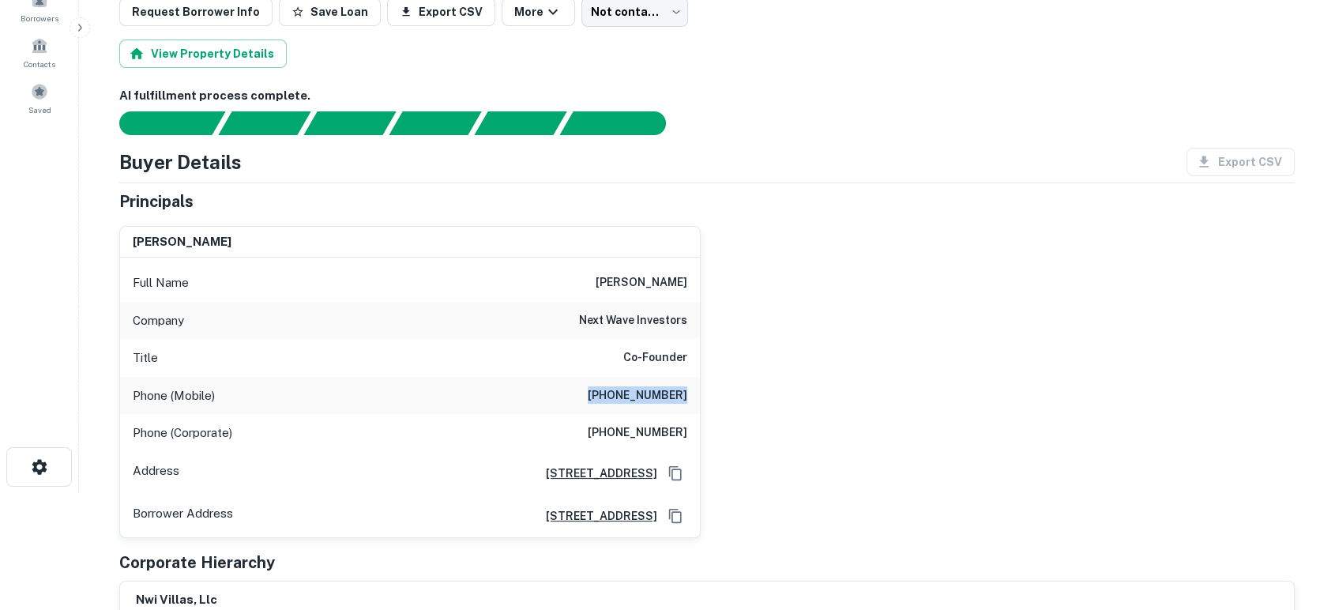
drag, startPoint x: 643, startPoint y: 390, endPoint x: 695, endPoint y: 388, distance: 52.2
click at [695, 388] on div "Phone (Mobile) (918) 208-3262" at bounding box center [410, 396] width 580 height 38
copy h6 "(918) 208-3262"
click at [848, 465] on div "david sloan Full Name david sloan Company next wave investors Title Co-Founder …" at bounding box center [701, 375] width 1188 height 325
click at [922, 424] on div "david sloan Full Name david sloan Company next wave investors Title Co-Founder …" at bounding box center [701, 375] width 1188 height 325
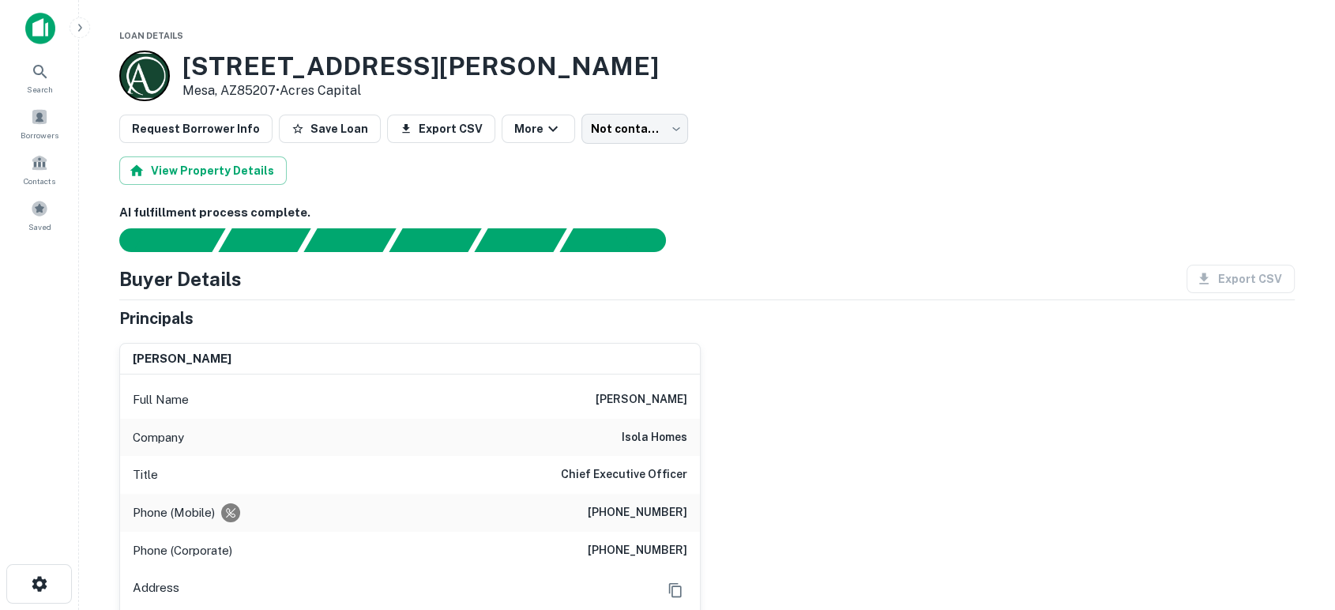
click at [849, 436] on div "jeff lepage Full Name jeff lepage Company isola homes Title Chief Executive Off…" at bounding box center [701, 492] width 1188 height 325
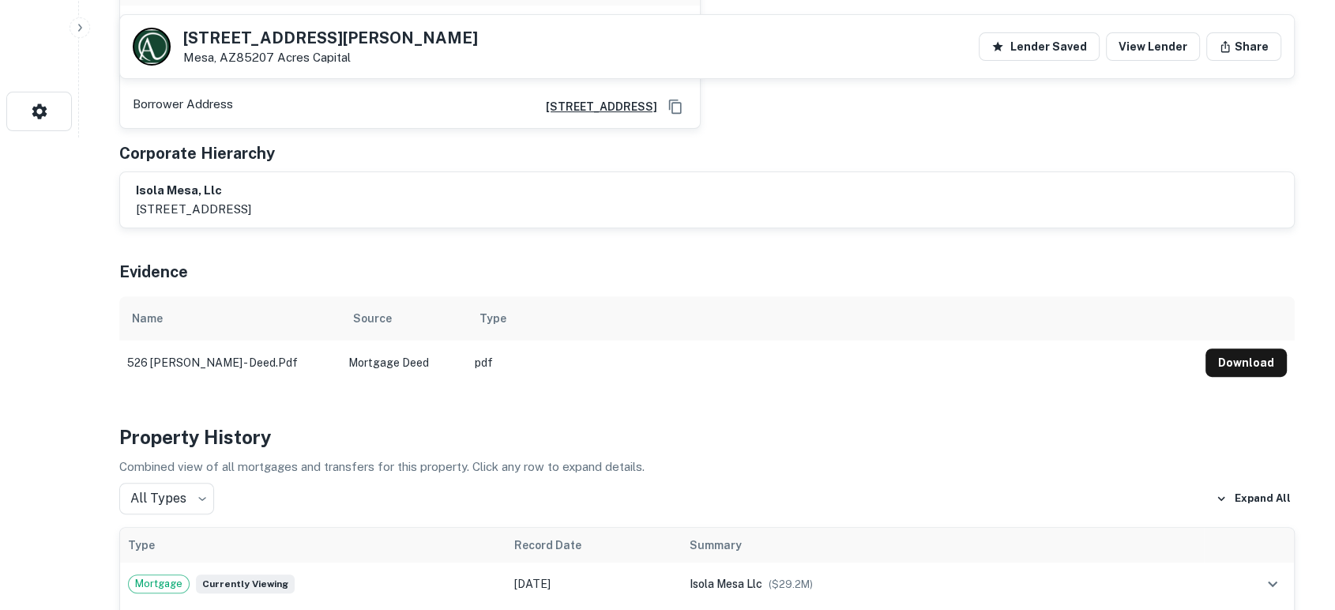
scroll to position [468, 0]
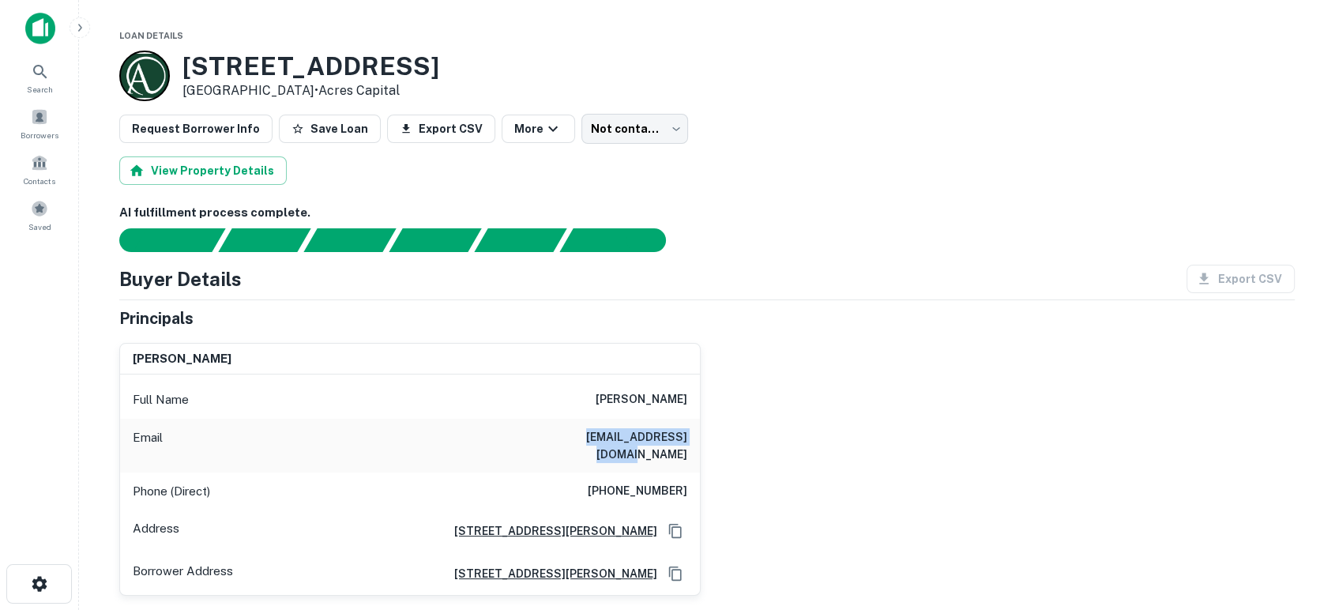
drag, startPoint x: 573, startPoint y: 441, endPoint x: 689, endPoint y: 437, distance: 117.0
click at [689, 437] on div "Email rcaulfield@uswest.net" at bounding box center [410, 446] width 580 height 54
copy h6 "rcaulfield@uswest.net"
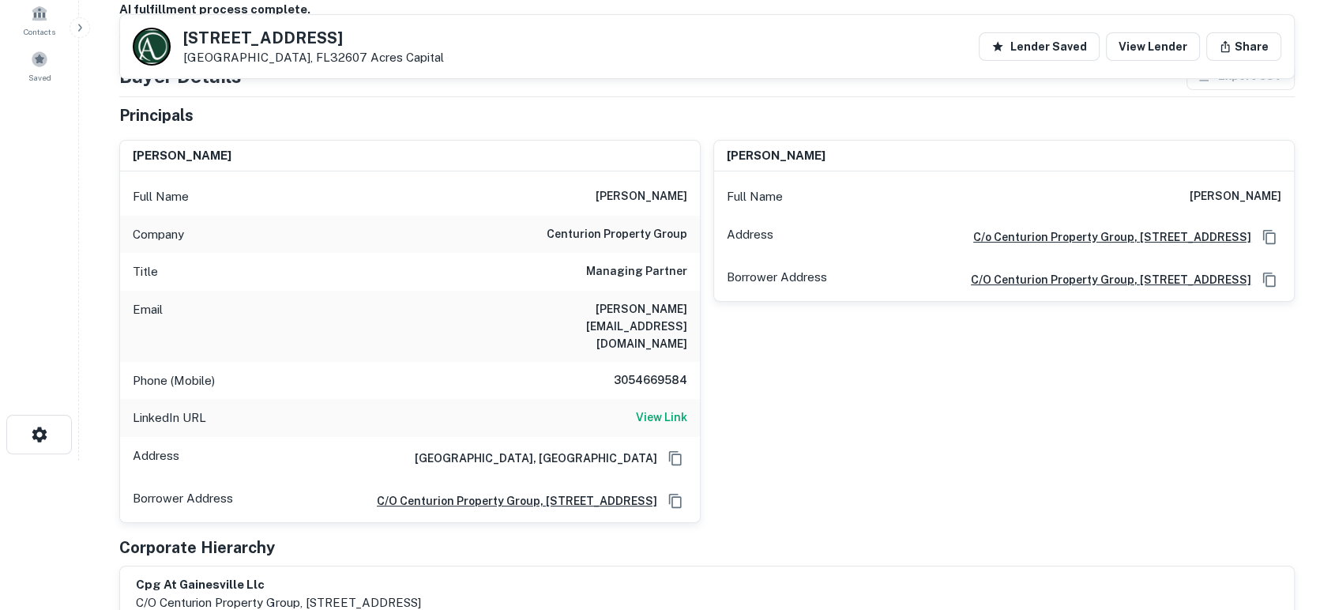
scroll to position [117, 0]
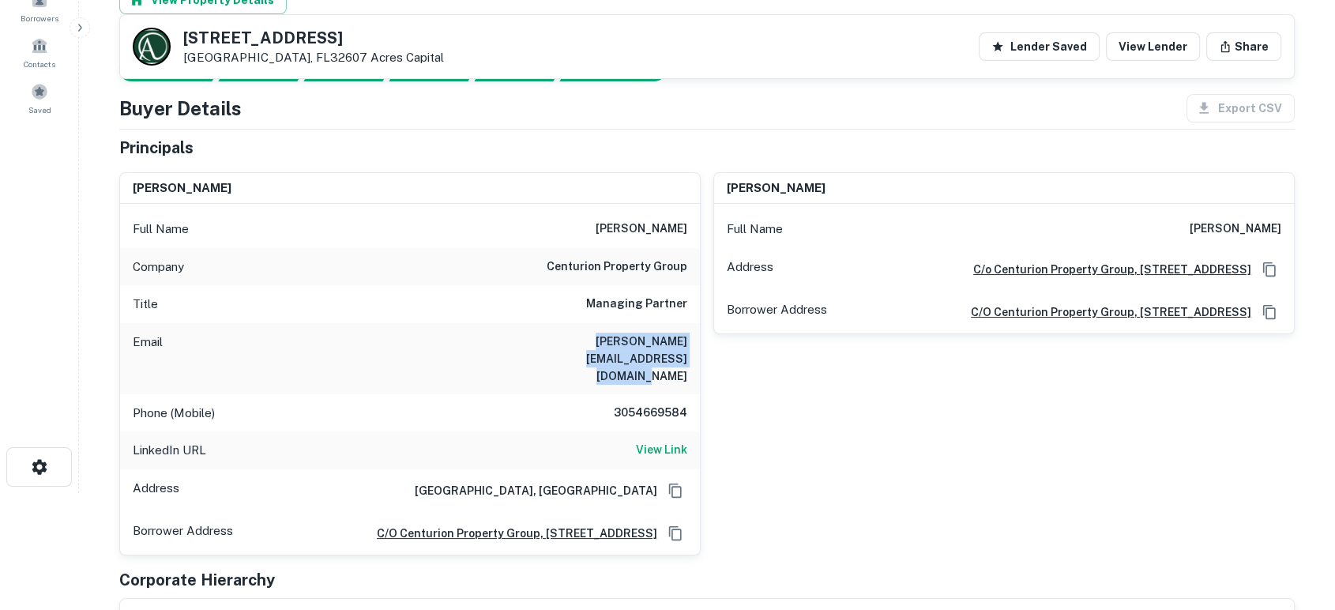
drag, startPoint x: 503, startPoint y: 337, endPoint x: 685, endPoint y: 351, distance: 182.2
click at [685, 351] on h6 "[PERSON_NAME][EMAIL_ADDRESS][DOMAIN_NAME]" at bounding box center [593, 358] width 190 height 52
copy h6 "[PERSON_NAME][EMAIL_ADDRESS][DOMAIN_NAME]"
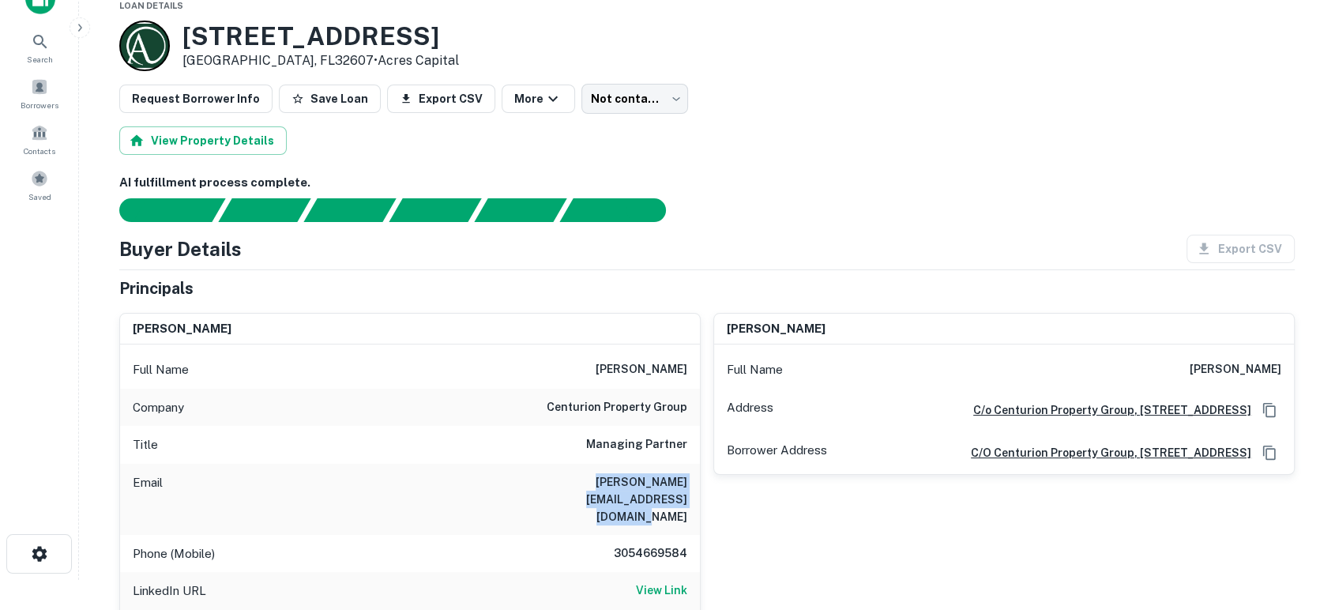
scroll to position [0, 0]
